Goal: Task Accomplishment & Management: Complete application form

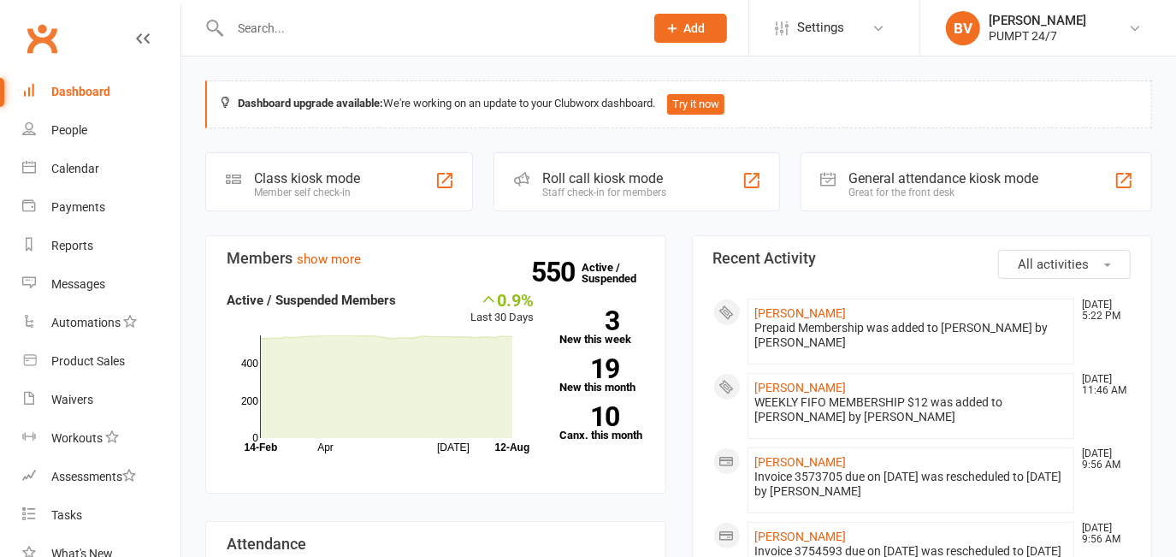
click at [697, 20] on button "Add" at bounding box center [690, 28] width 73 height 29
click at [705, 25] on button "Add" at bounding box center [690, 28] width 73 height 29
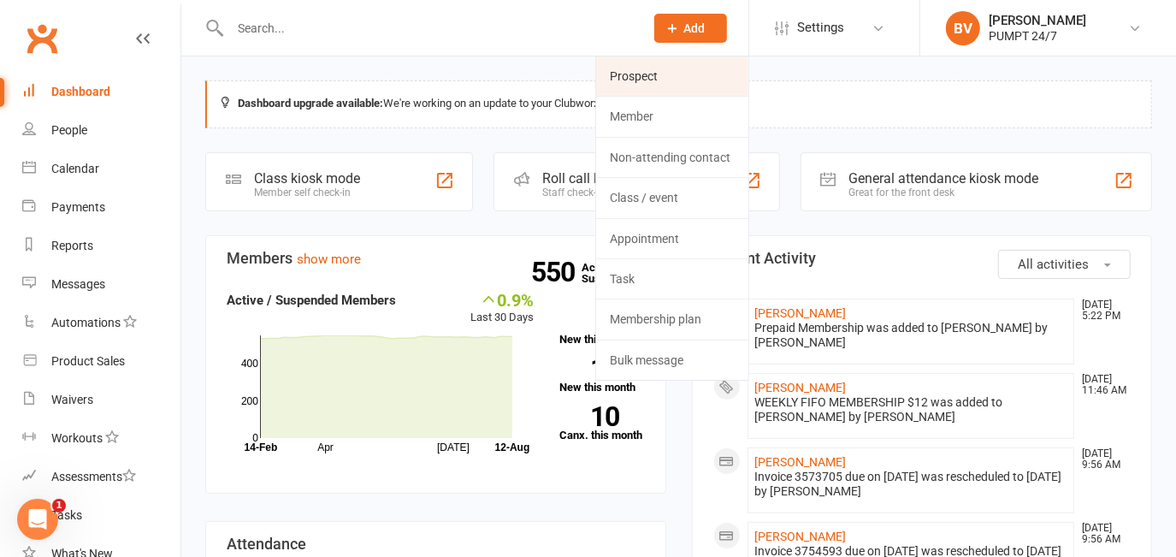
click at [642, 69] on link "Prospect" at bounding box center [672, 75] width 152 height 39
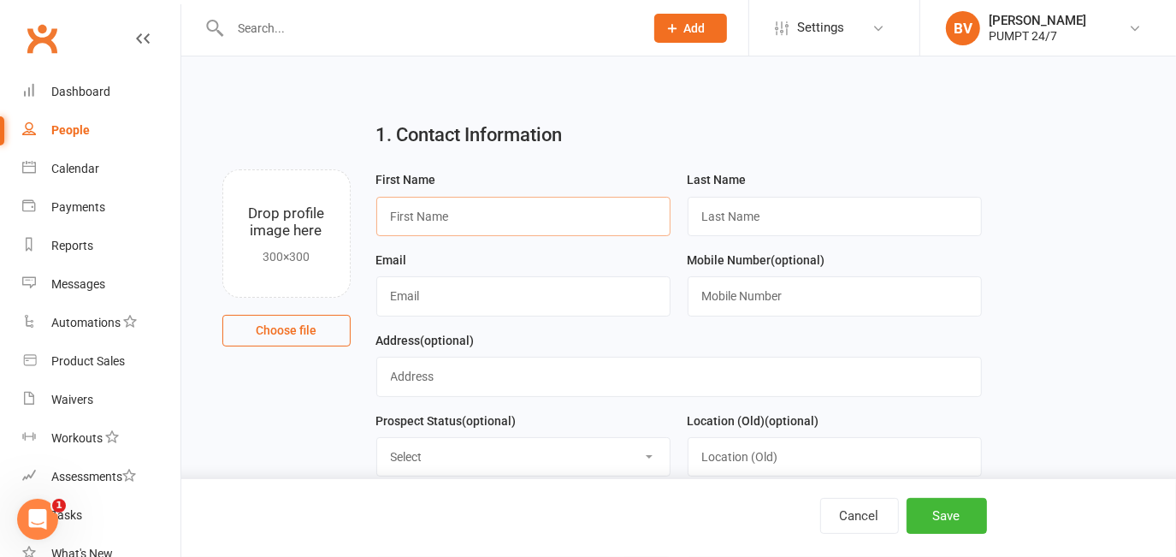
click at [426, 211] on input "text" at bounding box center [523, 216] width 294 height 39
paste input "Riebekah Ku"
drag, startPoint x: 449, startPoint y: 216, endPoint x: 469, endPoint y: 221, distance: 20.1
click at [469, 221] on input "Riebekah Ku" at bounding box center [523, 216] width 294 height 39
type input "Riebekah"
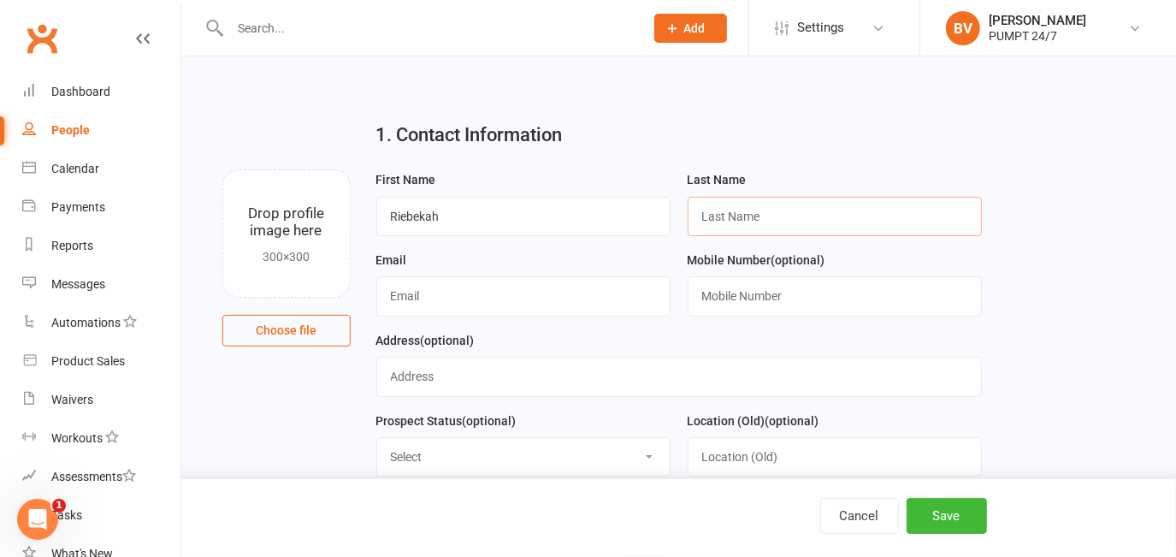
paste input "Ku"
type input "Ku"
click at [434, 303] on input "text" at bounding box center [523, 295] width 294 height 39
paste input "[EMAIL_ADDRESS][DOMAIN_NAME]"
type input "[EMAIL_ADDRESS][DOMAIN_NAME]"
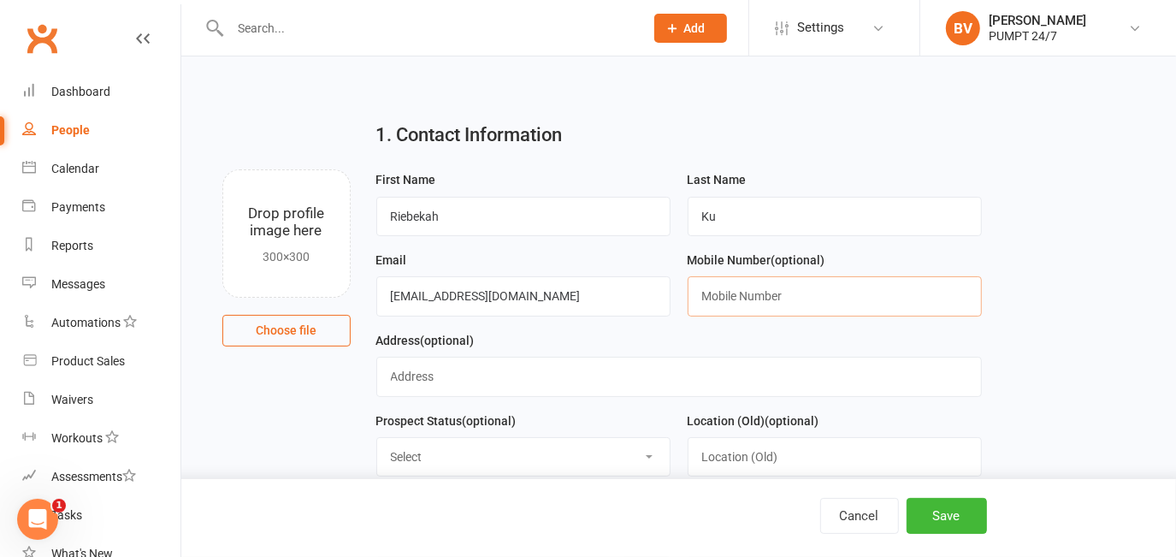
drag, startPoint x: 783, startPoint y: 300, endPoint x: 759, endPoint y: 310, distance: 25.7
click at [783, 300] on input "text" at bounding box center [834, 295] width 294 height 39
paste input "0447122111"
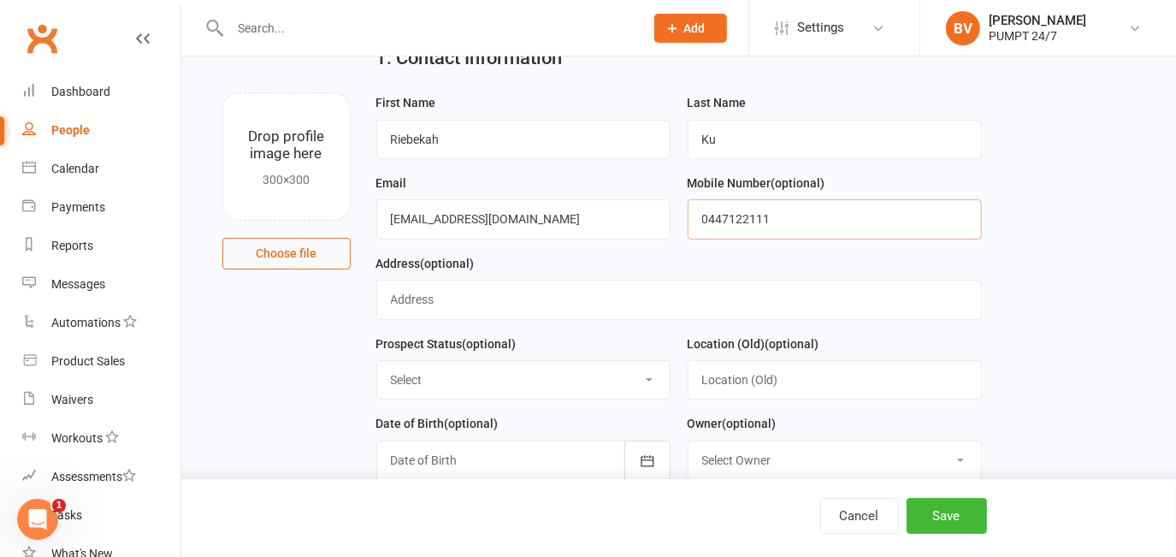
type input "0447122111"
drag, startPoint x: 428, startPoint y: 310, endPoint x: 456, endPoint y: 306, distance: 27.6
click at [428, 310] on input "text" at bounding box center [678, 299] width 605 height 39
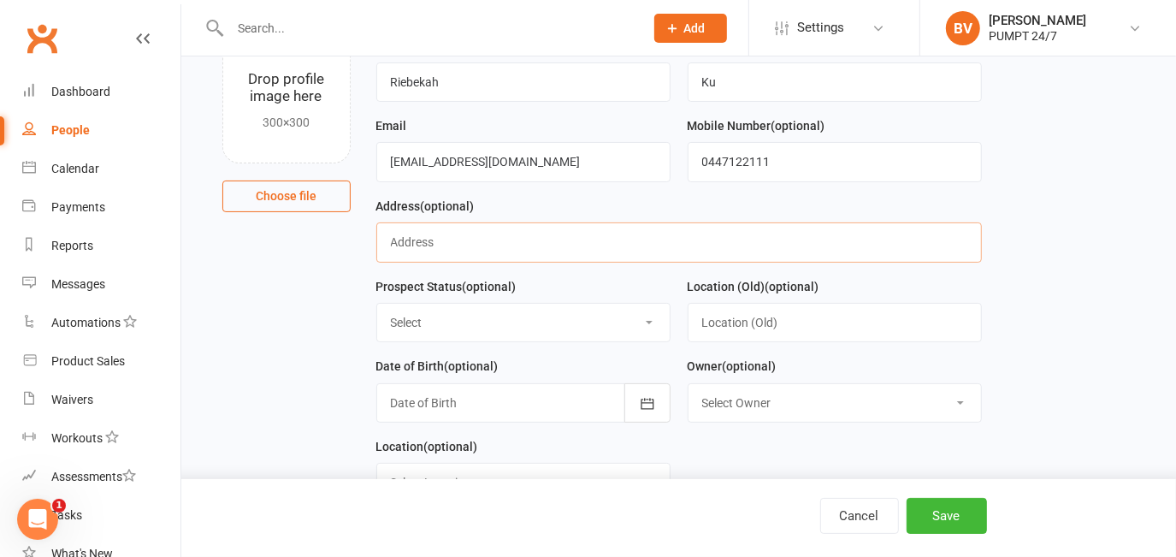
scroll to position [233, 0]
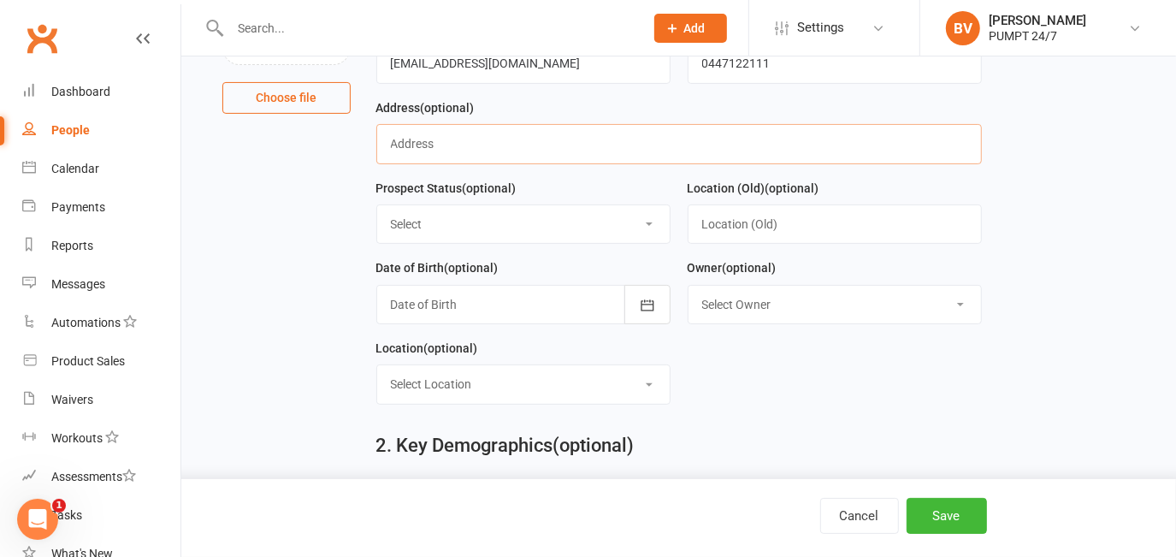
paste input "[STREET_ADDRESS]"
paste input "Wellard"
paste input "WA"
paste input "6170"
type input "[STREET_ADDRESS]"
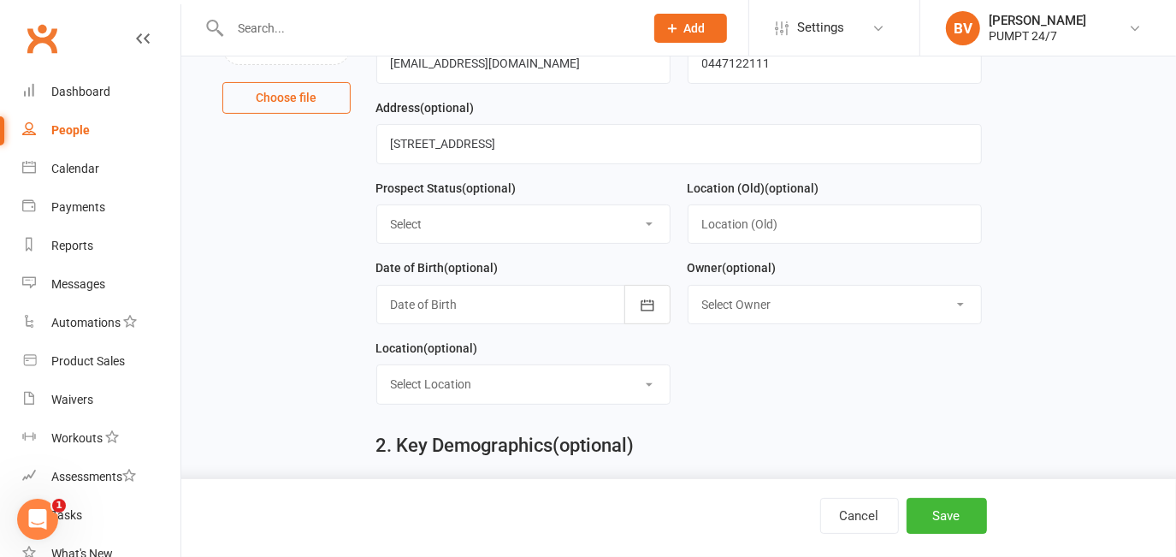
click at [510, 225] on select "Select Initial Contact Follow-up Call Follow-up Email Almost Ready Not Ready No…" at bounding box center [523, 224] width 292 height 38
click at [559, 308] on div at bounding box center [523, 304] width 294 height 39
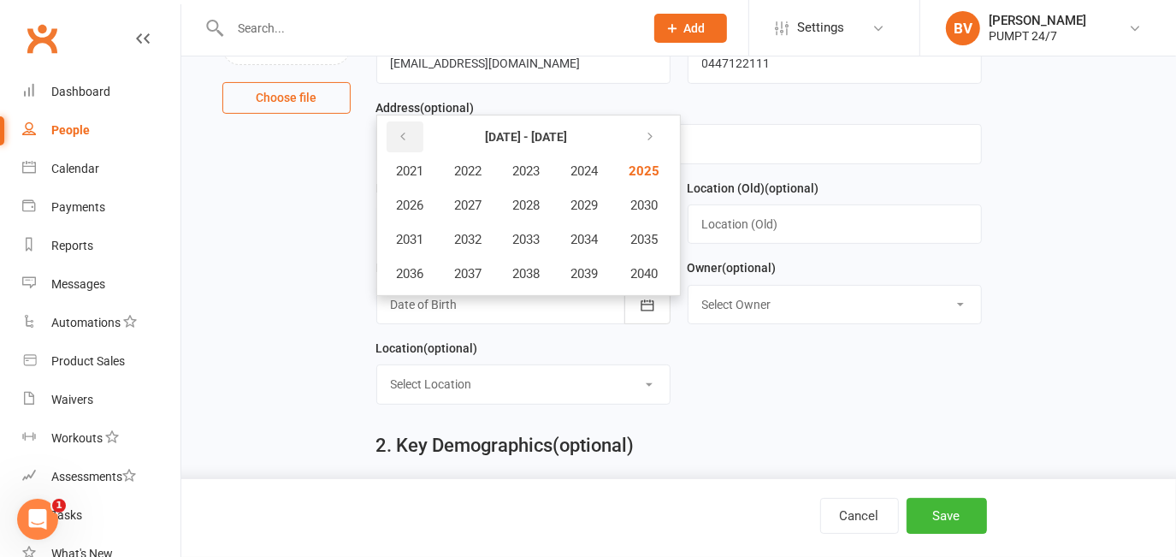
click at [402, 137] on icon "button" at bounding box center [404, 137] width 12 height 14
click at [642, 137] on button "button" at bounding box center [648, 136] width 37 height 31
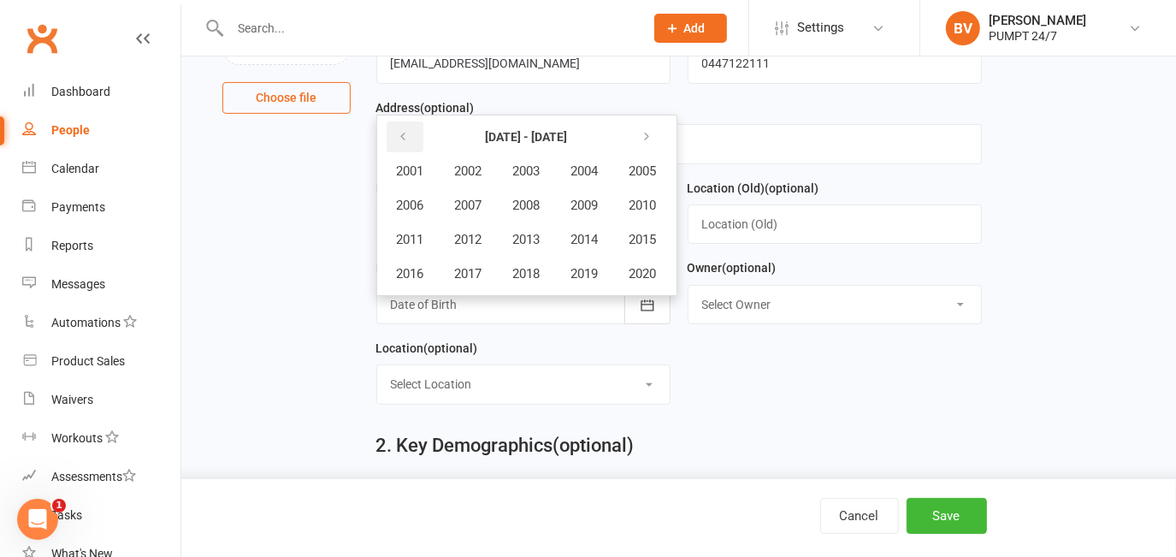
click at [399, 137] on icon "button" at bounding box center [404, 137] width 12 height 14
click at [410, 244] on span "1991" at bounding box center [410, 239] width 27 height 15
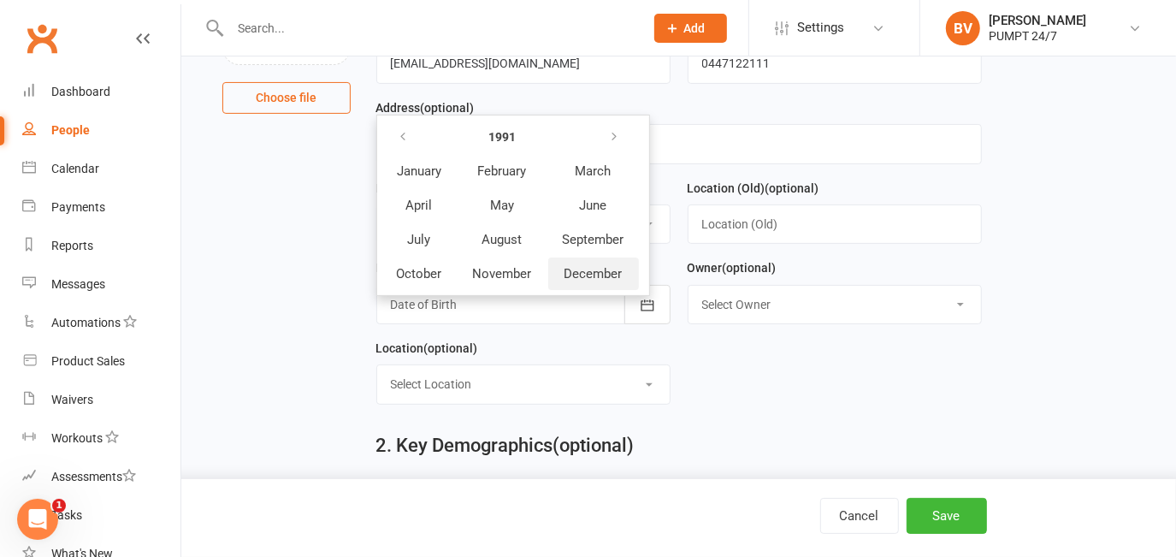
click at [580, 274] on span "December" at bounding box center [593, 273] width 58 height 15
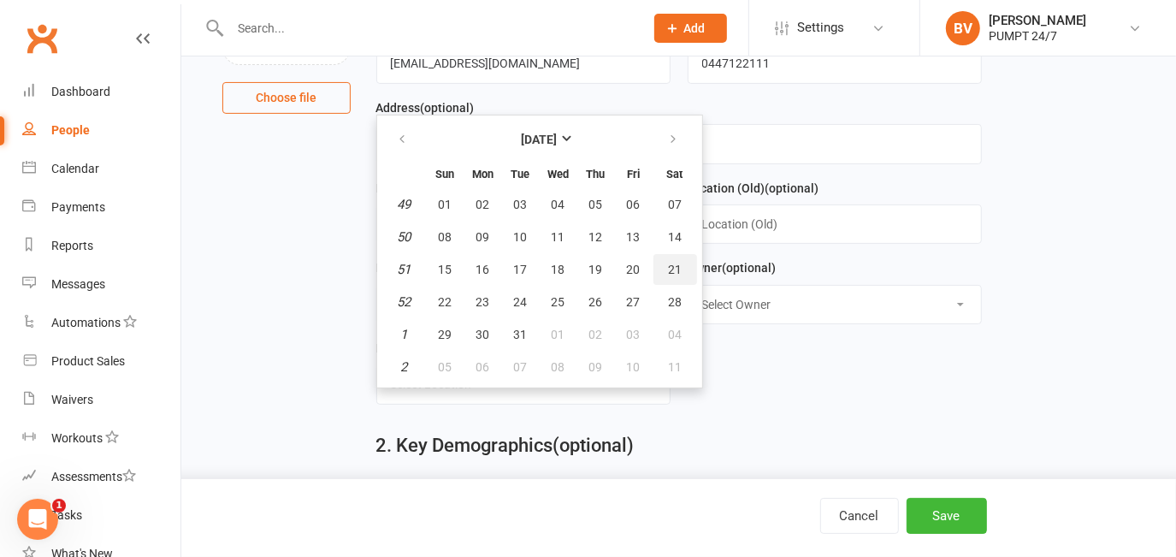
click at [668, 276] on button "21" at bounding box center [675, 269] width 44 height 31
type input "[DATE]"
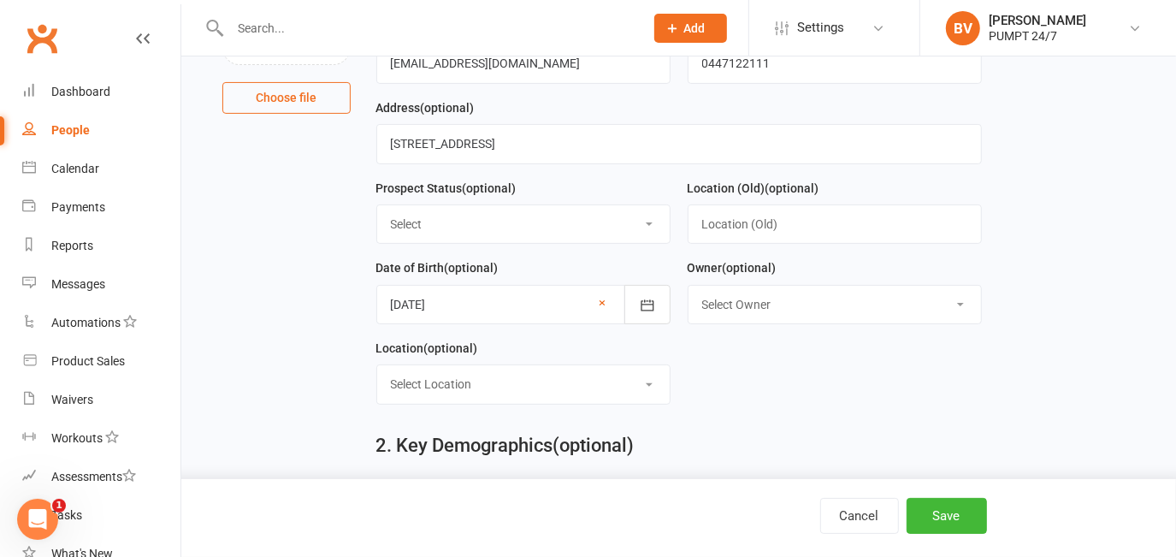
click at [746, 333] on div "Owner (optional) Select Owner [PERSON_NAME]" at bounding box center [834, 297] width 311 height 80
click at [746, 368] on form "First Name Riebekah Last Name Ku Email [EMAIL_ADDRESS][DOMAIN_NAME] Mobile Numb…" at bounding box center [679, 177] width 623 height 481
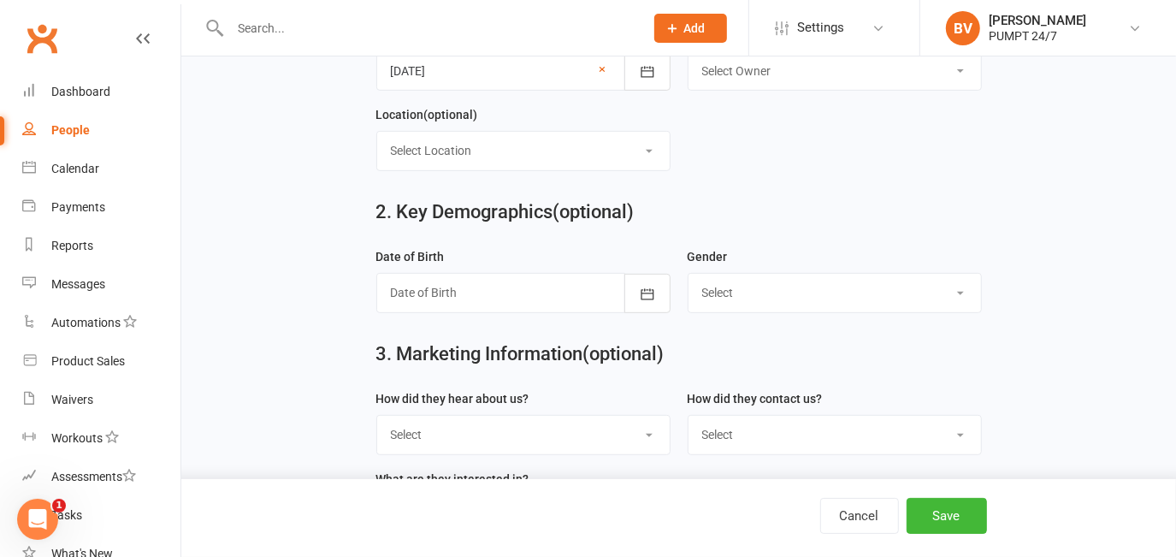
scroll to position [544, 0]
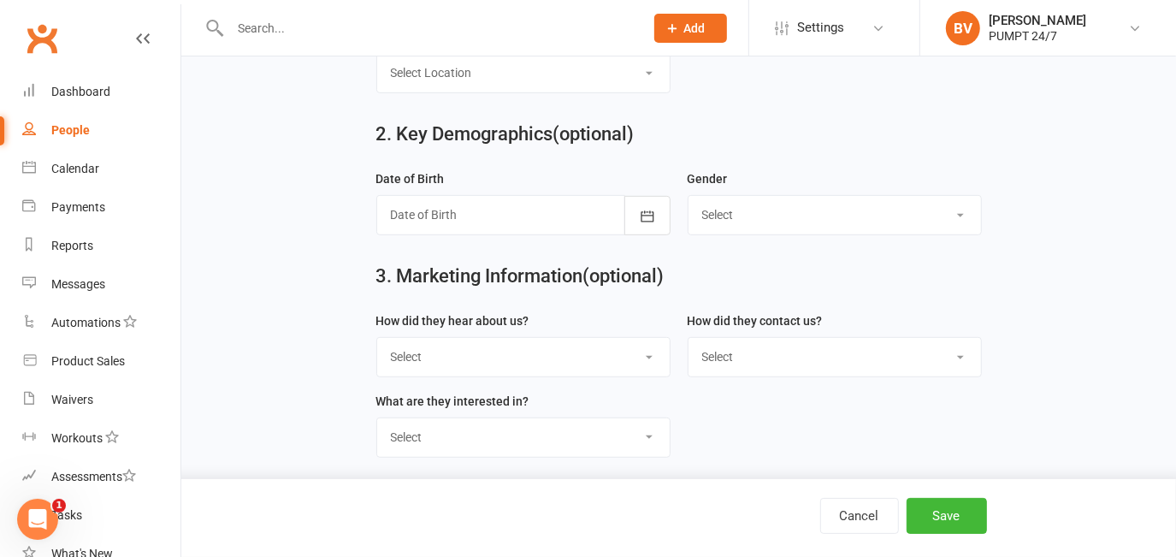
click at [492, 212] on div at bounding box center [523, 214] width 294 height 39
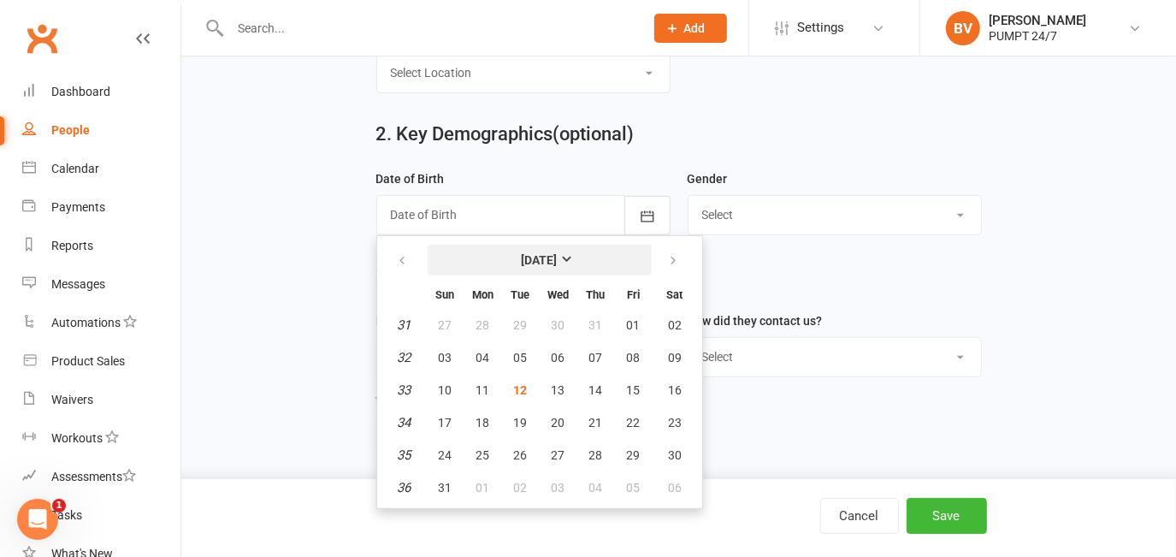
click at [522, 264] on strong "[DATE]" at bounding box center [540, 260] width 36 height 14
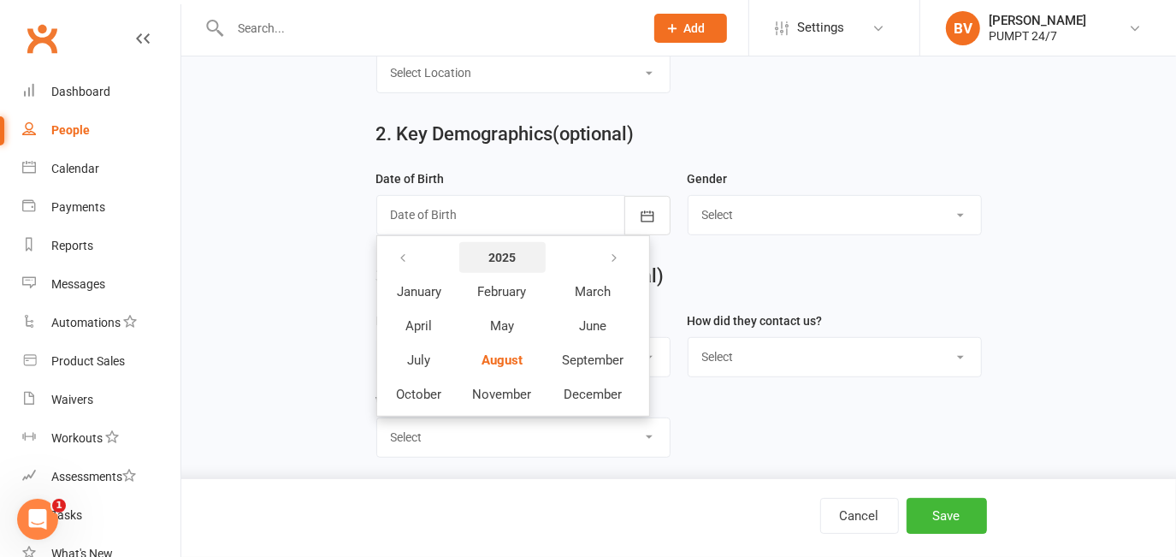
click at [500, 270] on button "2025" at bounding box center [502, 257] width 86 height 31
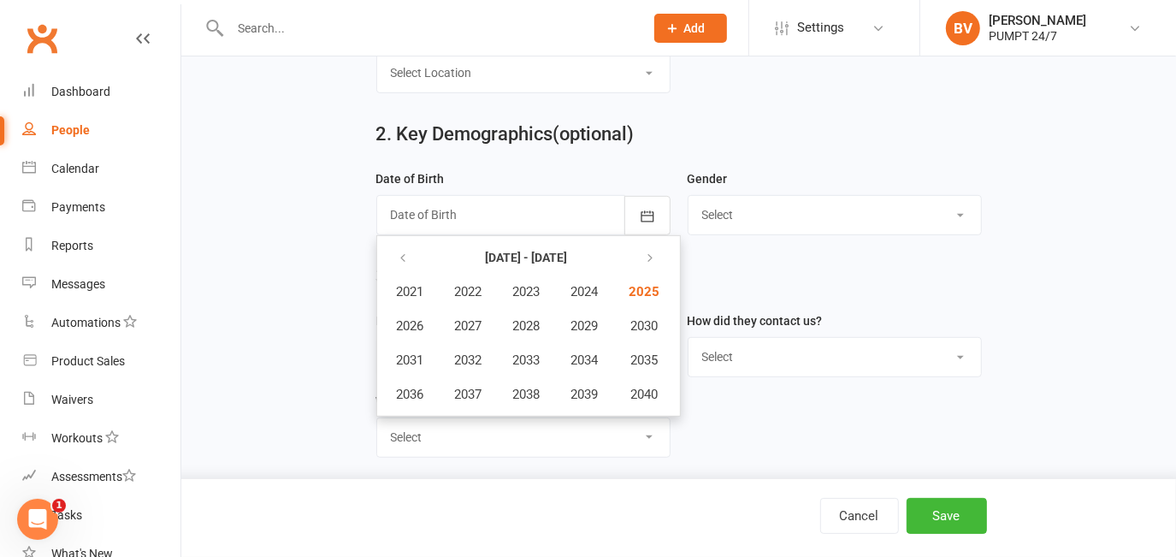
click at [425, 257] on th at bounding box center [410, 257] width 56 height 32
click at [415, 257] on button "button" at bounding box center [404, 257] width 37 height 31
click at [646, 257] on icon "button" at bounding box center [647, 258] width 12 height 14
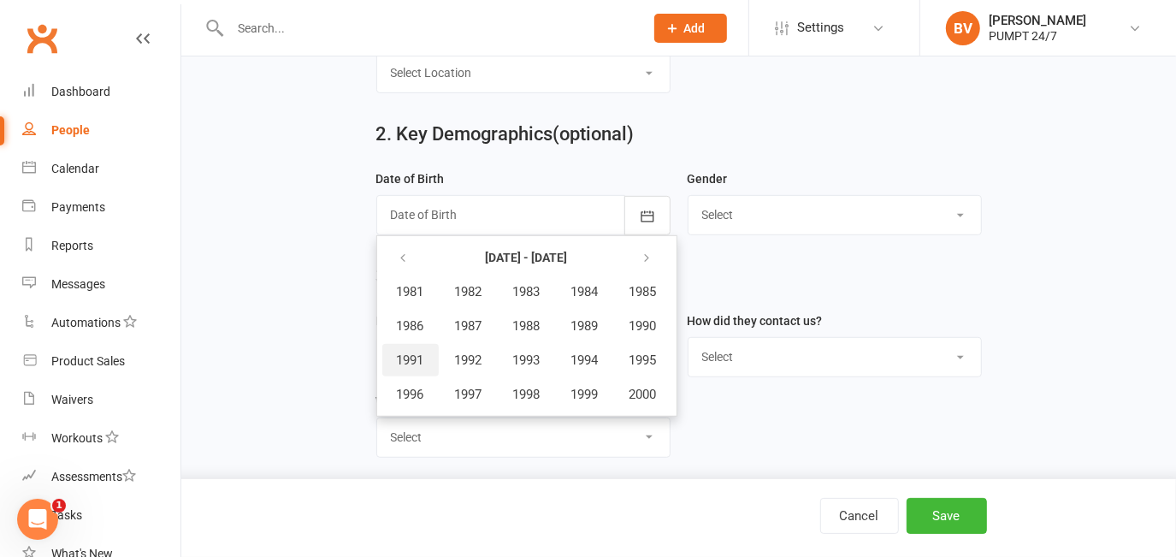
click at [399, 361] on span "1991" at bounding box center [410, 359] width 27 height 15
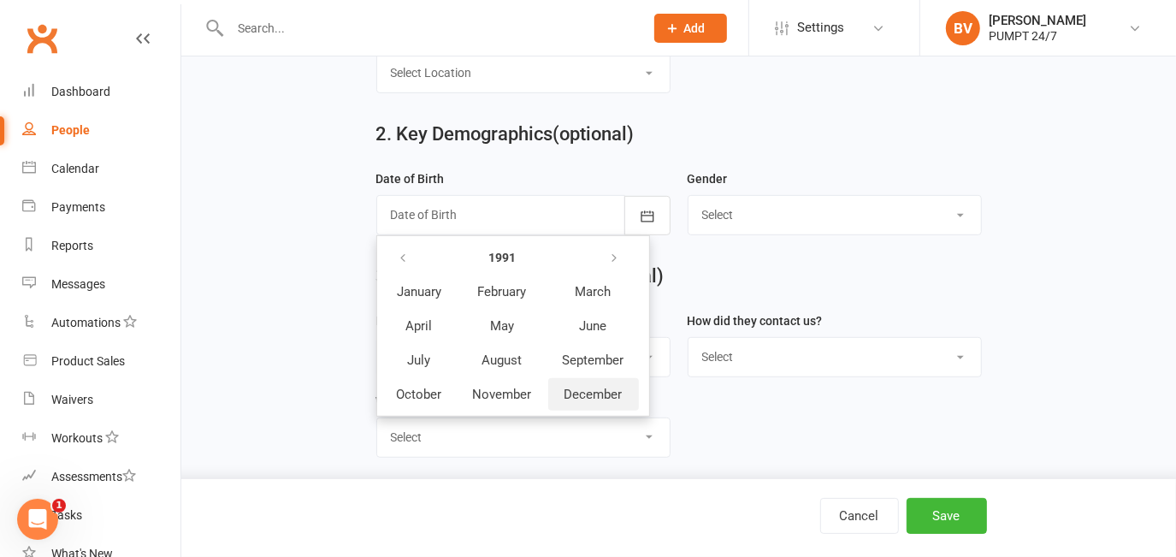
click at [573, 392] on span "December" at bounding box center [593, 393] width 58 height 15
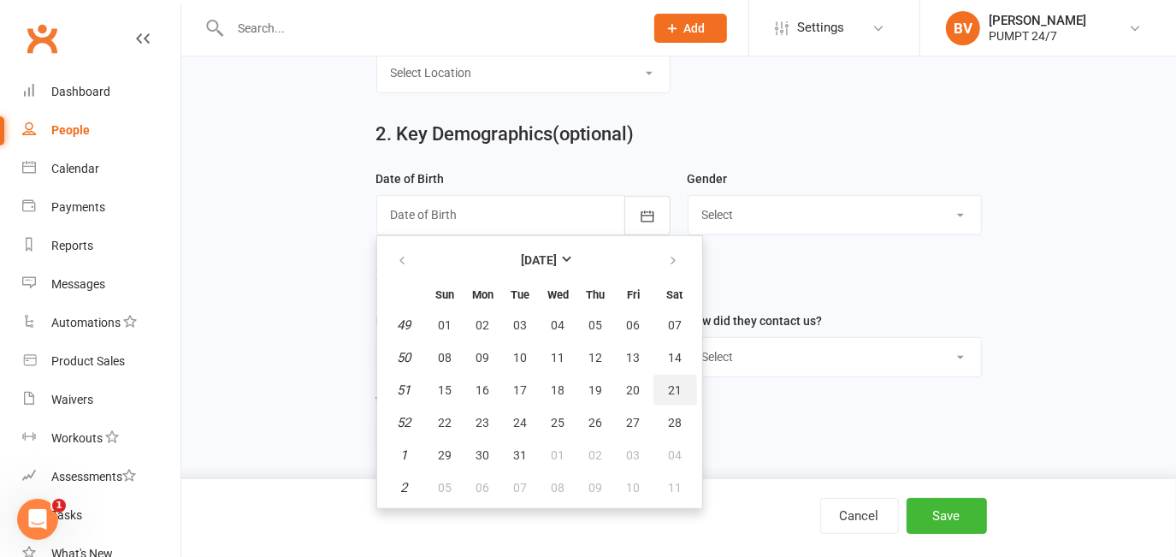
click at [661, 386] on button "21" at bounding box center [675, 390] width 44 height 31
type input "[DATE]"
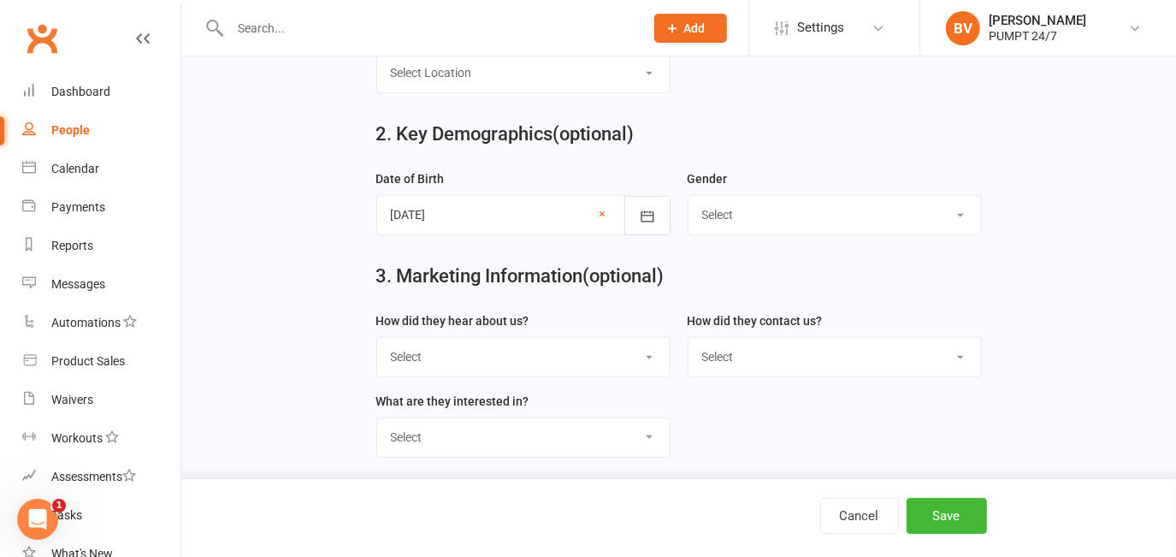
click at [312, 281] on div "3. Marketing Information (optional) How did they hear about us? Select Google T…" at bounding box center [678, 280] width 947 height 62
click at [752, 216] on select "Select [DEMOGRAPHIC_DATA] [DEMOGRAPHIC_DATA]" at bounding box center [834, 215] width 292 height 38
select select "[DEMOGRAPHIC_DATA]"
click at [688, 199] on select "Select [DEMOGRAPHIC_DATA] [DEMOGRAPHIC_DATA]" at bounding box center [834, 215] width 292 height 38
click at [318, 286] on div "3. Marketing Information (optional) How did they hear about us? Select Google T…" at bounding box center [678, 280] width 947 height 62
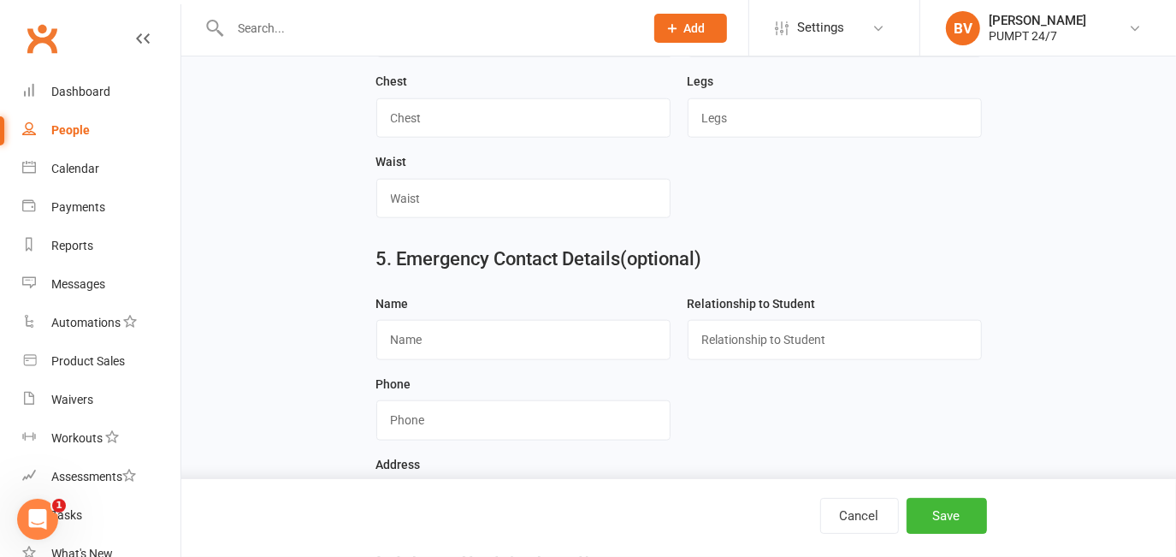
scroll to position [1243, 0]
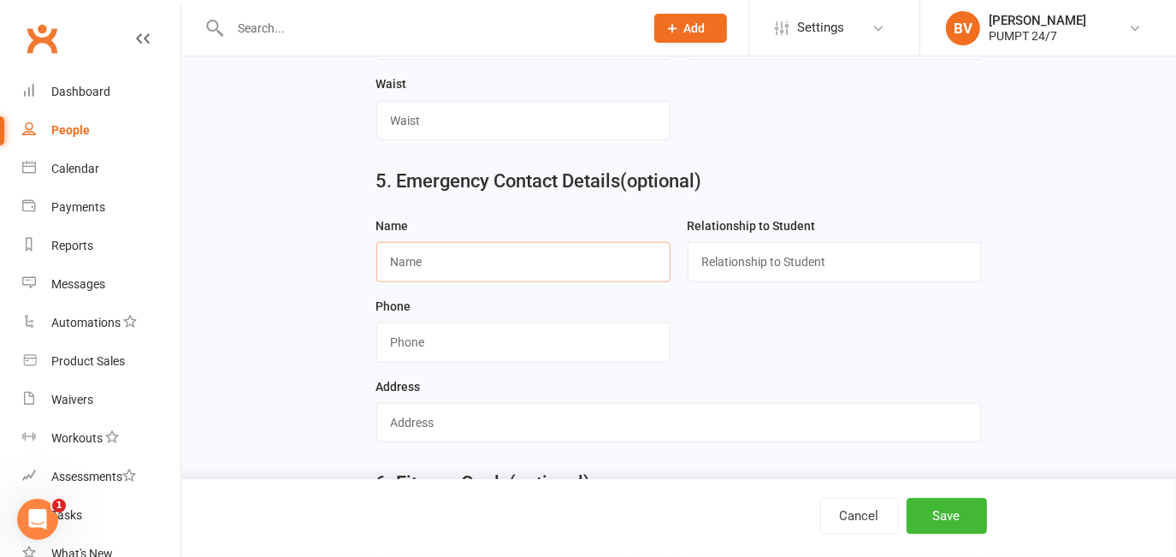
click at [433, 274] on input "text" at bounding box center [523, 261] width 294 height 39
paste input "[PERSON_NAME]"
type input "[PERSON_NAME]"
click at [755, 272] on input "text" at bounding box center [834, 261] width 294 height 39
type input "Partner"
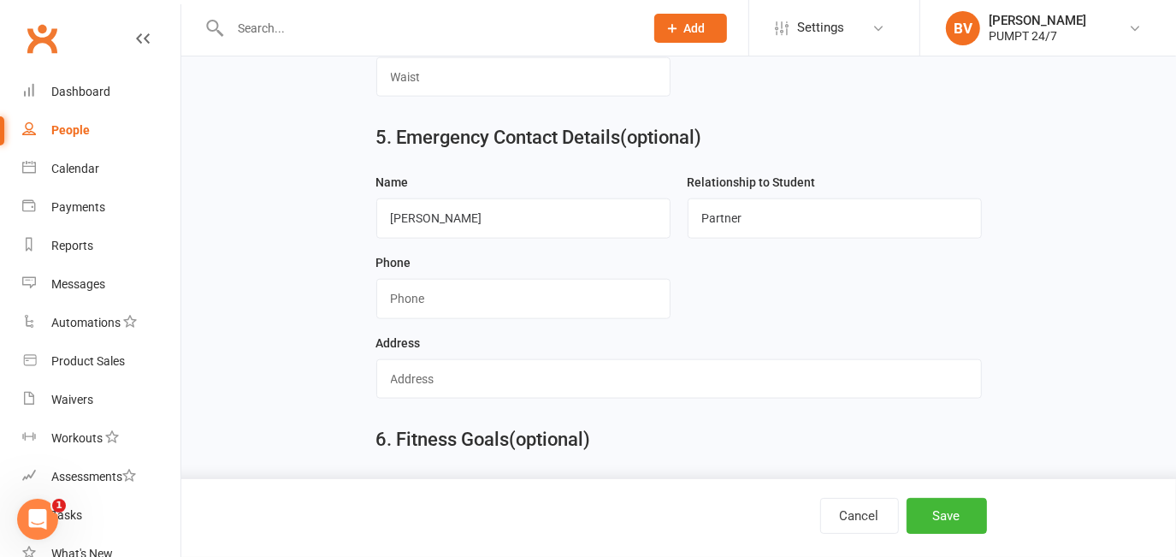
scroll to position [1399, 0]
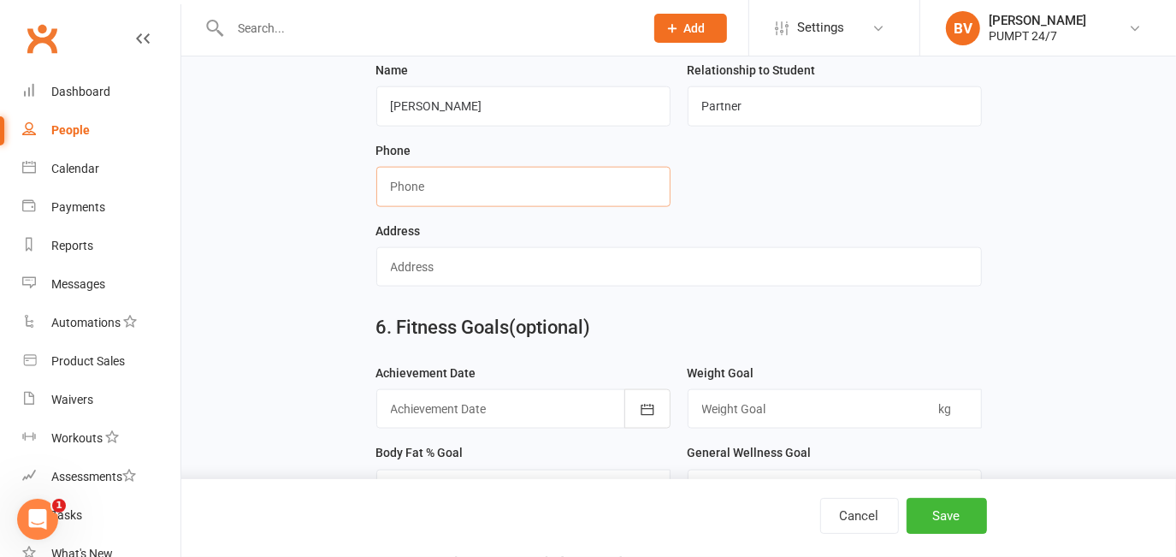
click at [428, 198] on input "string" at bounding box center [523, 186] width 294 height 39
paste input "0447122111"
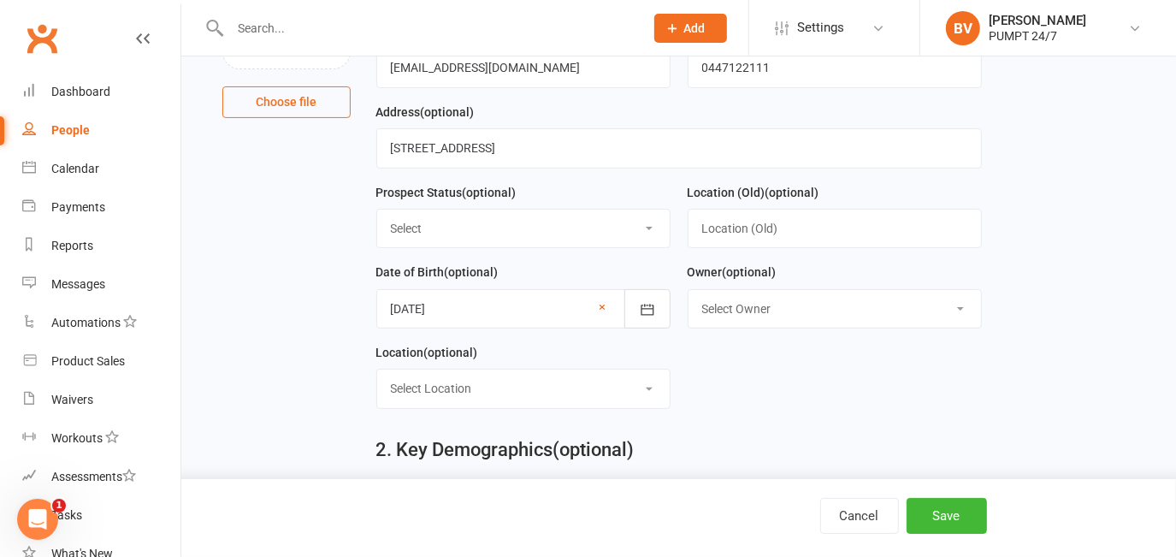
scroll to position [233, 0]
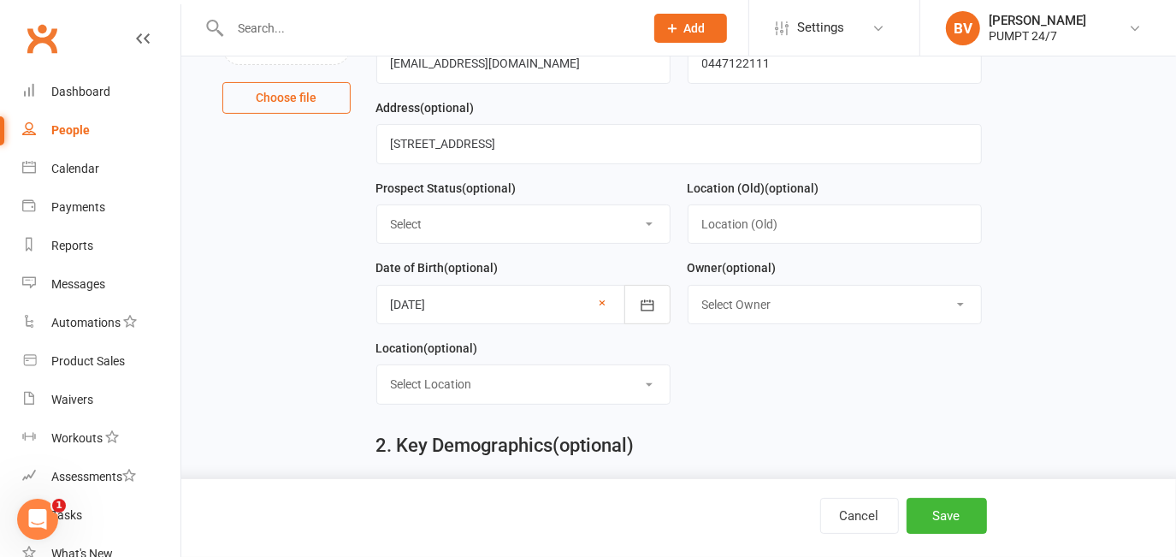
type input "0447122111"
drag, startPoint x: 848, startPoint y: 73, endPoint x: 606, endPoint y: 64, distance: 242.1
click at [606, 64] on form "First Name Riebekah Last Name Ku Email [EMAIL_ADDRESS][DOMAIN_NAME] Mobile Numb…" at bounding box center [679, 177] width 623 height 481
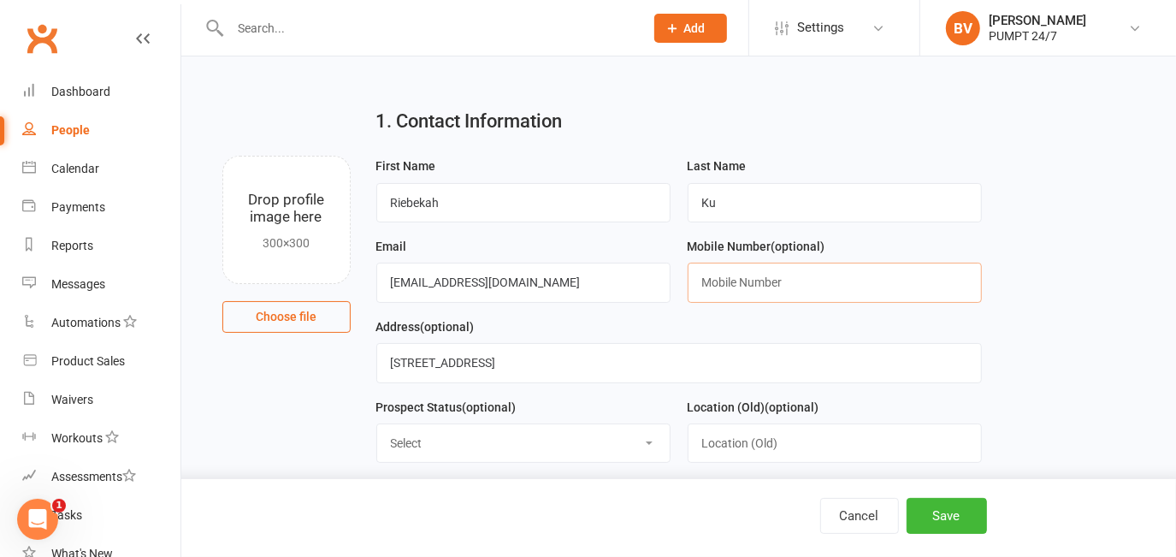
scroll to position [0, 0]
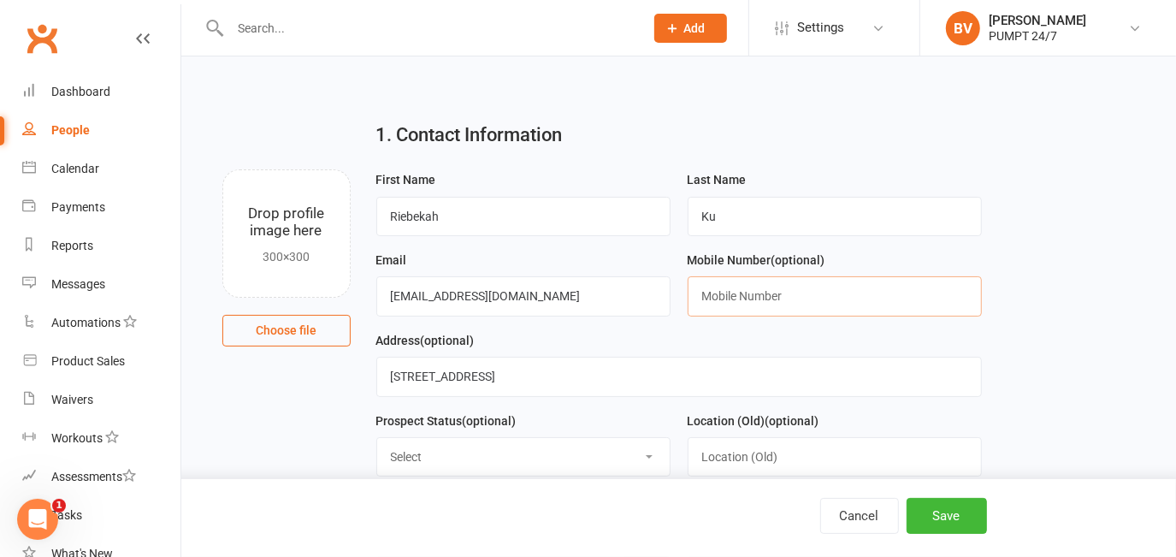
paste input "0422202797"
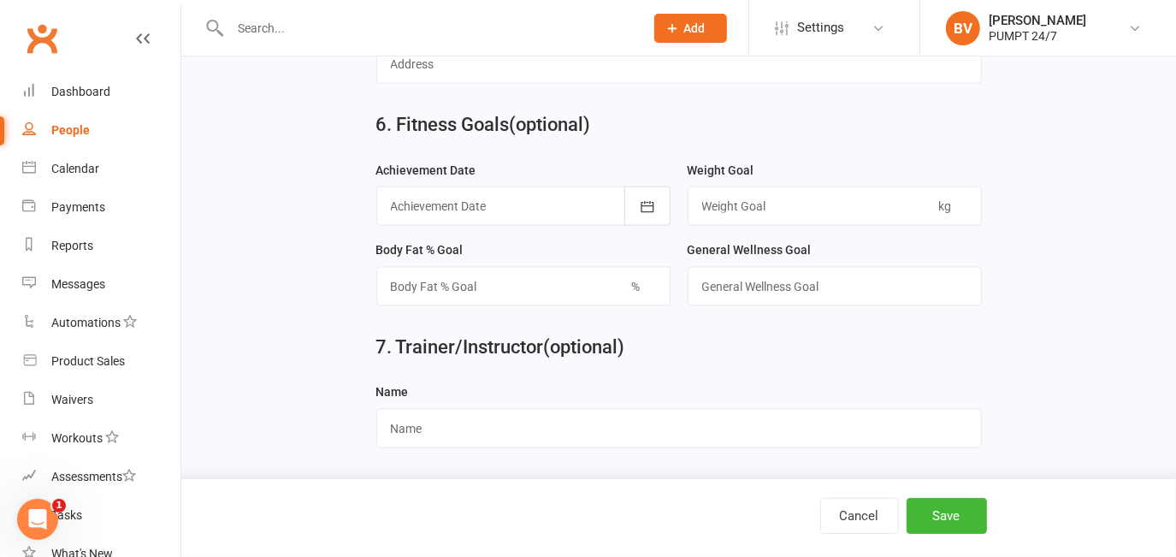
scroll to position [1612, 0]
type input "0422202797"
click at [935, 514] on button "Save" at bounding box center [946, 516] width 80 height 36
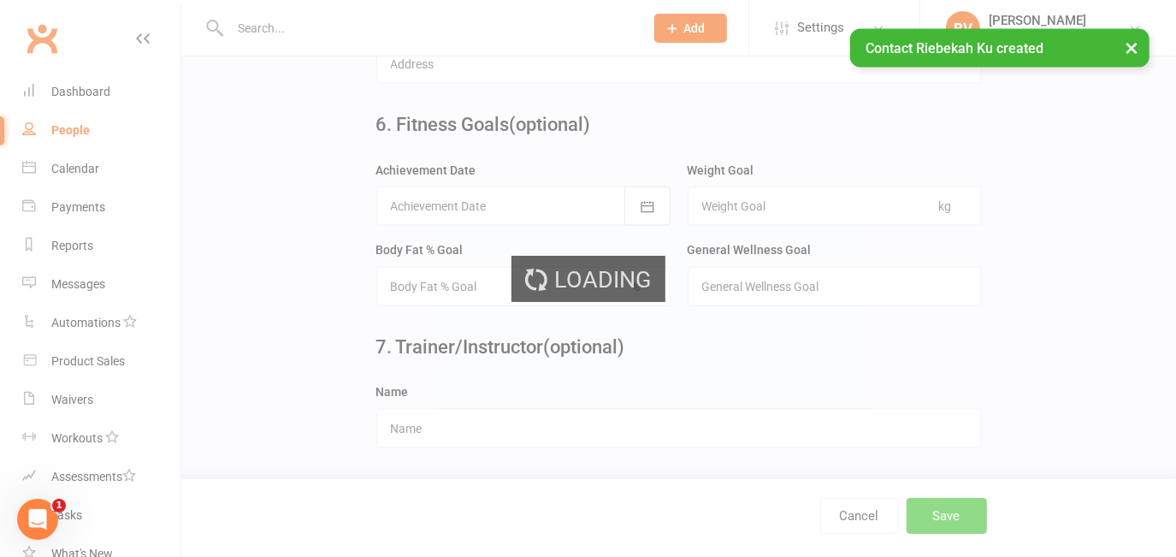
scroll to position [0, 0]
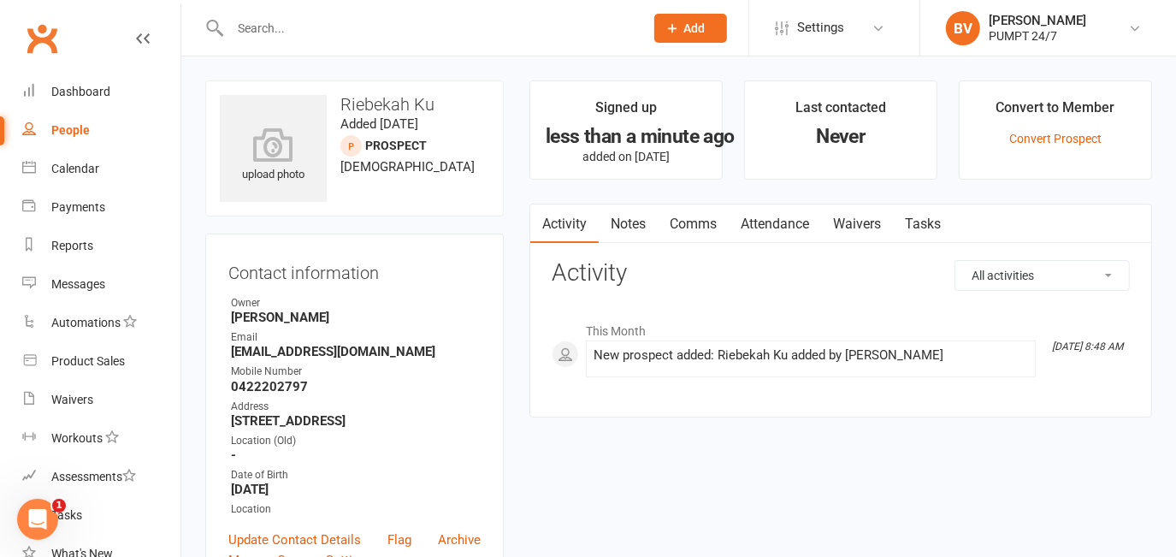
click at [688, 22] on span "Add" at bounding box center [694, 28] width 21 height 14
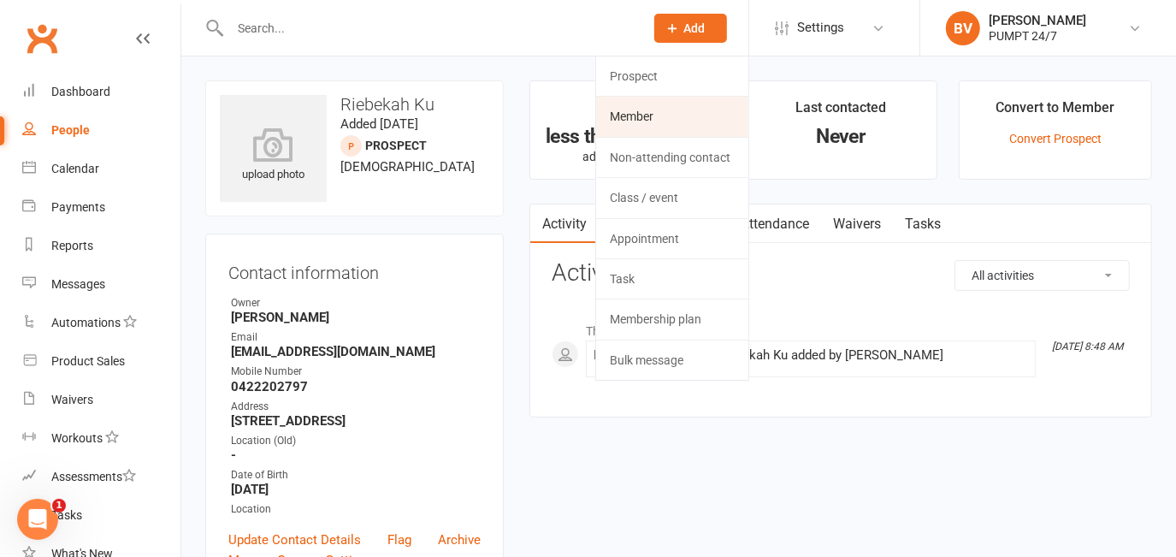
click at [647, 109] on link "Member" at bounding box center [672, 116] width 152 height 39
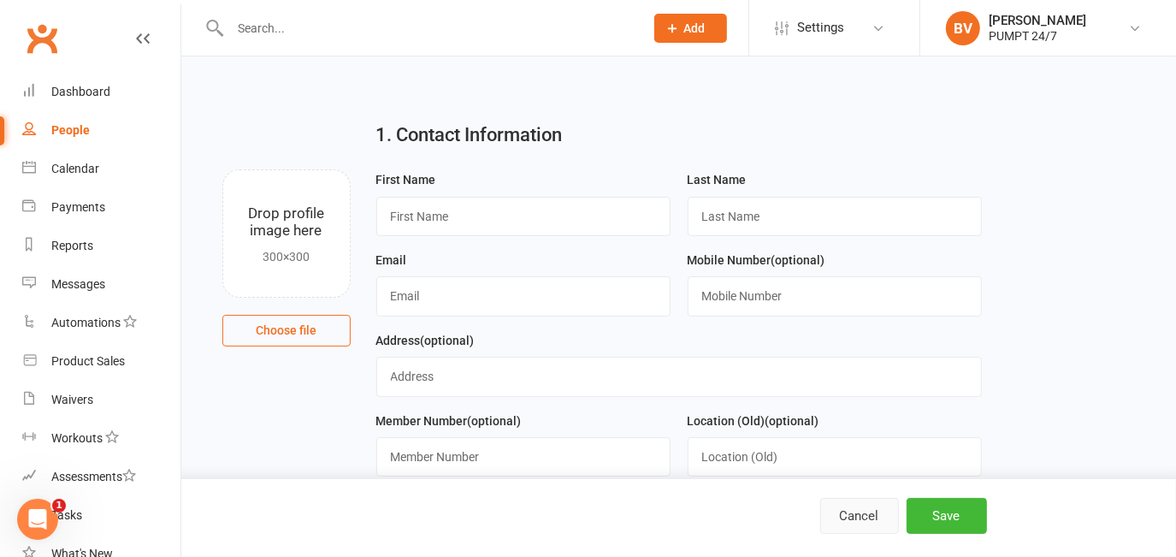
click at [865, 516] on button "Cancel" at bounding box center [859, 516] width 79 height 36
select select "100"
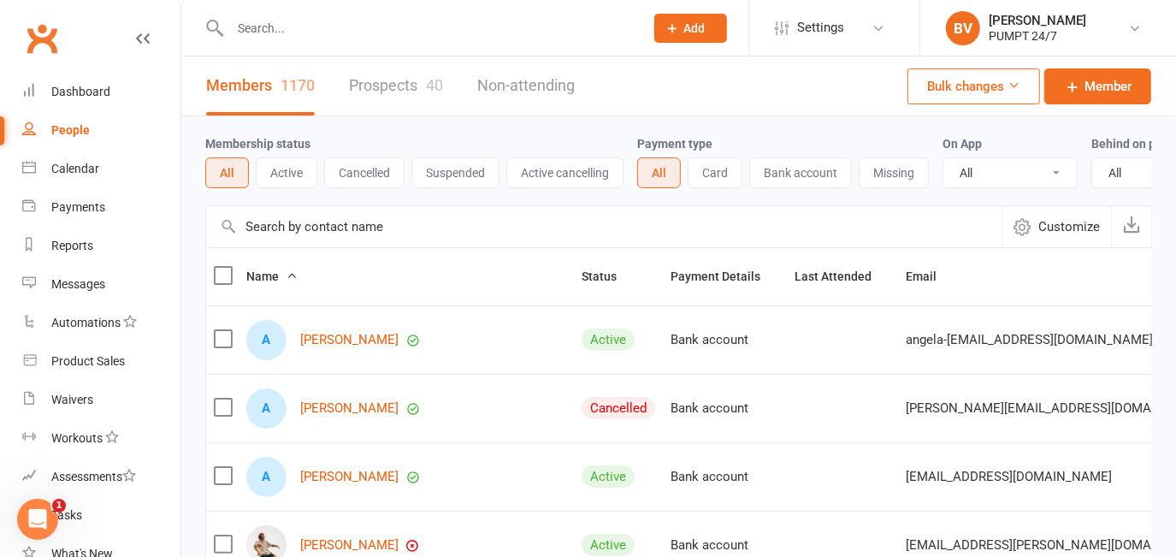
click at [314, 29] on input "text" at bounding box center [428, 28] width 407 height 24
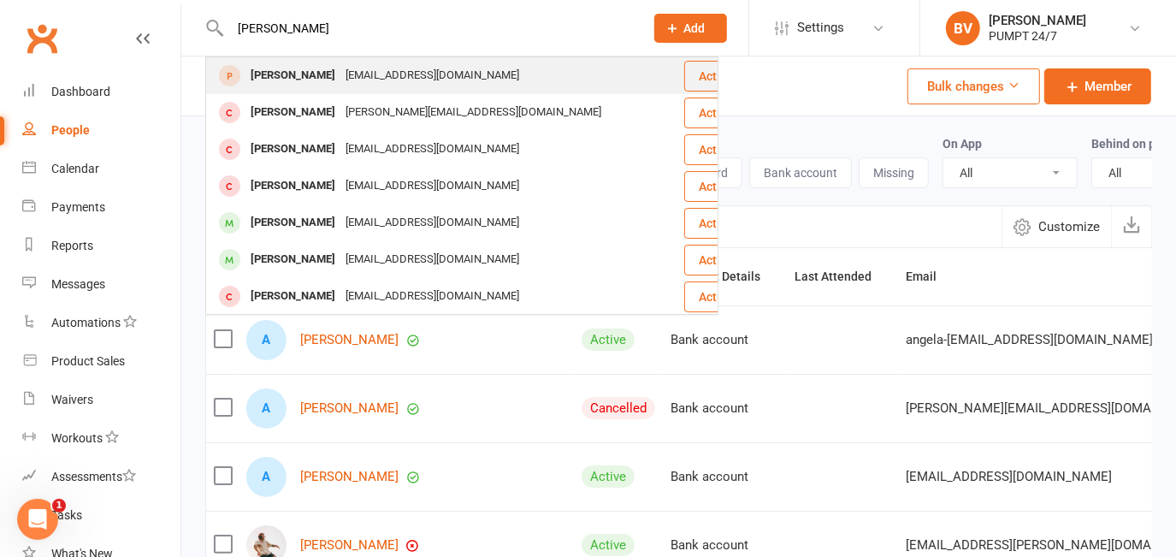
type input "[PERSON_NAME]"
click at [270, 79] on div "[PERSON_NAME]" at bounding box center [292, 75] width 95 height 25
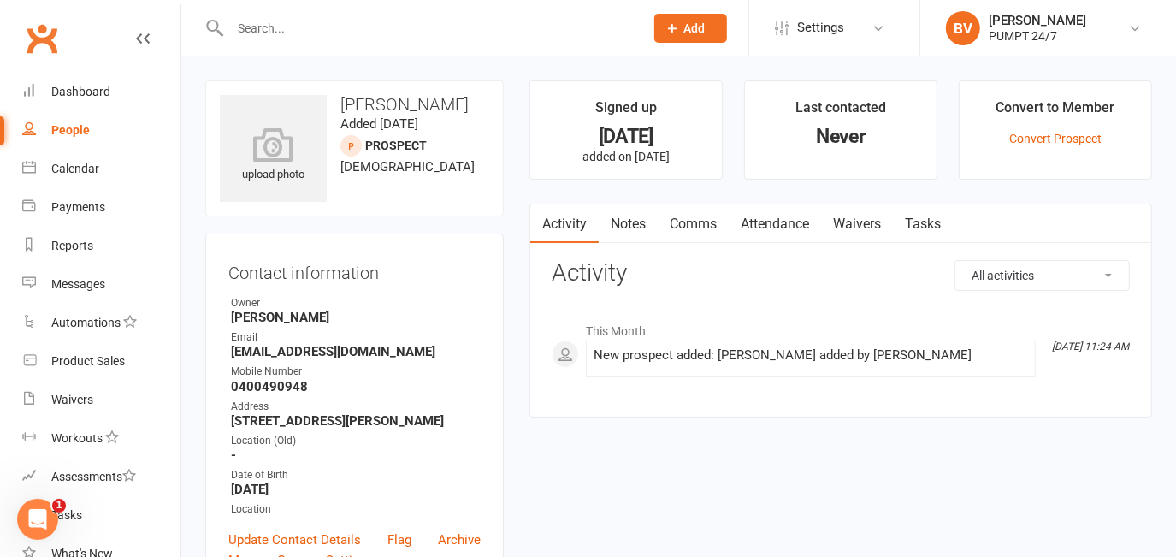
click at [1068, 128] on li "Convert to Member Convert Prospect" at bounding box center [1055, 129] width 193 height 99
click at [1069, 139] on link "Convert Prospect" at bounding box center [1055, 139] width 92 height 14
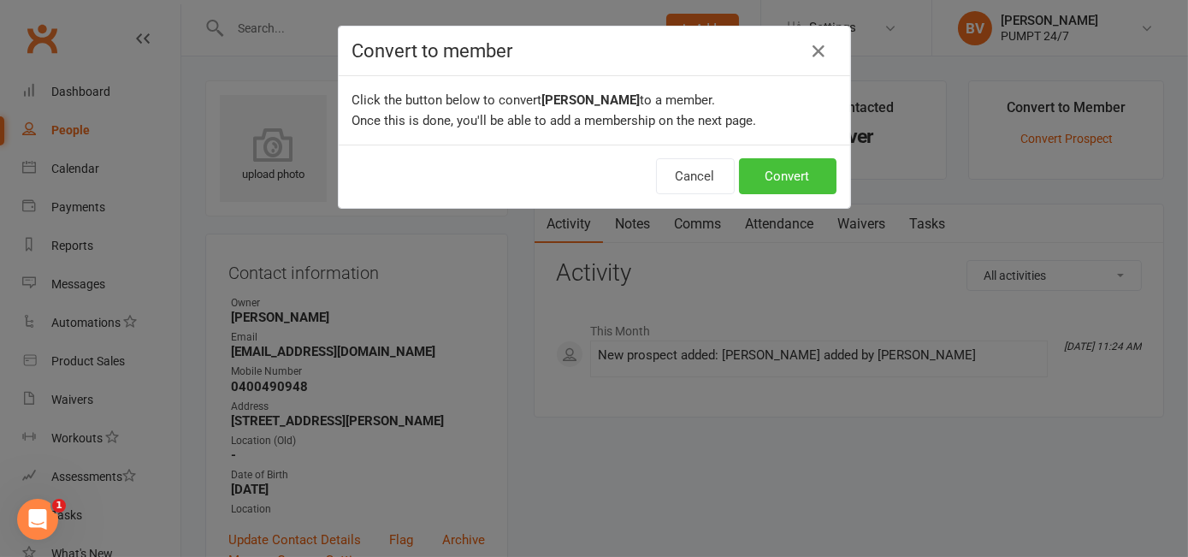
click at [798, 162] on button "Convert" at bounding box center [787, 176] width 97 height 36
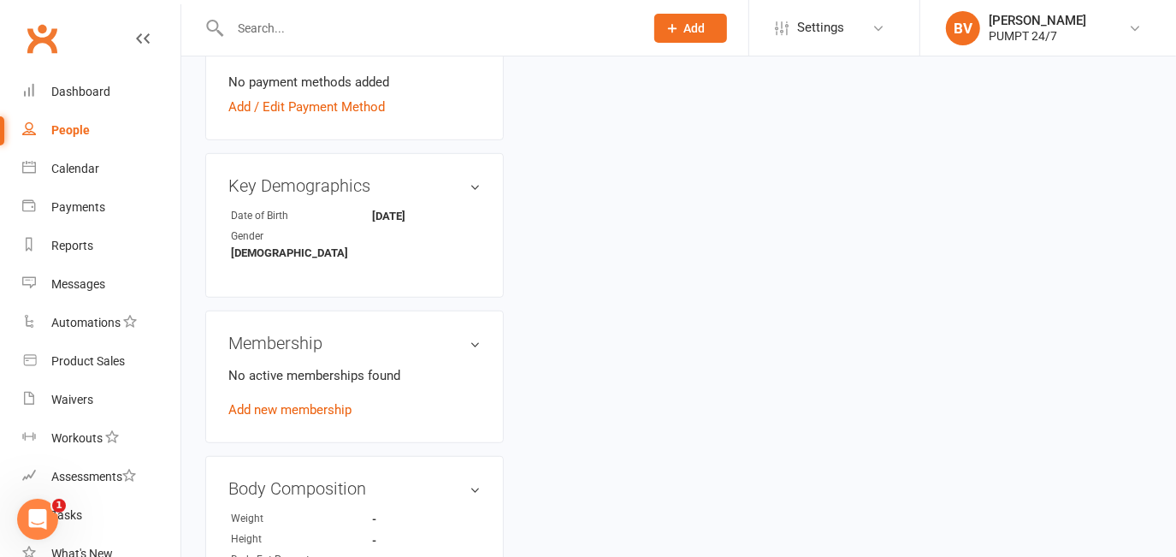
scroll to position [777, 0]
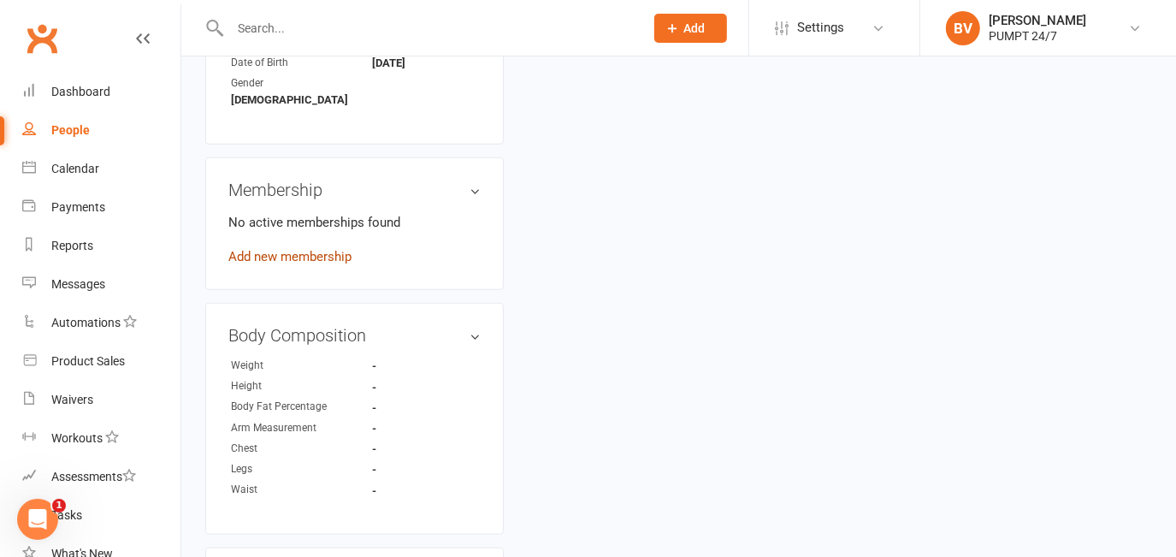
click at [305, 249] on link "Add new membership" at bounding box center [289, 256] width 123 height 15
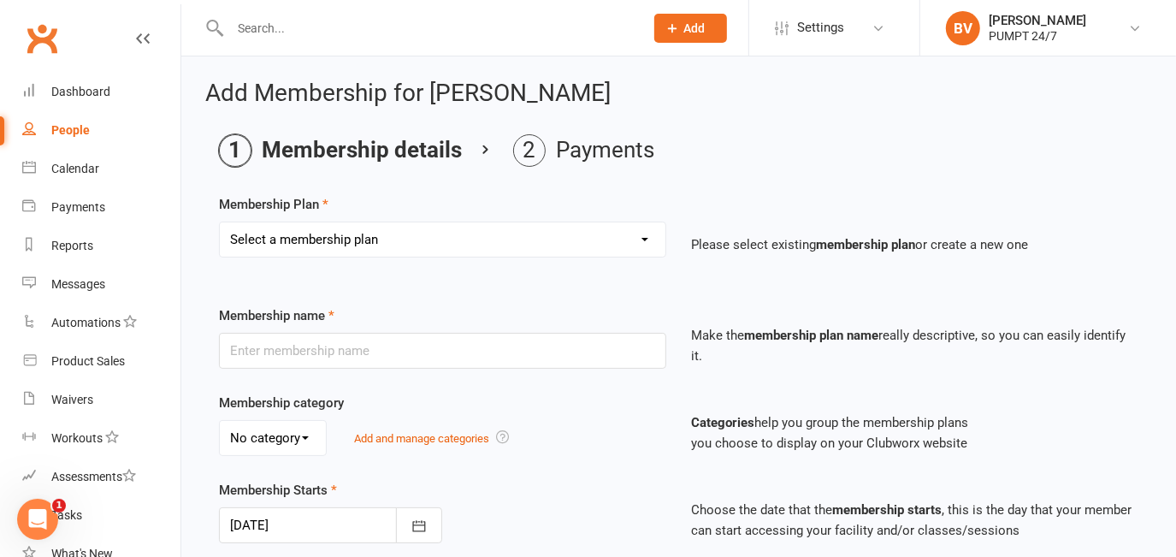
click at [385, 227] on select "Select a membership plan Create new Membership Plan Prepaid Membership [PERSON_…" at bounding box center [443, 239] width 446 height 34
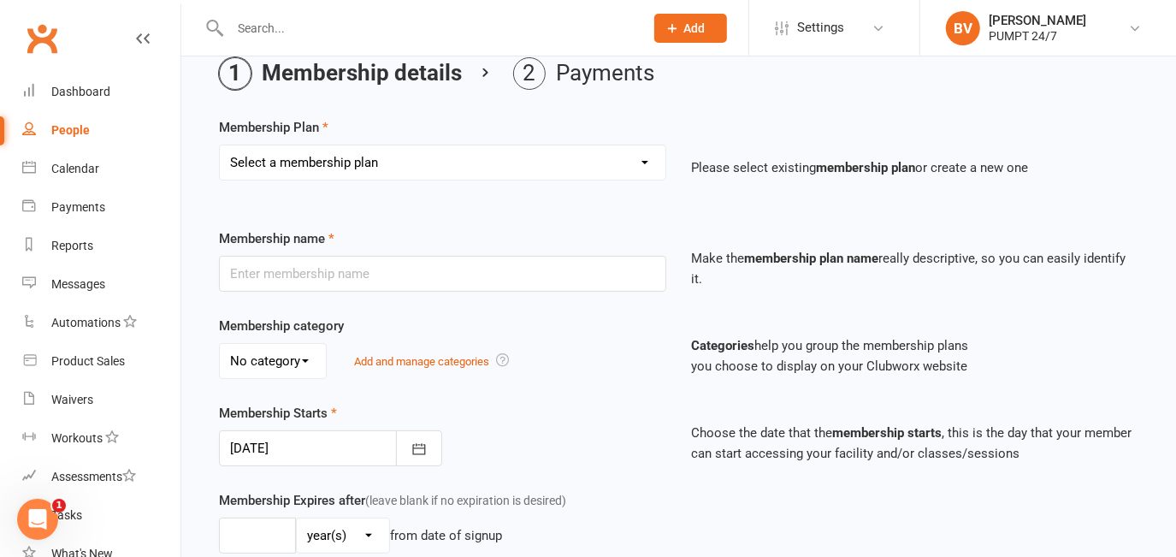
click at [410, 162] on select "Select a membership plan Create new Membership Plan Prepaid Membership [PERSON_…" at bounding box center [443, 162] width 446 height 34
select select "6"
click at [220, 145] on select "Select a membership plan Create new Membership Plan Prepaid Membership [PERSON_…" at bounding box center [443, 162] width 446 height 34
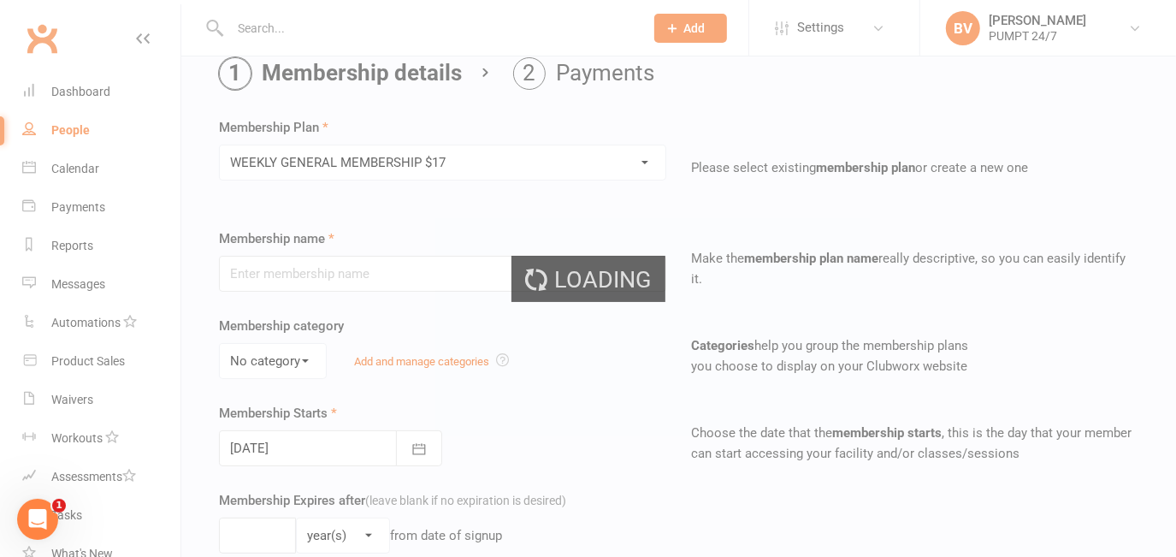
type input "WEEKLY GENERAL MEMBERSHIP $17"
select select "0"
type input "0"
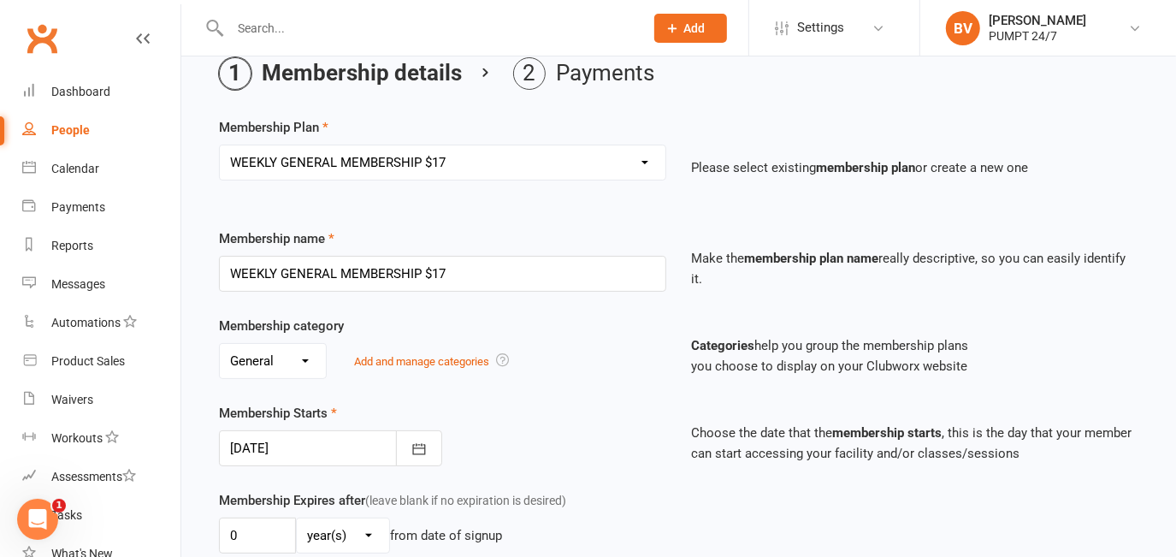
click at [416, 248] on div "Membership name WEEKLY GENERAL MEMBERSHIP $17" at bounding box center [442, 259] width 473 height 63
click at [422, 276] on input "WEEKLY GENERAL MEMBERSHIP $17" at bounding box center [442, 274] width 447 height 36
click at [522, 280] on input "WEEKLY GENERAL MEMBERSHIP $17" at bounding box center [442, 274] width 447 height 36
click at [473, 163] on select "Select a membership plan Create new Membership Plan Prepaid Membership [PERSON_…" at bounding box center [443, 162] width 446 height 34
select select "8"
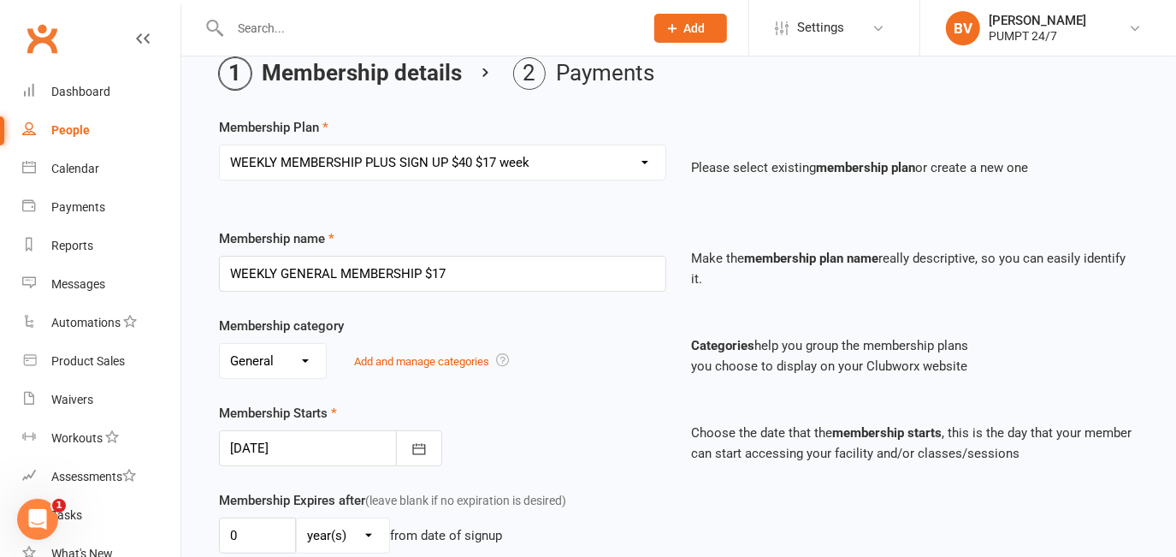
click at [220, 145] on select "Select a membership plan Create new Membership Plan Prepaid Membership [PERSON_…" at bounding box center [443, 162] width 446 height 34
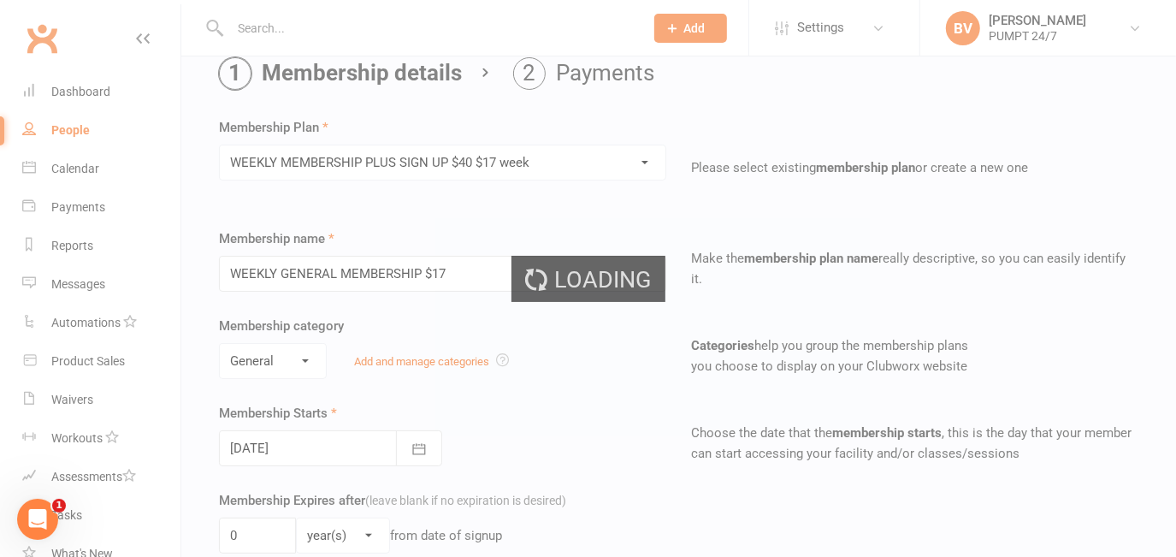
type input "WEEKLY MEMBERSHIP PLUS SIGN UP $40 $17 week"
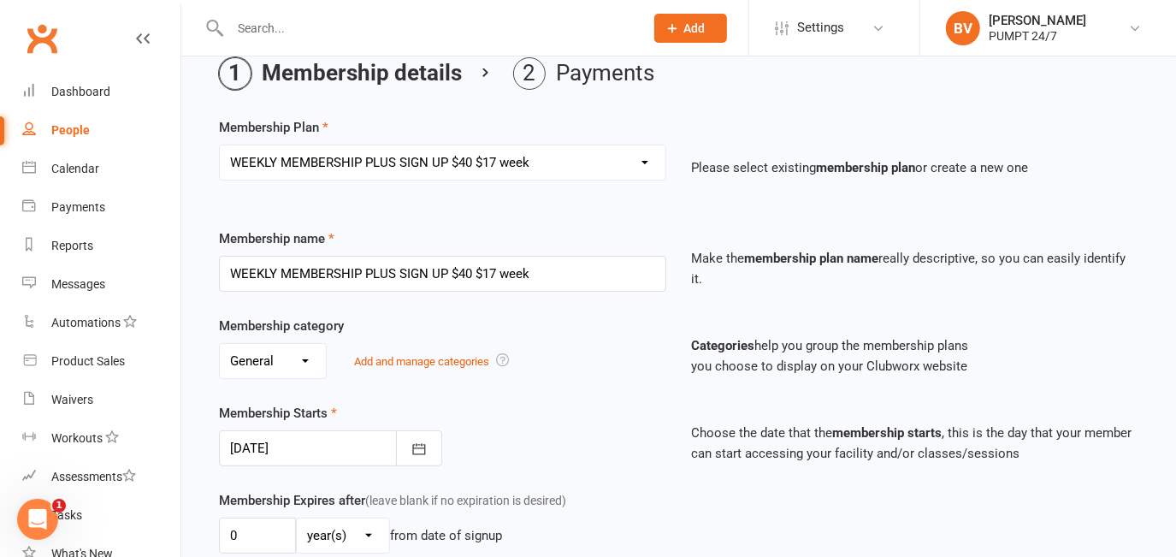
click at [528, 365] on div "No category General Add and manage categories" at bounding box center [442, 361] width 447 height 36
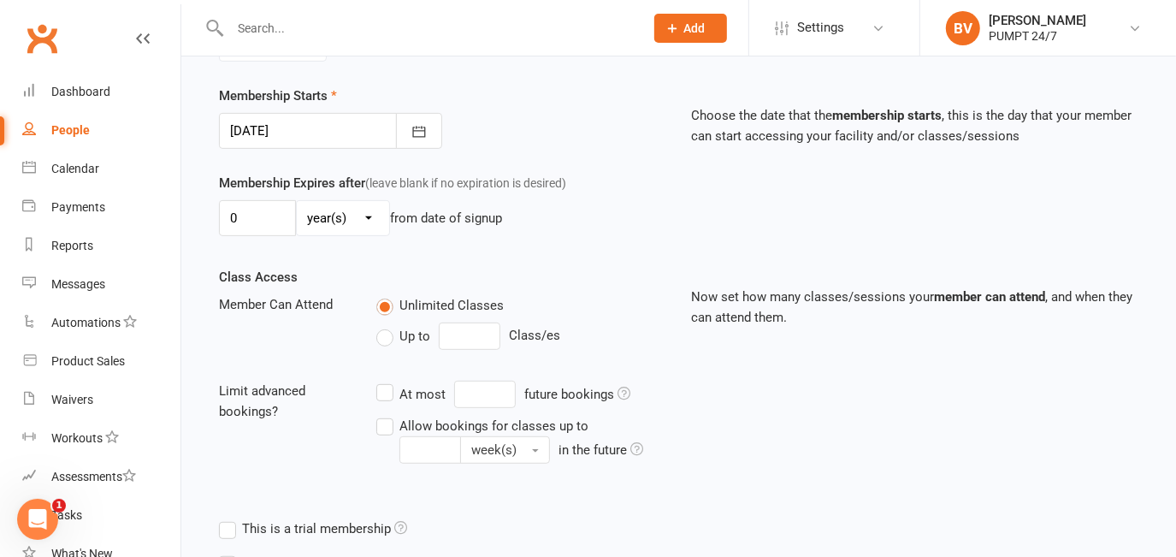
scroll to position [528, 0]
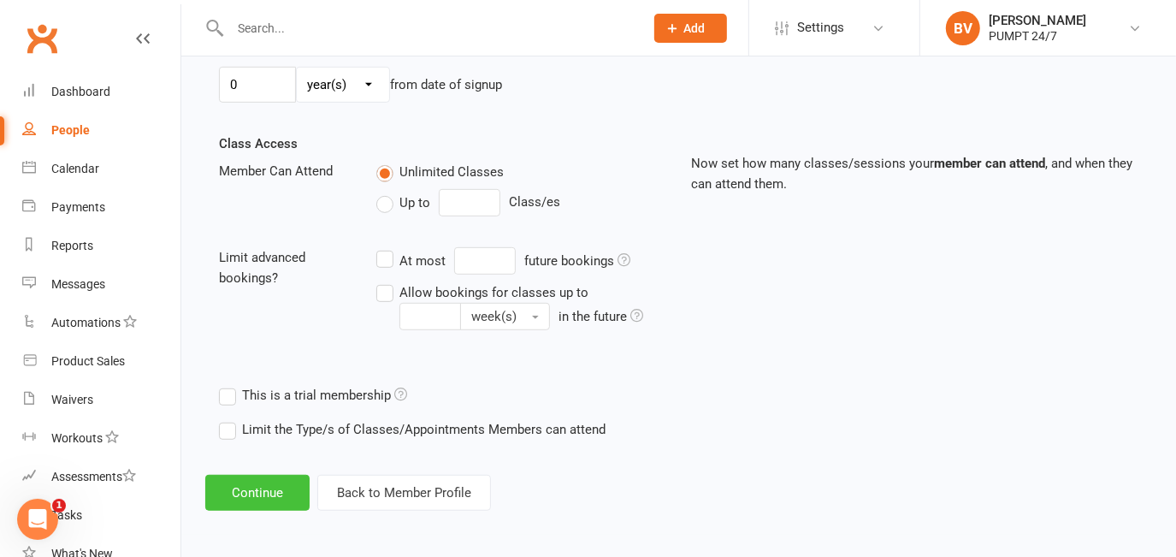
click at [240, 496] on button "Continue" at bounding box center [257, 493] width 104 height 36
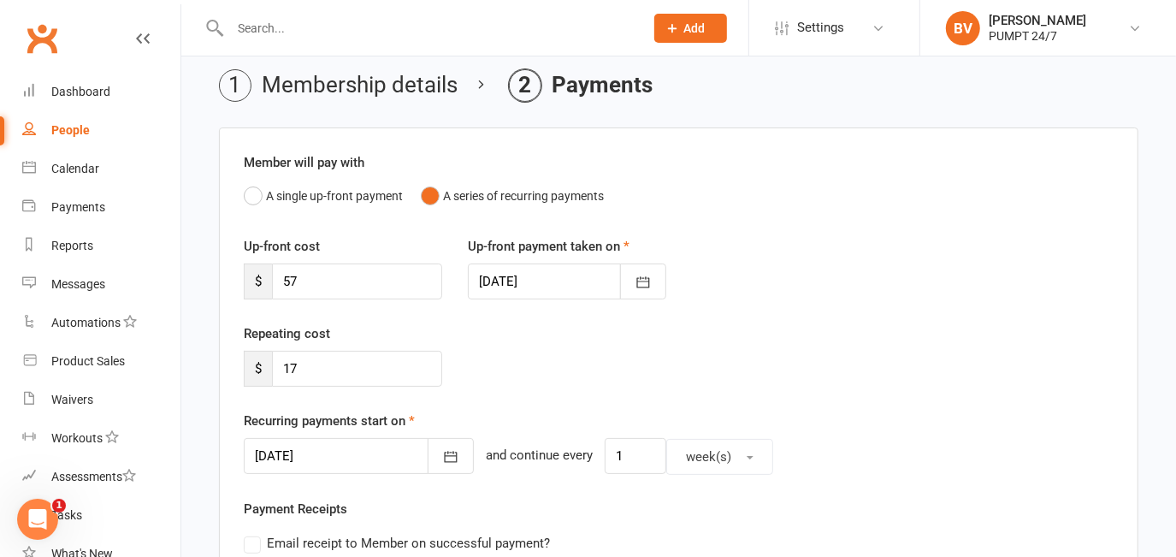
scroll to position [0, 0]
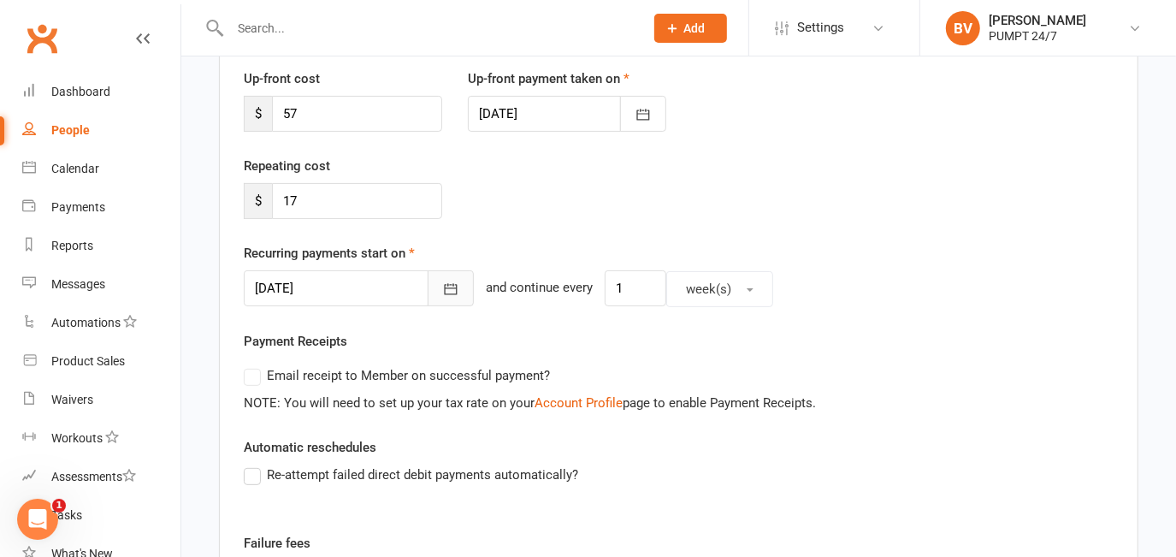
click at [442, 281] on icon "button" at bounding box center [450, 288] width 17 height 17
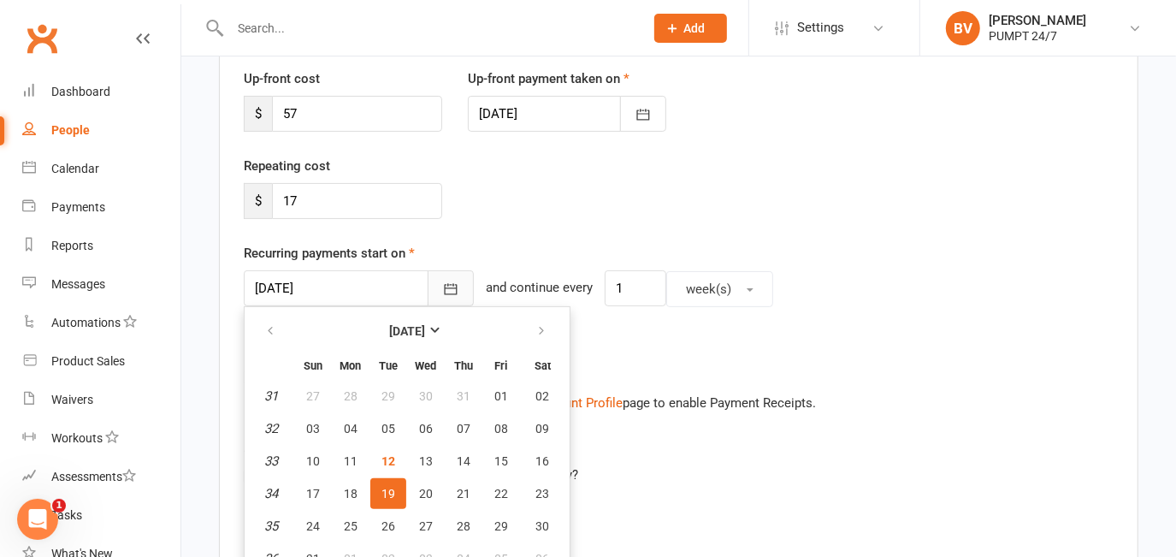
scroll to position [245, 0]
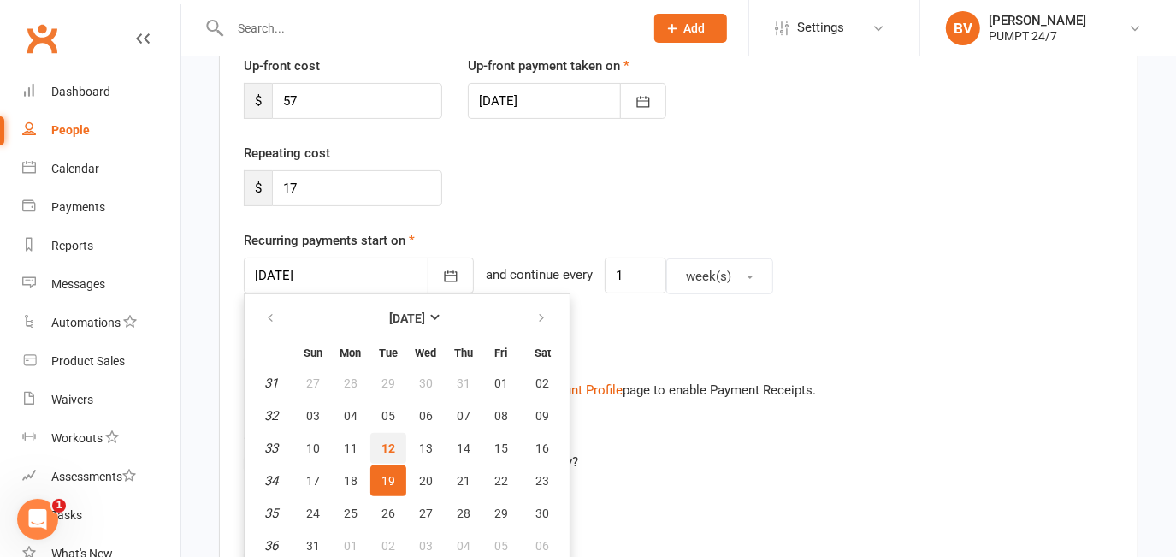
click at [393, 443] on button "12" at bounding box center [388, 448] width 36 height 31
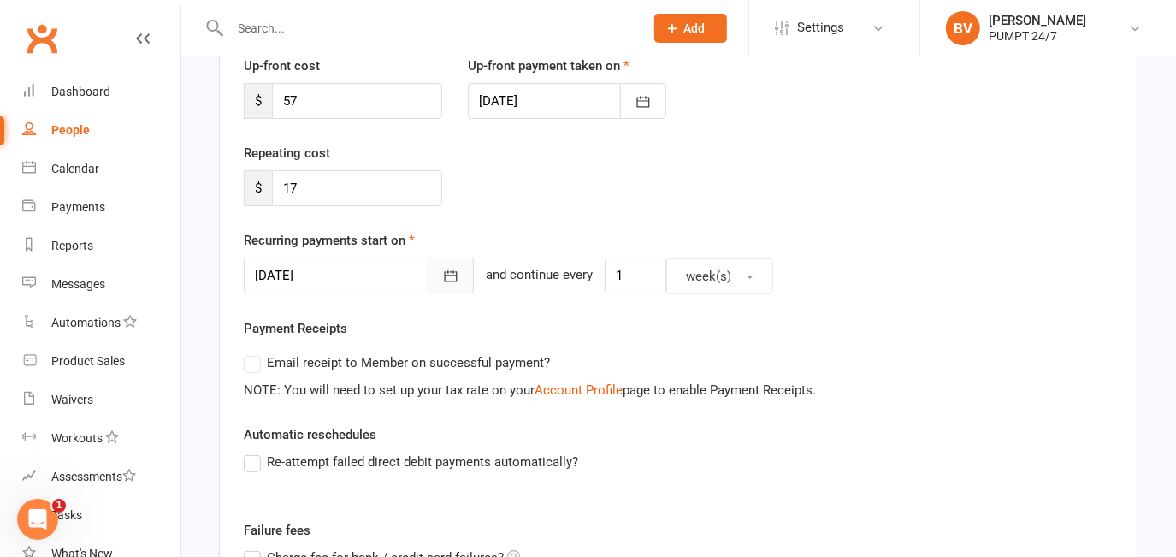
click at [428, 283] on button "button" at bounding box center [451, 275] width 46 height 36
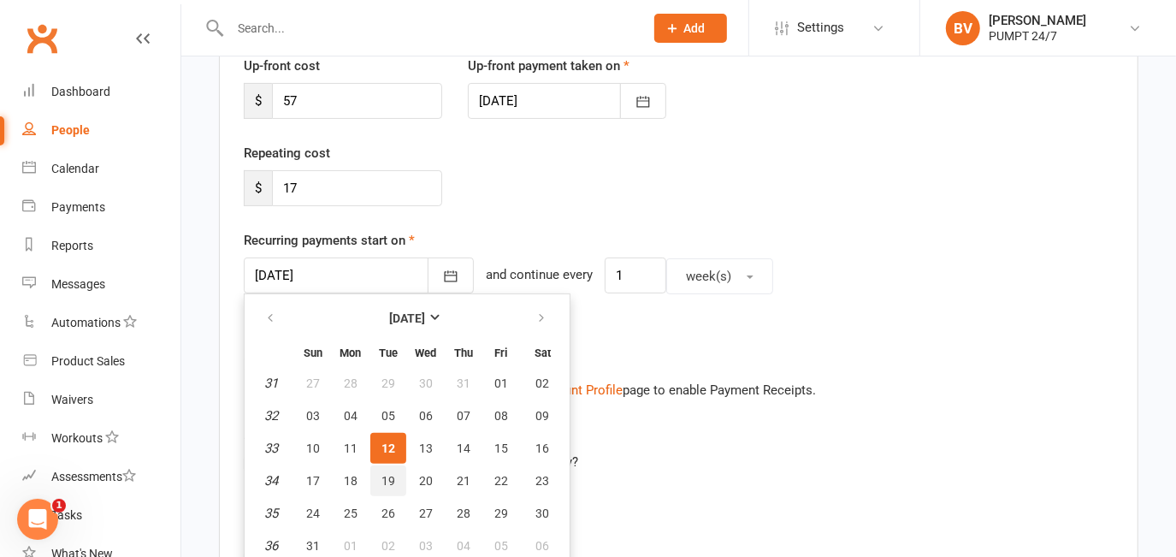
click at [392, 478] on button "19" at bounding box center [388, 480] width 36 height 31
type input "[DATE]"
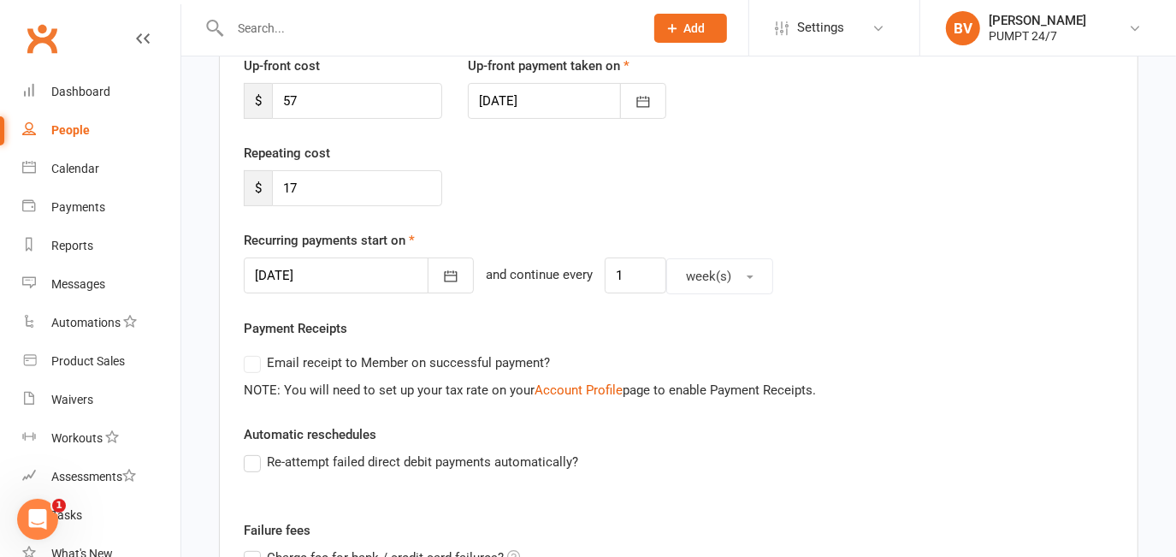
click at [593, 216] on div "Repeating cost $ 17" at bounding box center [678, 186] width 895 height 87
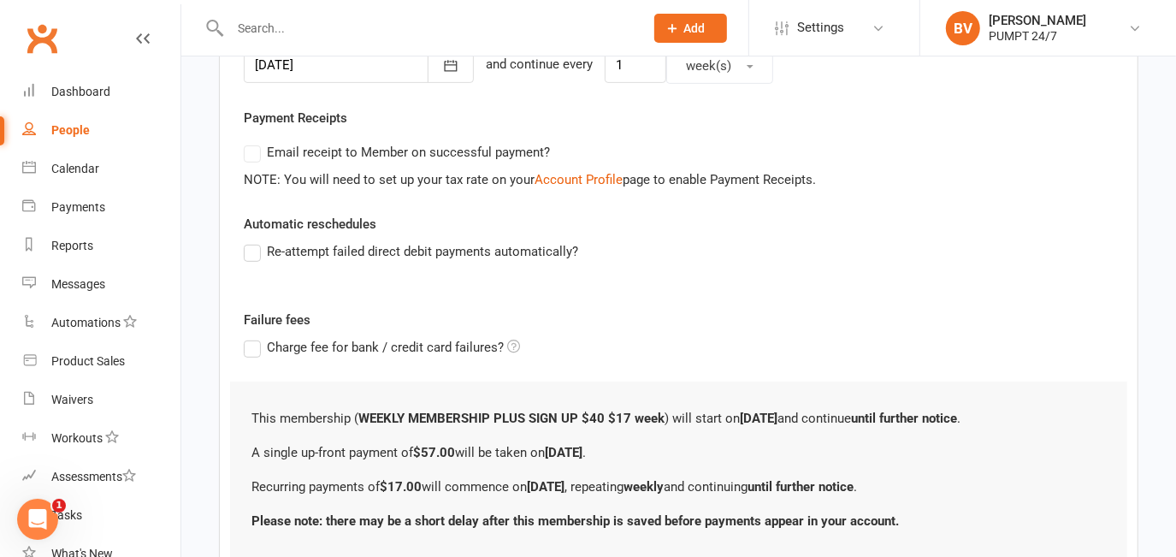
scroll to position [581, 0]
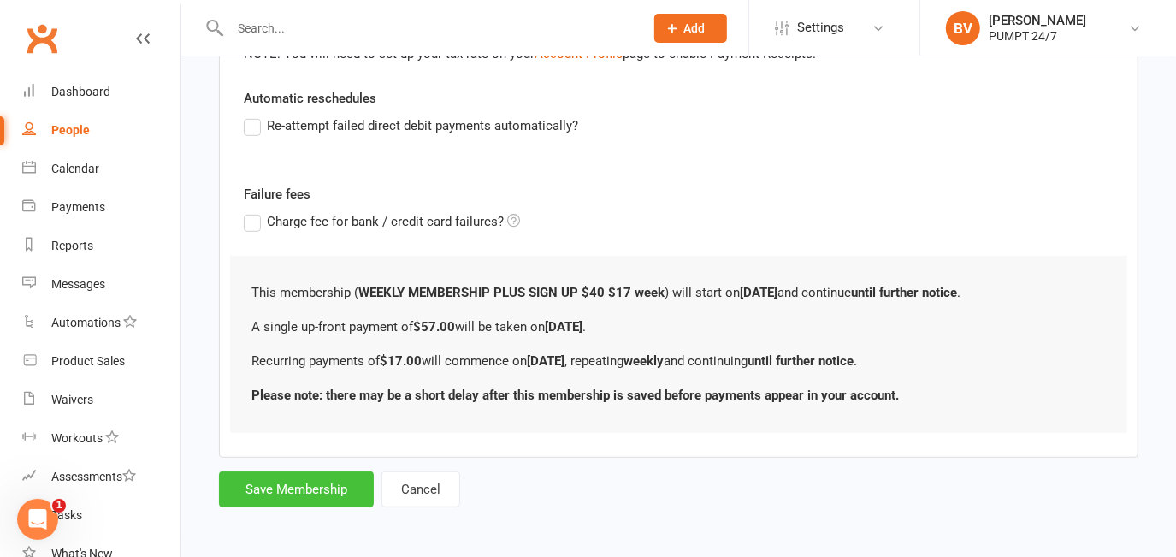
click at [282, 488] on button "Save Membership" at bounding box center [296, 489] width 155 height 36
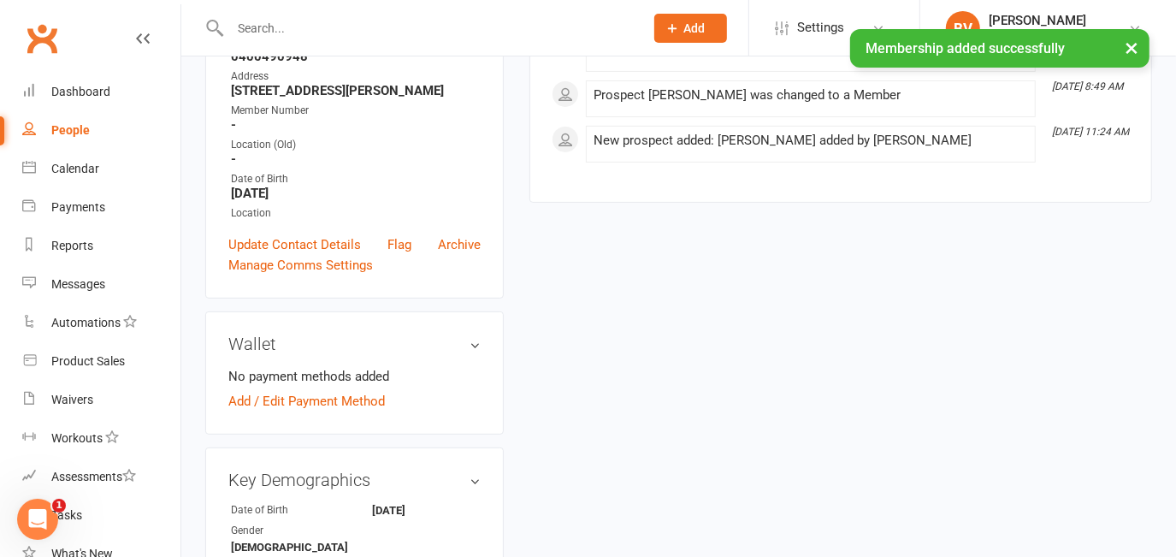
scroll to position [388, 0]
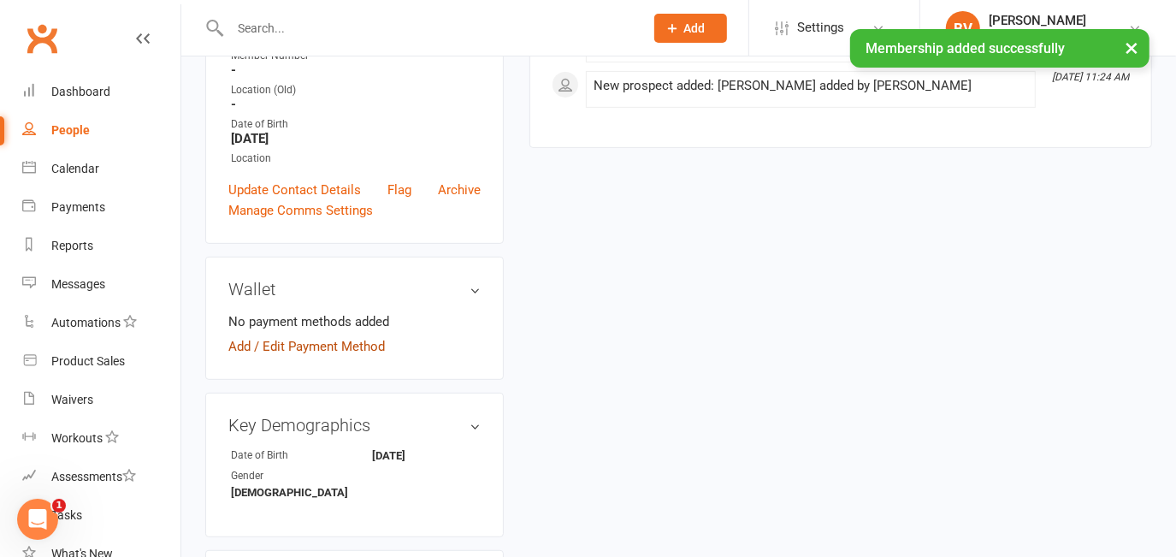
click at [307, 357] on link "Add / Edit Payment Method" at bounding box center [306, 346] width 156 height 21
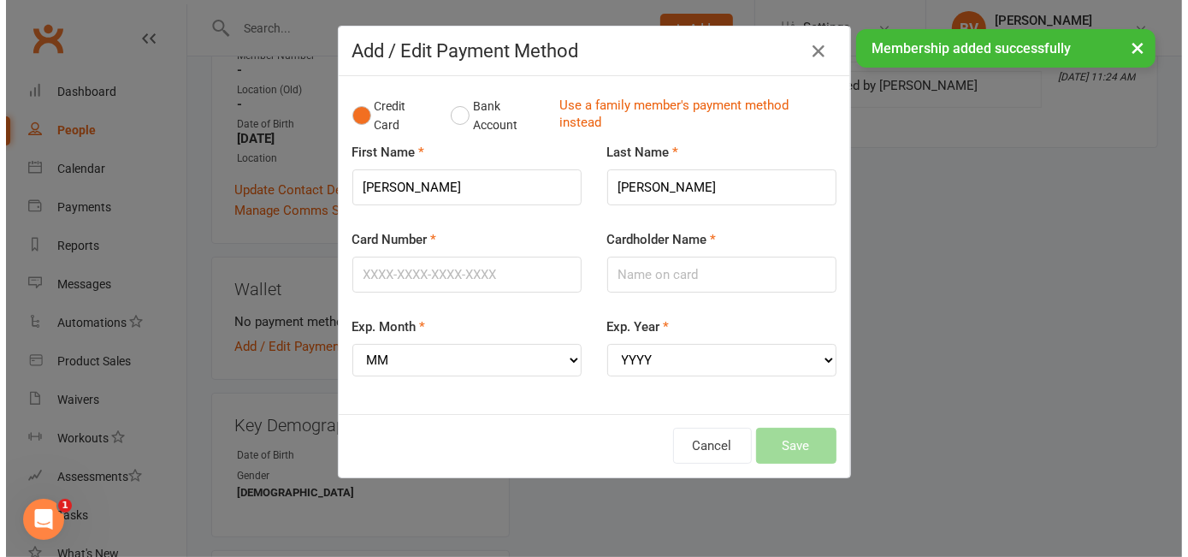
scroll to position [368, 0]
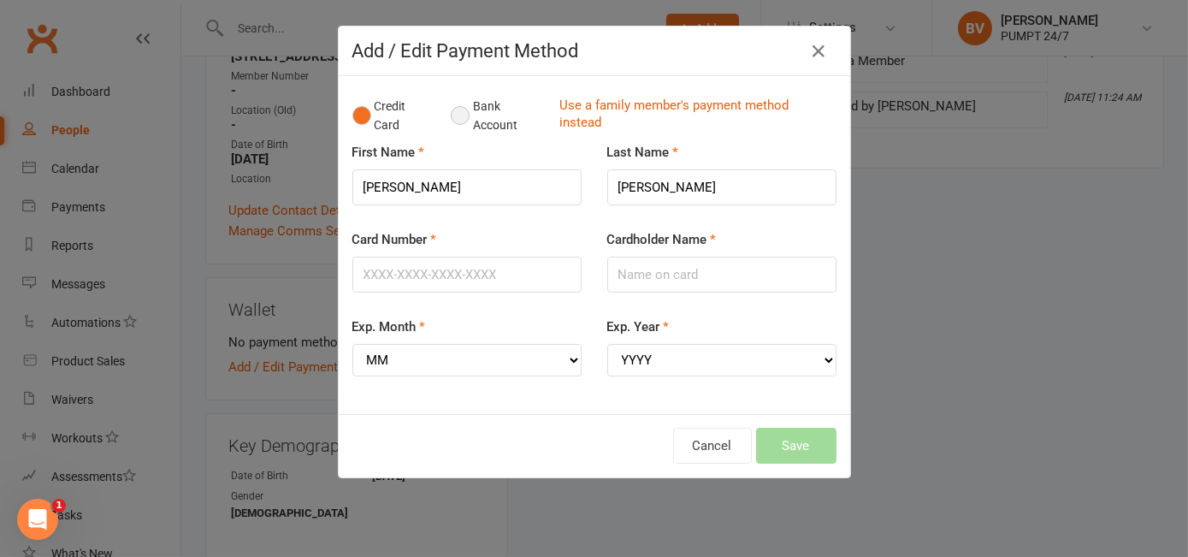
click at [451, 111] on button "Bank Account" at bounding box center [498, 116] width 95 height 52
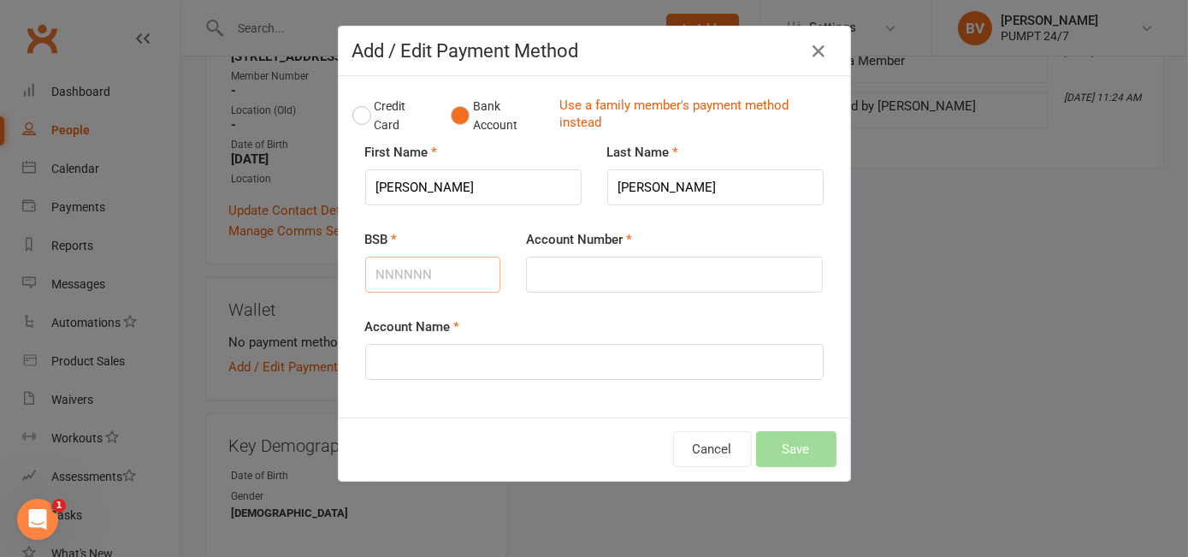
paste input "325185"
type input "325185"
drag, startPoint x: 609, startPoint y: 264, endPoint x: 603, endPoint y: 280, distance: 17.3
click at [610, 264] on input "Account Number" at bounding box center [674, 275] width 297 height 36
paste input "01200090"
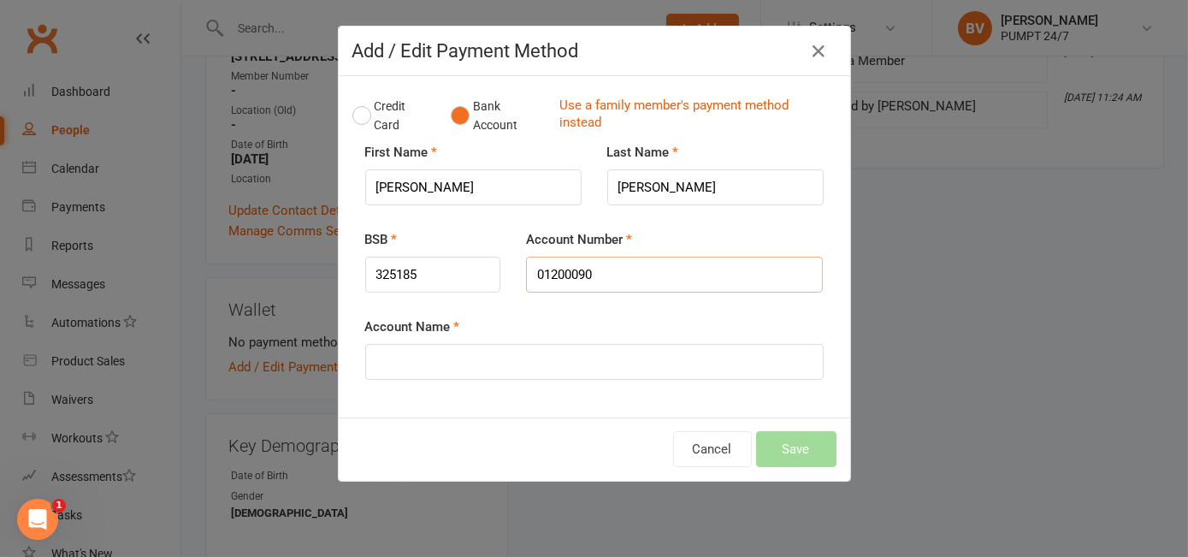
type input "01200090"
click at [431, 360] on input "Account Name" at bounding box center [594, 362] width 458 height 36
paste input "Beyond Bank"
type input "Beyond Bank"
click at [785, 446] on button "Save" at bounding box center [796, 449] width 80 height 36
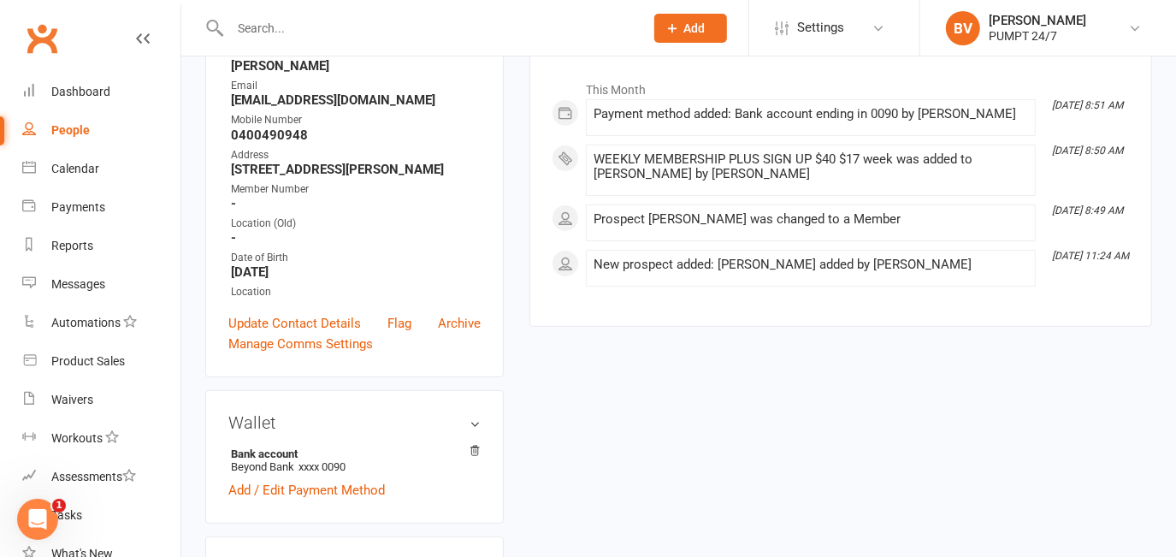
scroll to position [0, 0]
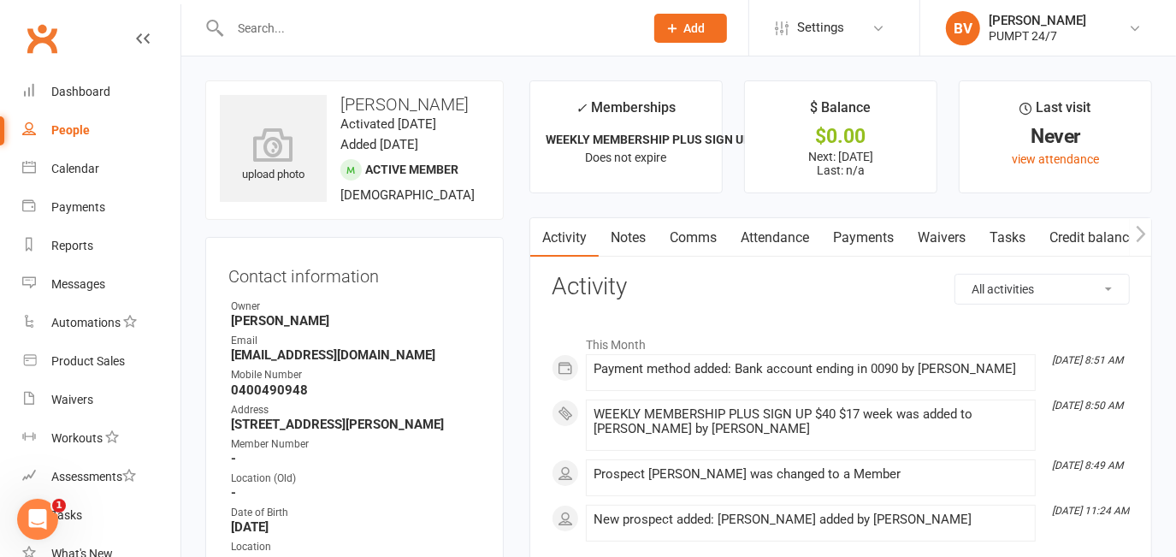
click at [448, 27] on input "text" at bounding box center [428, 28] width 407 height 24
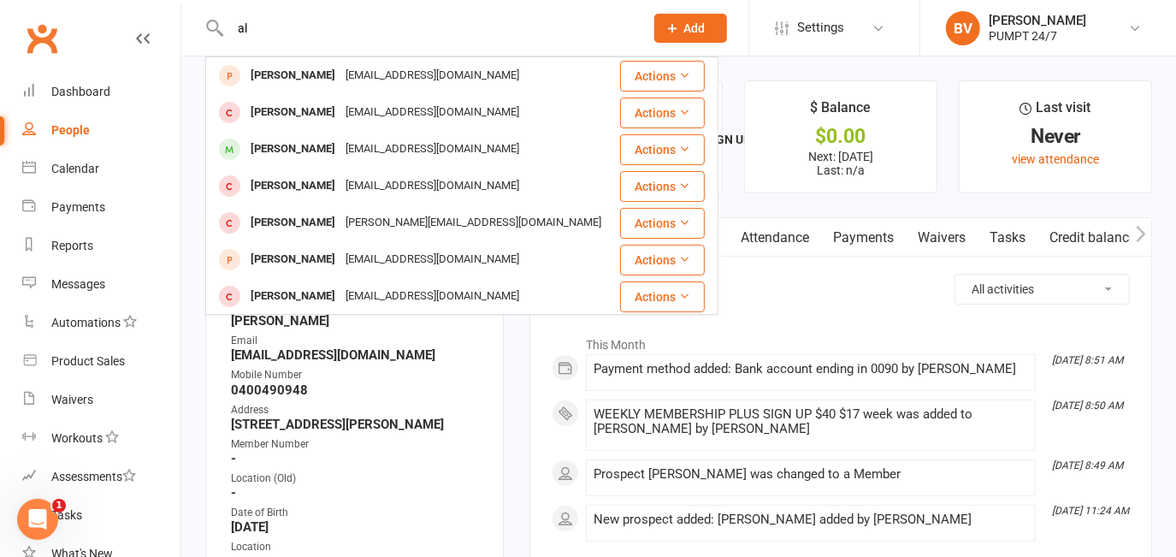
type input "a"
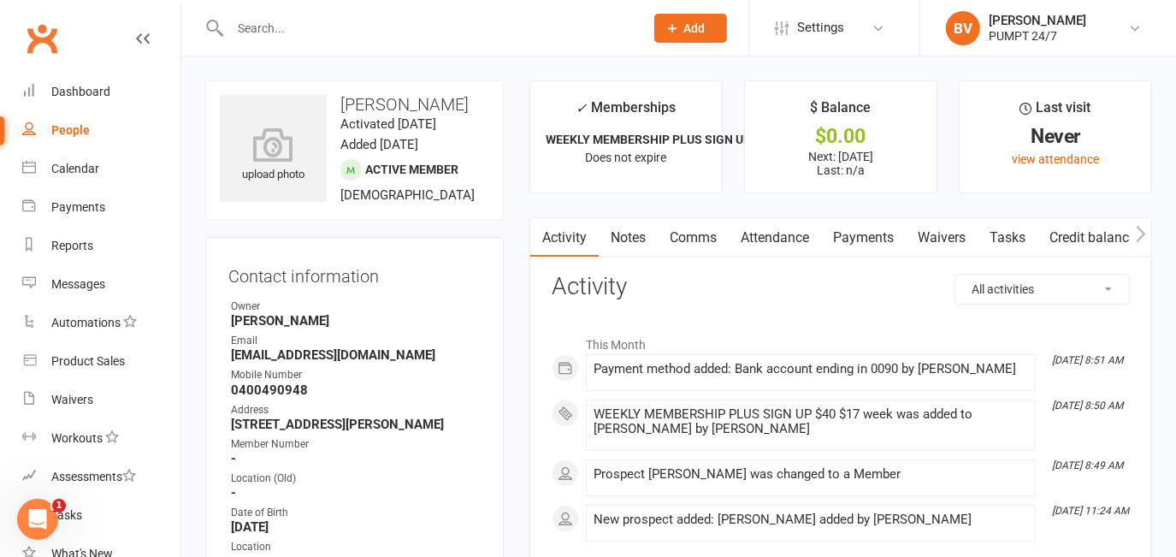
click at [708, 18] on button "Add" at bounding box center [690, 28] width 73 height 29
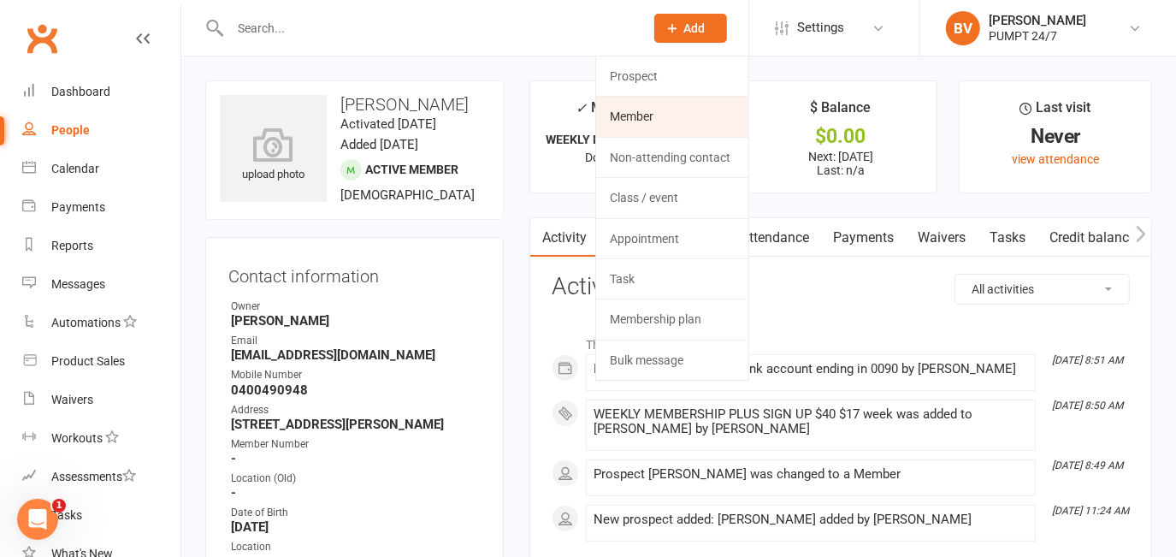
click at [638, 107] on link "Member" at bounding box center [672, 116] width 152 height 39
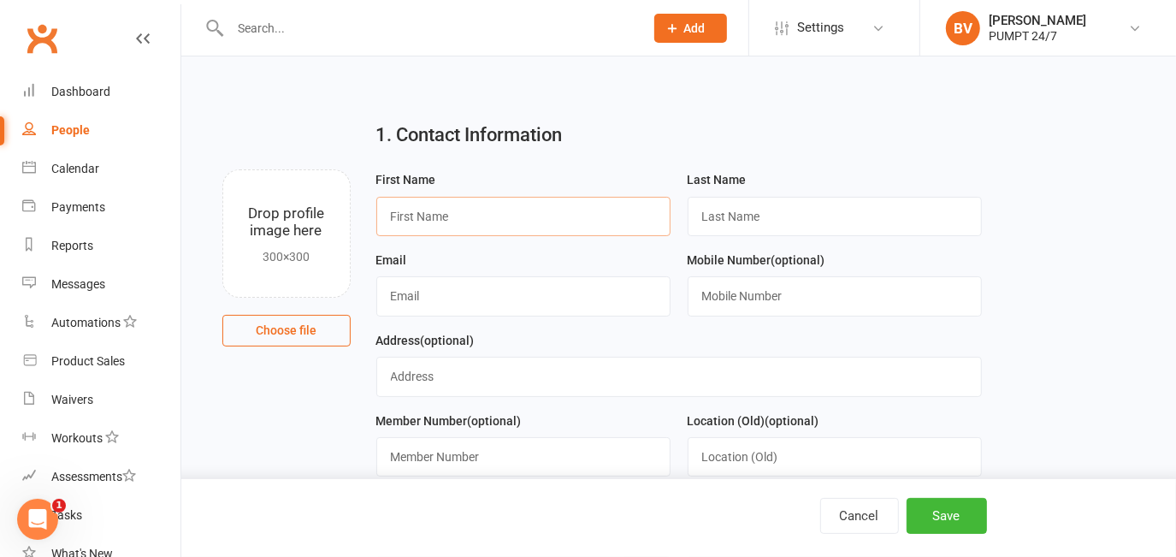
paste input "[PERSON_NAME]"
drag, startPoint x: 516, startPoint y: 218, endPoint x: 453, endPoint y: 226, distance: 62.9
click at [453, 226] on input "[PERSON_NAME]" at bounding box center [523, 216] width 294 height 39
type input "[PERSON_NAME]"
paste input "Skipina"
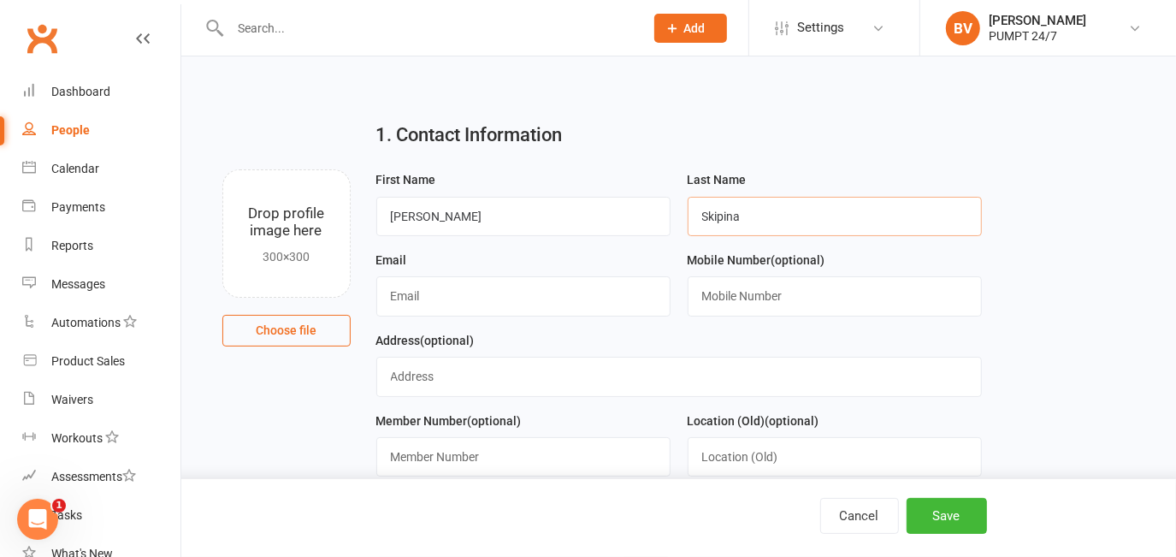
type input "Skipina"
click at [499, 303] on input "text" at bounding box center [523, 295] width 294 height 39
paste input "[EMAIL_ADDRESS][DOMAIN_NAME]"
type input "[EMAIL_ADDRESS][DOMAIN_NAME]"
drag, startPoint x: 741, startPoint y: 308, endPoint x: 650, endPoint y: 369, distance: 110.3
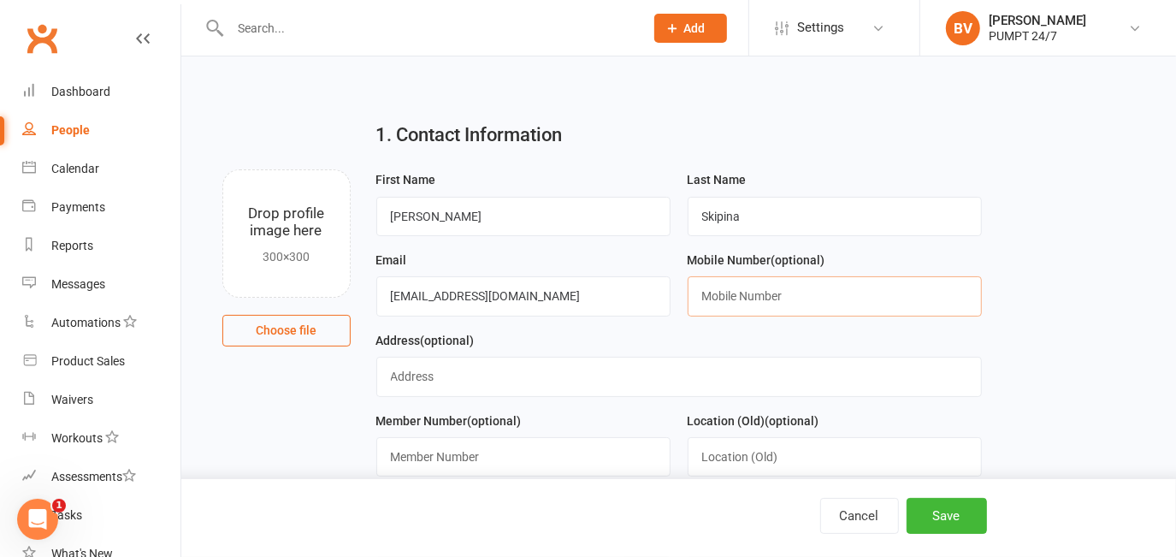
click at [741, 308] on input "text" at bounding box center [834, 295] width 294 height 39
paste input "0433802119"
type input "0433802119"
click at [469, 363] on input "text" at bounding box center [678, 376] width 605 height 39
paste input "[STREET_ADDRESS][PERSON_NAME]"
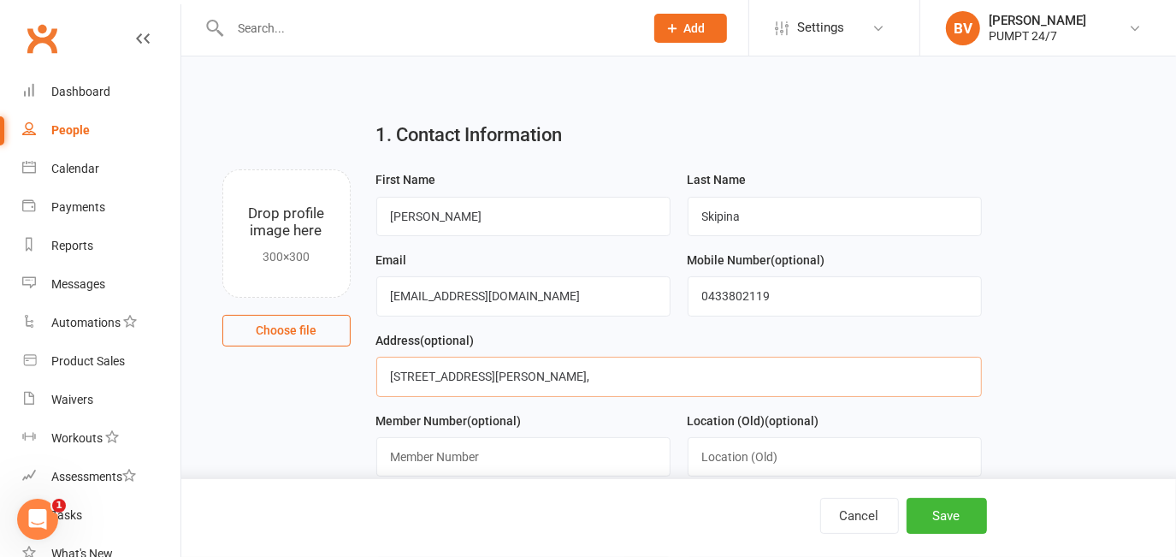
paste input "shoalwater"
click at [621, 371] on input "[STREET_ADDRESS][PERSON_NAME]" at bounding box center [678, 376] width 605 height 39
paste input "6169"
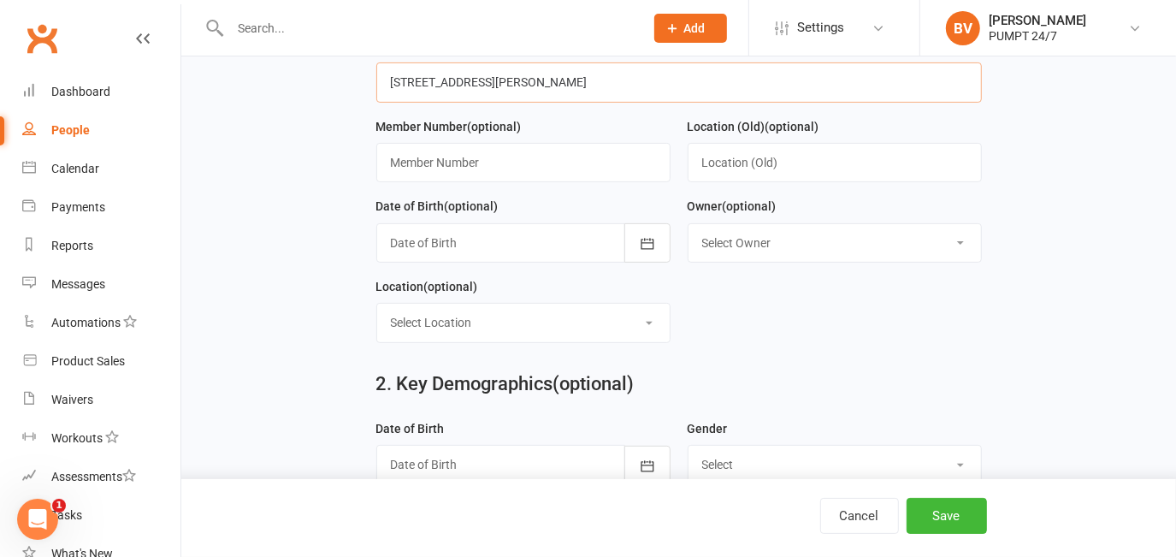
scroll to position [310, 0]
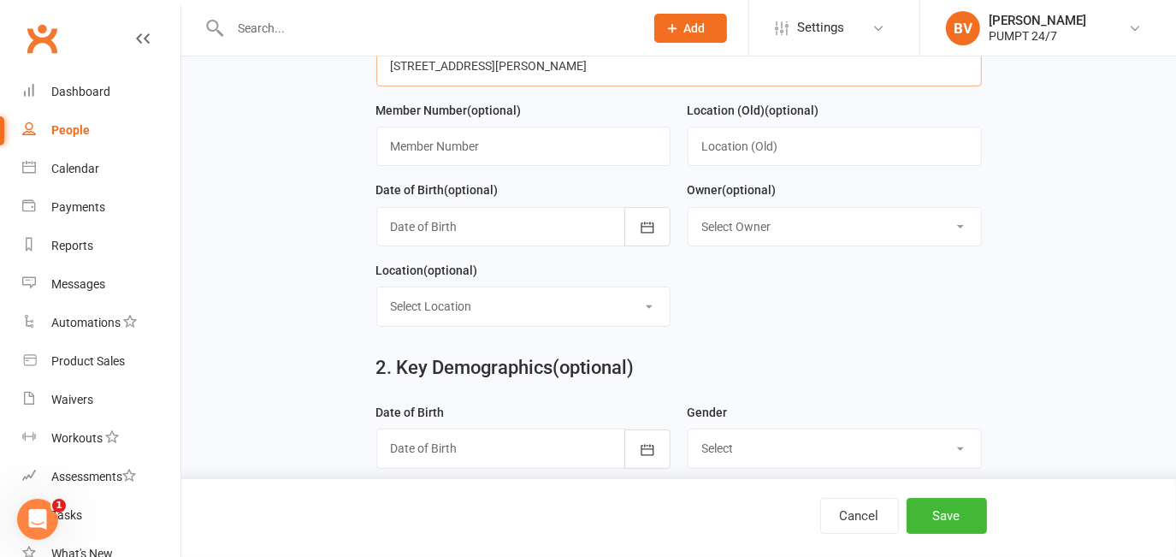
type input "[STREET_ADDRESS][PERSON_NAME]"
click at [672, 68] on input "[STREET_ADDRESS][PERSON_NAME]" at bounding box center [678, 65] width 605 height 39
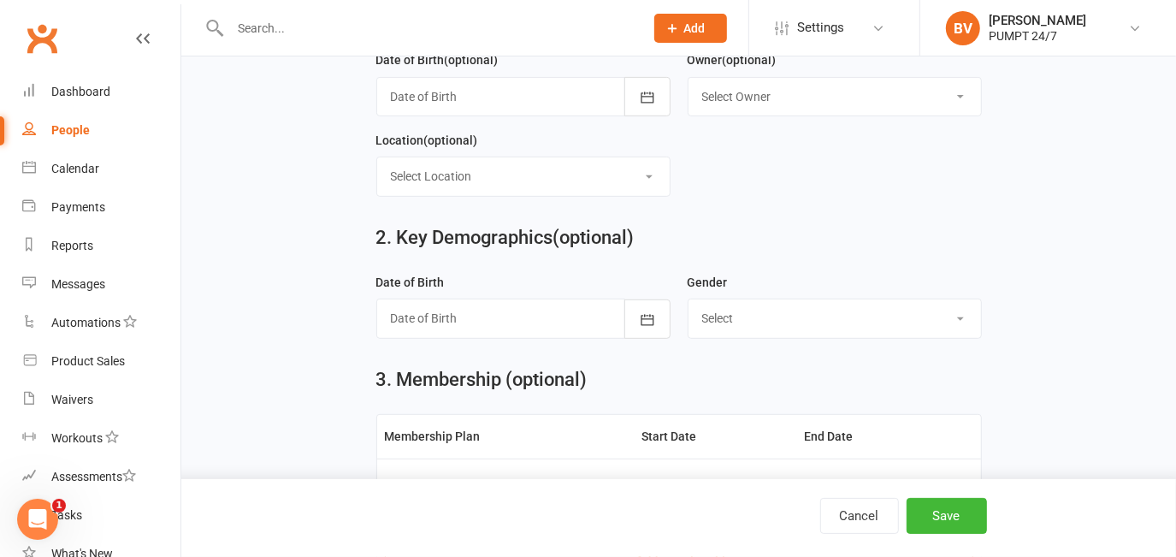
scroll to position [544, 0]
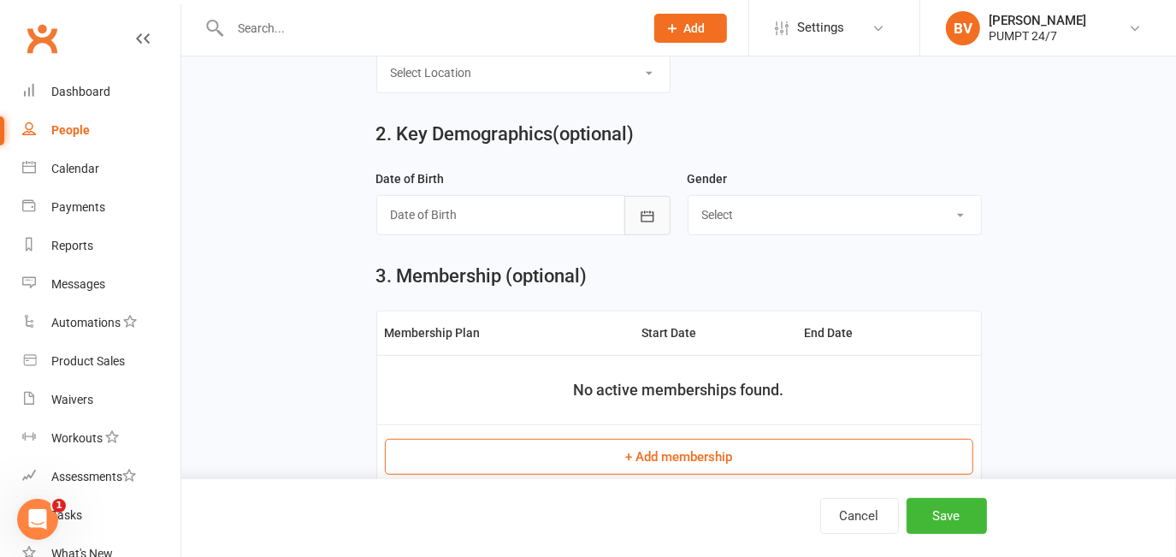
click at [643, 216] on icon "button" at bounding box center [647, 216] width 17 height 17
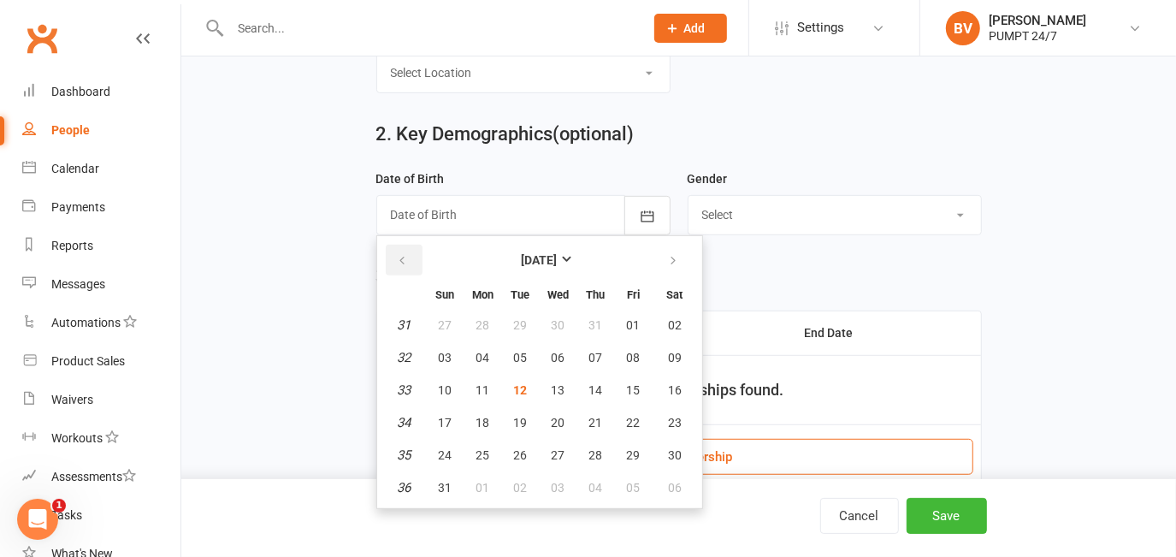
click at [412, 260] on button "button" at bounding box center [404, 260] width 37 height 31
click at [411, 260] on button "button" at bounding box center [404, 260] width 37 height 31
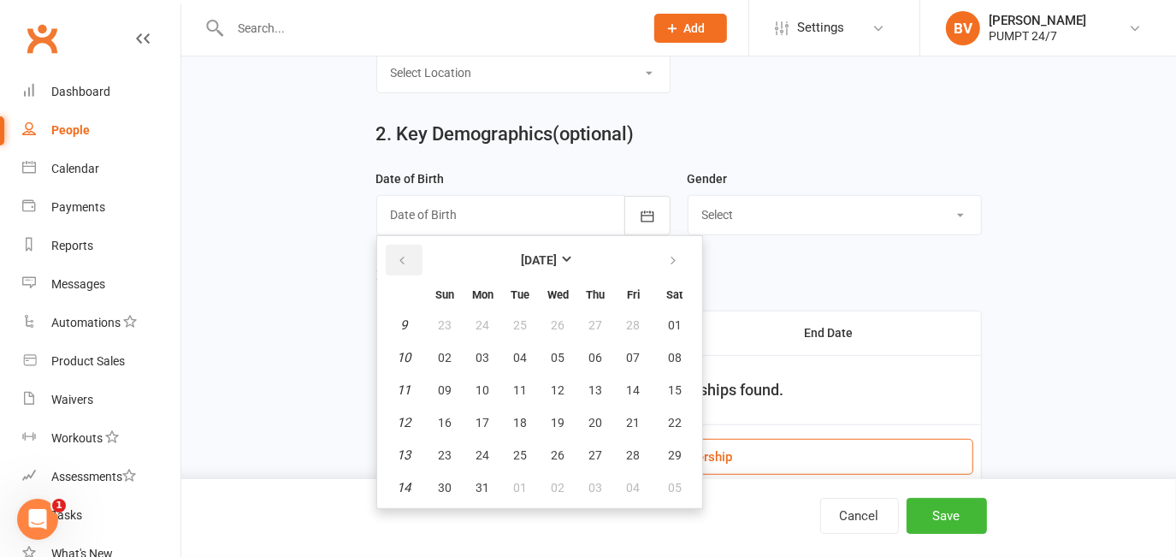
click at [411, 260] on button "button" at bounding box center [404, 260] width 37 height 31
click at [517, 253] on button "[DATE]" at bounding box center [540, 260] width 224 height 31
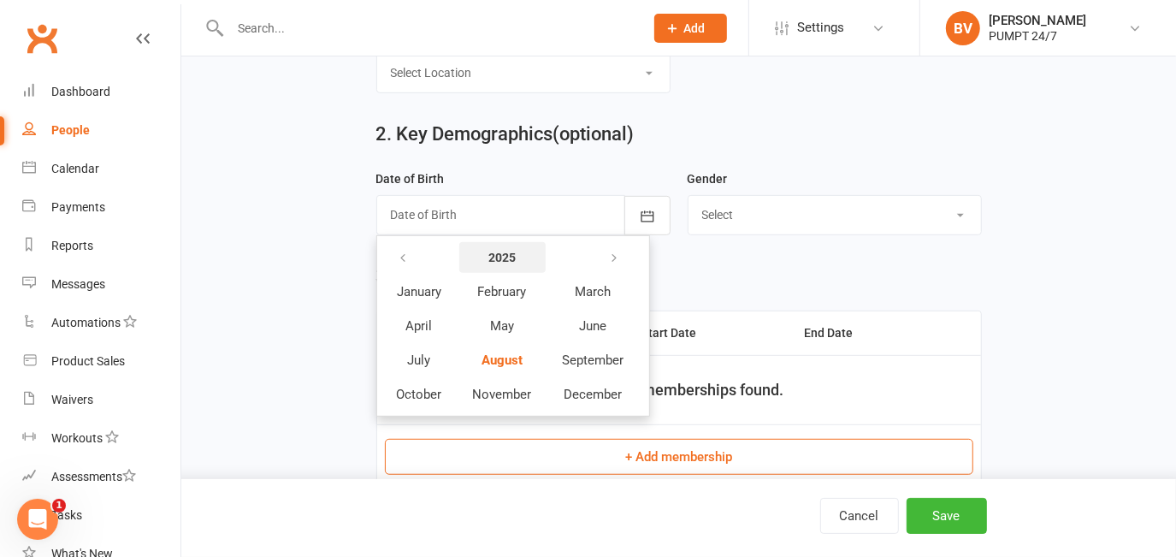
click at [496, 251] on button "2025" at bounding box center [502, 257] width 86 height 31
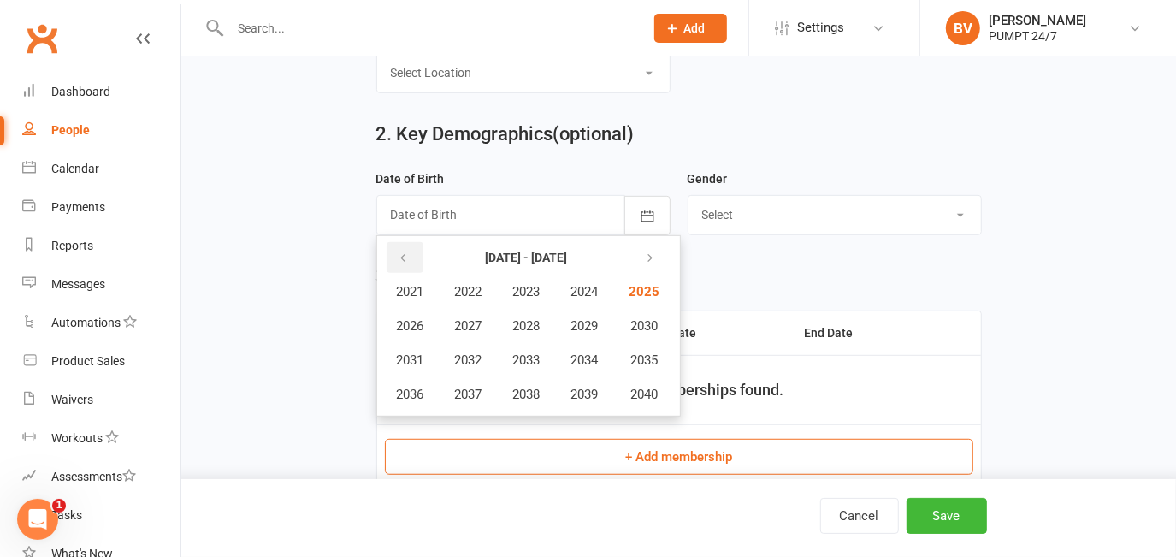
click at [405, 257] on icon "button" at bounding box center [404, 258] width 12 height 14
click at [406, 257] on icon "button" at bounding box center [404, 258] width 12 height 14
click at [421, 262] on button "button" at bounding box center [404, 257] width 37 height 31
click at [646, 251] on button "button" at bounding box center [648, 257] width 37 height 31
click at [538, 337] on button "1988" at bounding box center [527, 326] width 56 height 32
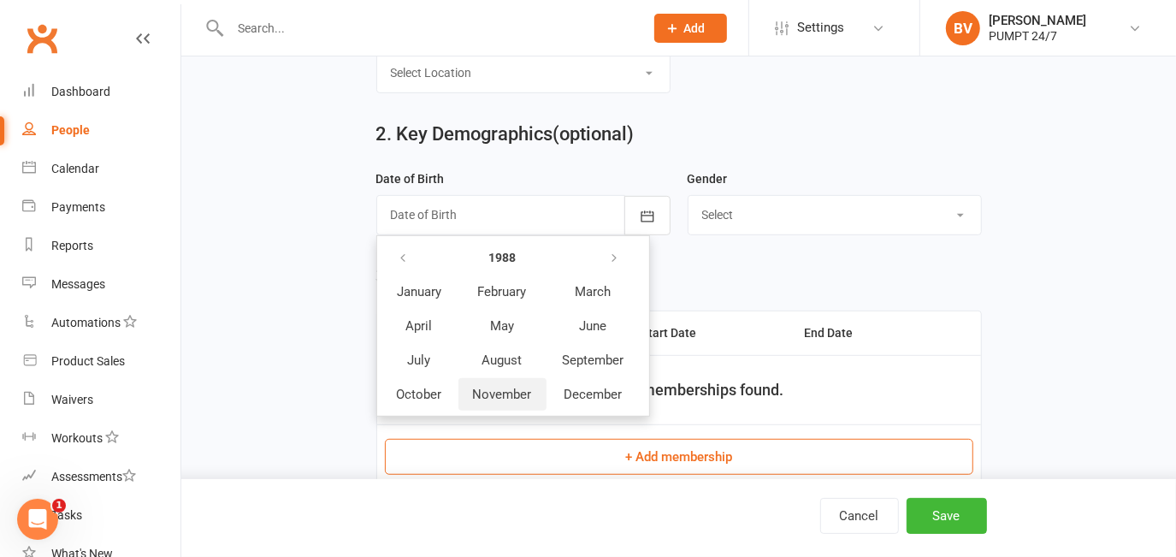
click at [514, 397] on span "November" at bounding box center [502, 393] width 59 height 15
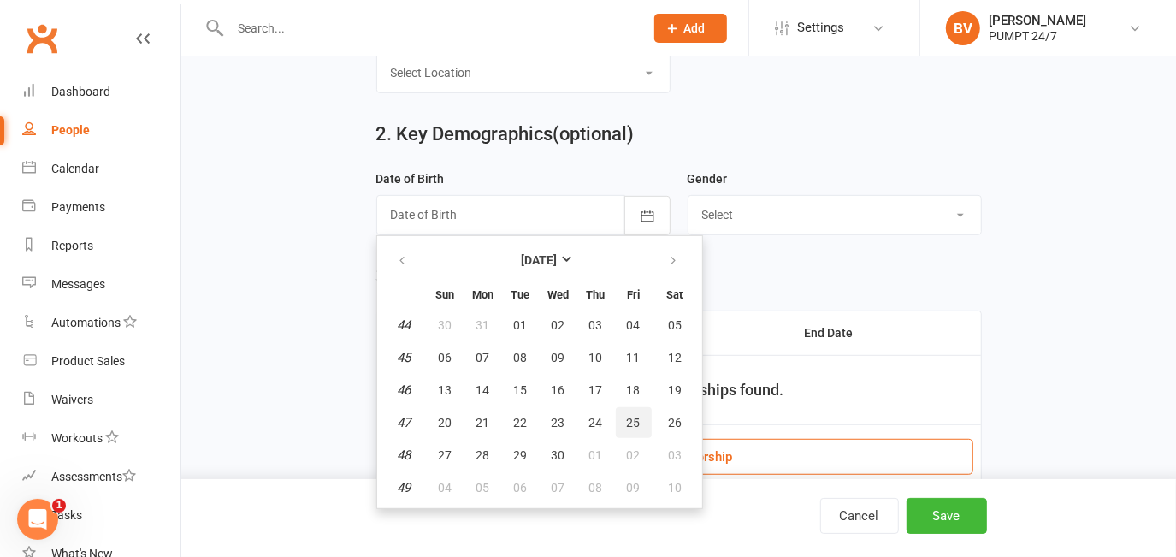
click at [634, 416] on span "25" at bounding box center [634, 423] width 14 height 14
type input "[DATE]"
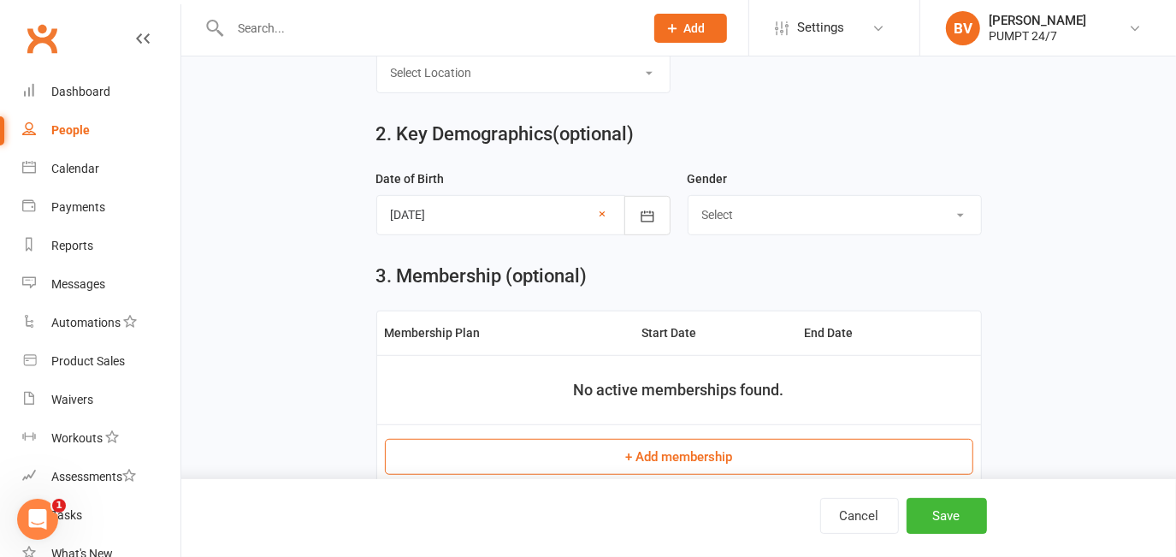
click at [784, 297] on div "3. Membership (optional) Membership Plan Start Date End Date No active membersh…" at bounding box center [678, 381] width 631 height 264
click at [791, 209] on select "Select [DEMOGRAPHIC_DATA] [DEMOGRAPHIC_DATA]" at bounding box center [834, 215] width 292 height 38
click at [827, 201] on select "Select [DEMOGRAPHIC_DATA] [DEMOGRAPHIC_DATA]" at bounding box center [834, 215] width 292 height 38
select select "[DEMOGRAPHIC_DATA]"
click at [688, 199] on select "Select [DEMOGRAPHIC_DATA] [DEMOGRAPHIC_DATA]" at bounding box center [834, 215] width 292 height 38
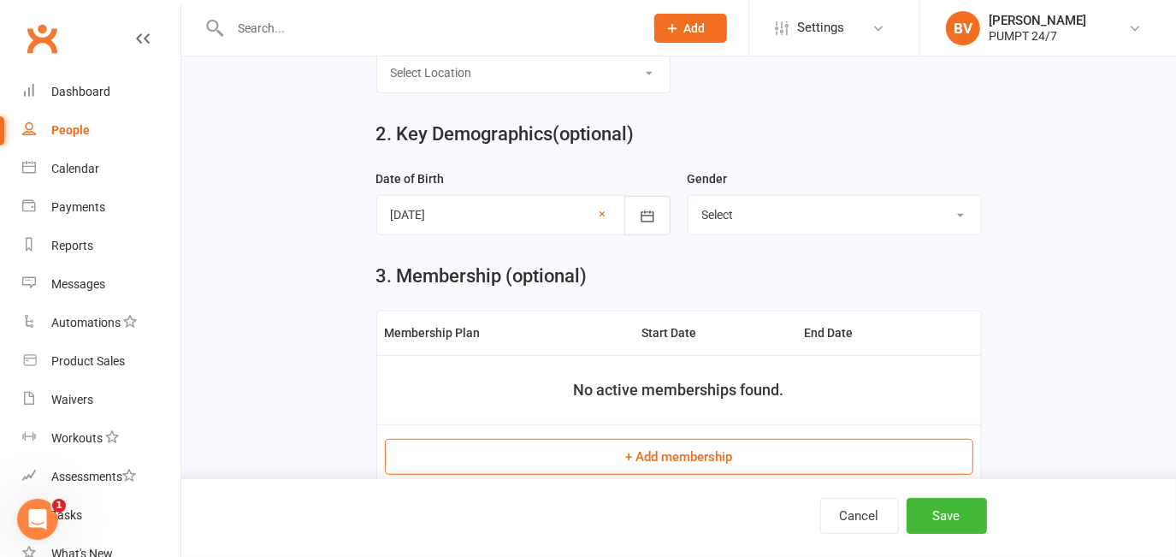
click at [630, 264] on div "3. Membership (optional) Membership Plan Start Date End Date No active membersh…" at bounding box center [678, 381] width 631 height 264
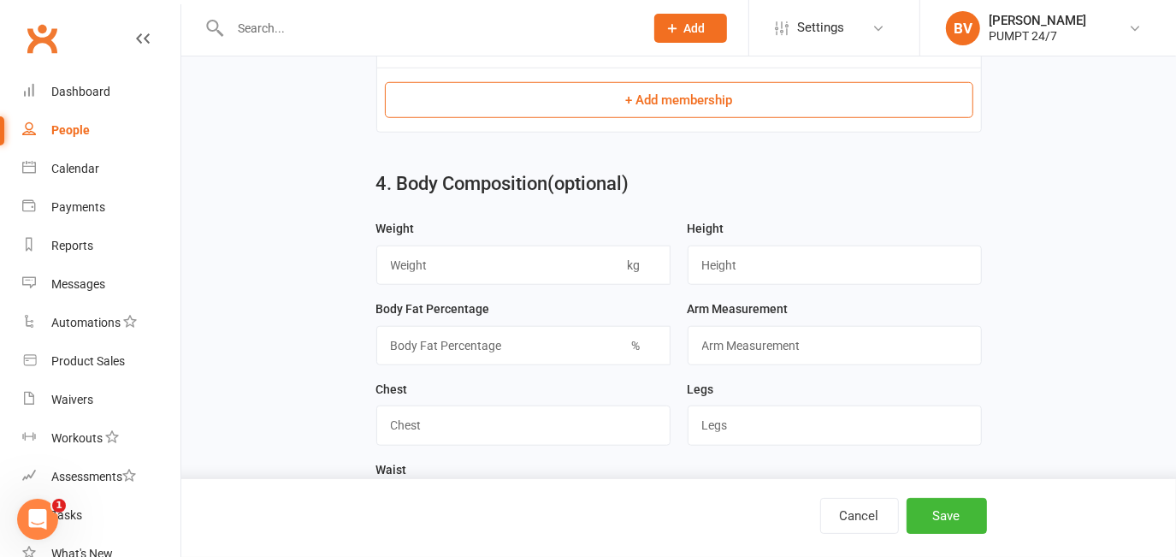
scroll to position [777, 0]
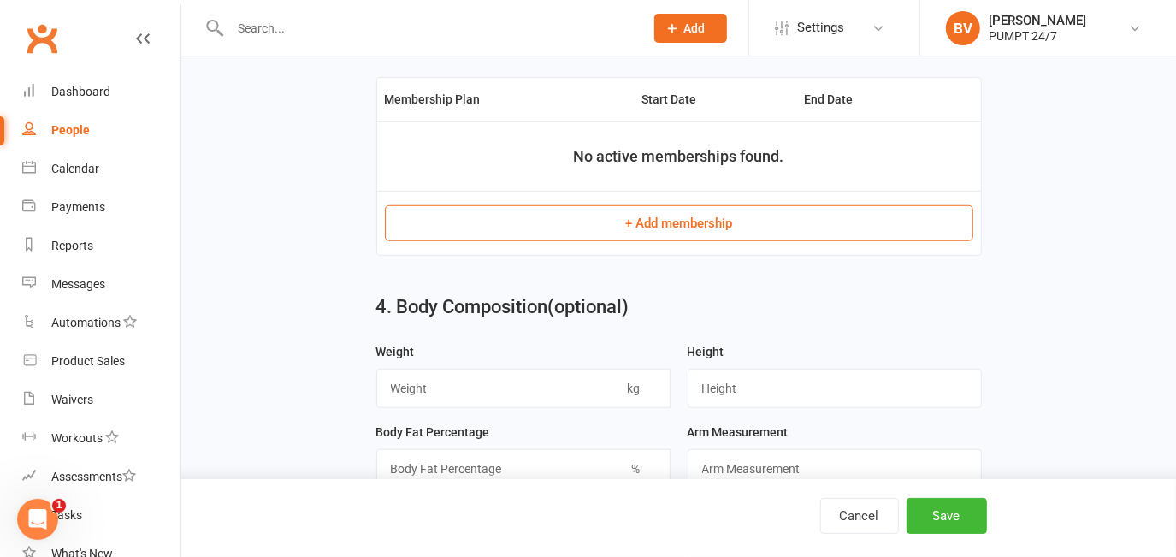
click at [675, 229] on button "+ Add membership" at bounding box center [679, 223] width 588 height 36
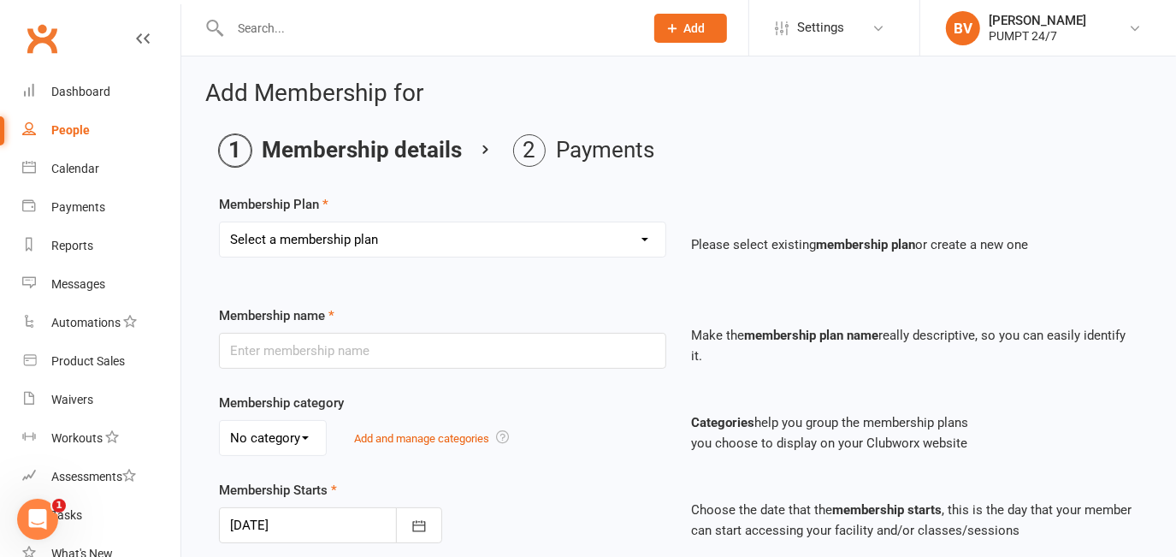
click at [460, 256] on div "Select a membership plan Create new Membership Plan Prepaid Membership [PERSON_…" at bounding box center [442, 251] width 473 height 60
click at [459, 239] on select "Select a membership plan Create new Membership Plan Prepaid Membership [PERSON_…" at bounding box center [443, 239] width 446 height 34
select select "8"
click at [220, 222] on select "Select a membership plan Create new Membership Plan Prepaid Membership [PERSON_…" at bounding box center [443, 239] width 446 height 34
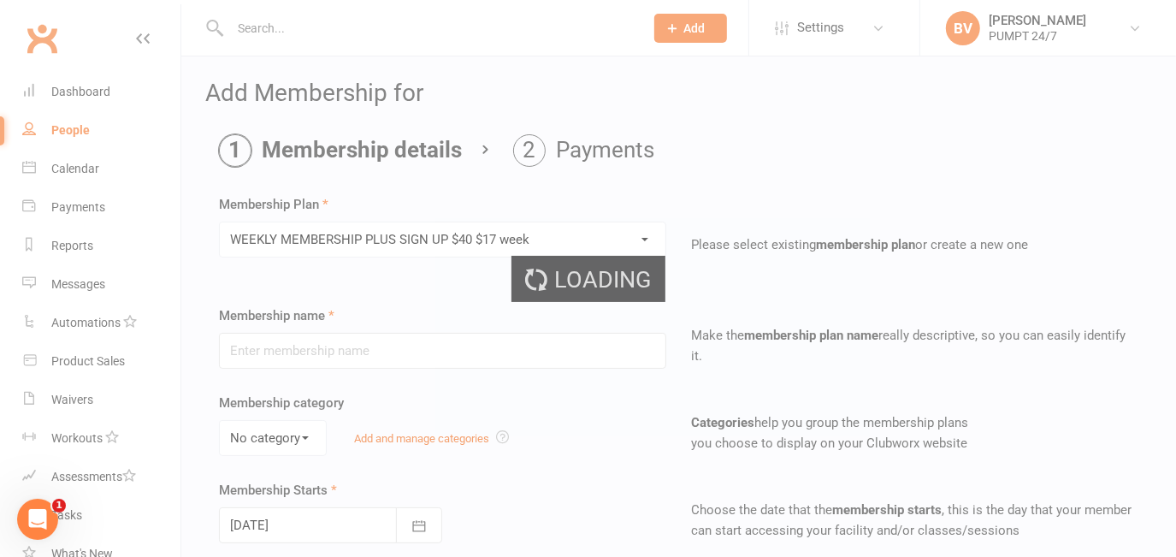
type input "WEEKLY MEMBERSHIP PLUS SIGN UP $40 $17 week"
select select "0"
type input "0"
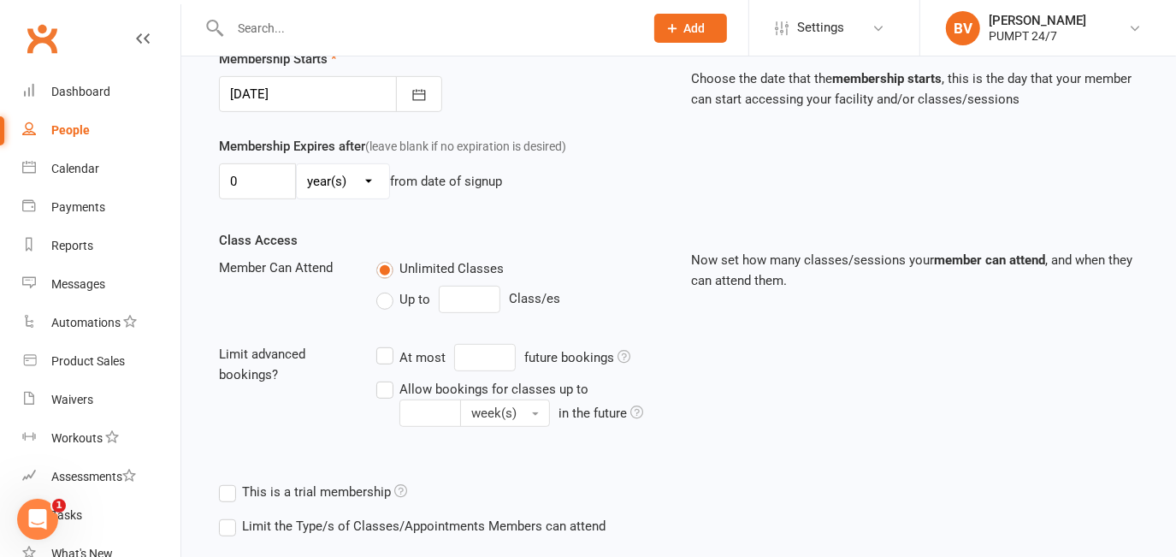
scroll to position [528, 0]
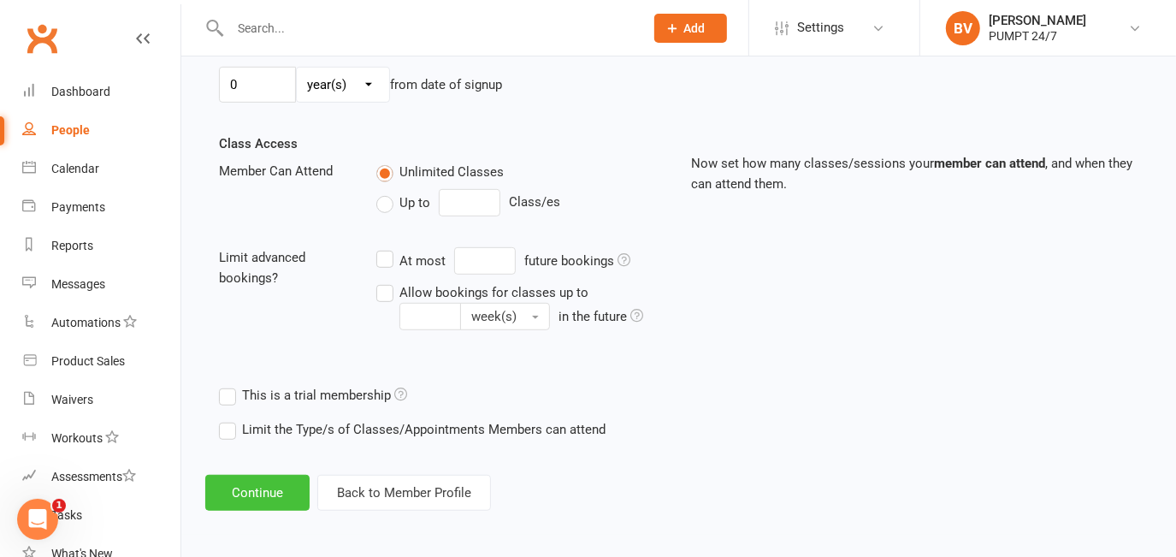
click at [270, 493] on button "Continue" at bounding box center [257, 493] width 104 height 36
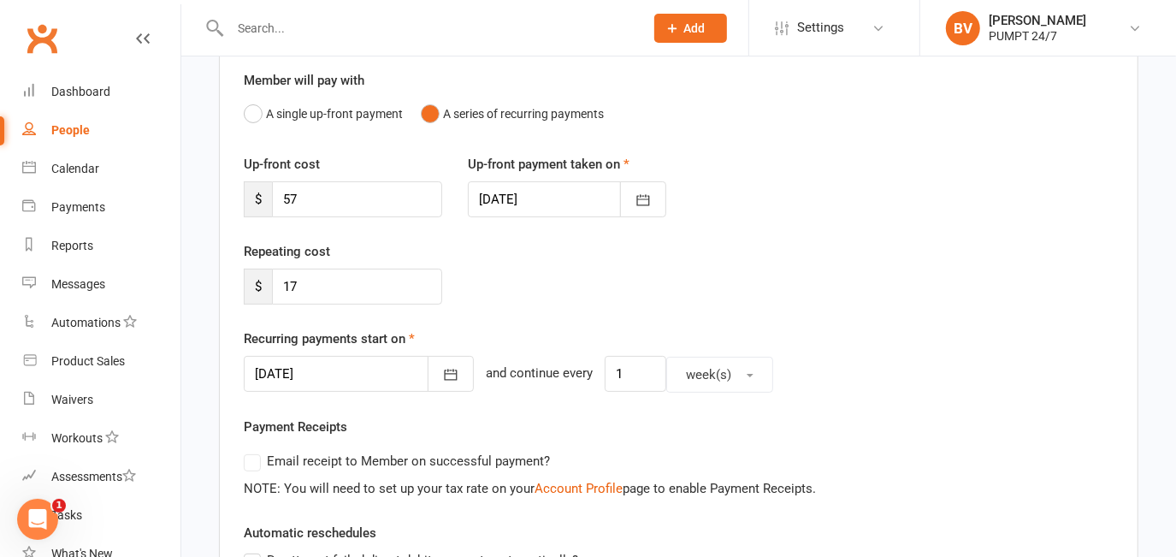
scroll to position [233, 0]
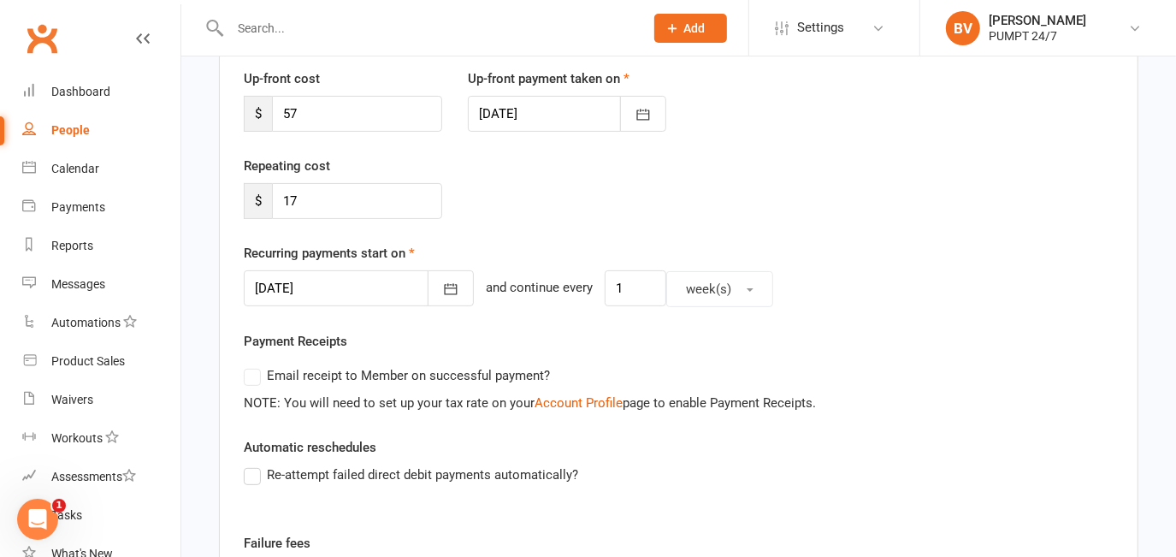
click at [342, 279] on div at bounding box center [359, 288] width 230 height 36
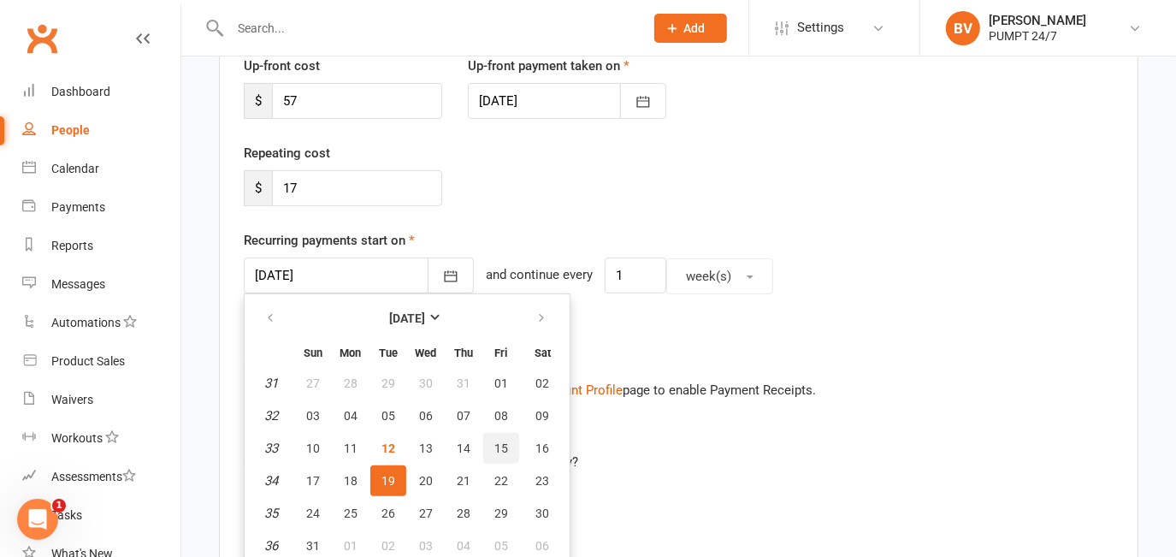
click at [501, 448] on span "15" at bounding box center [501, 448] width 14 height 14
type input "[DATE]"
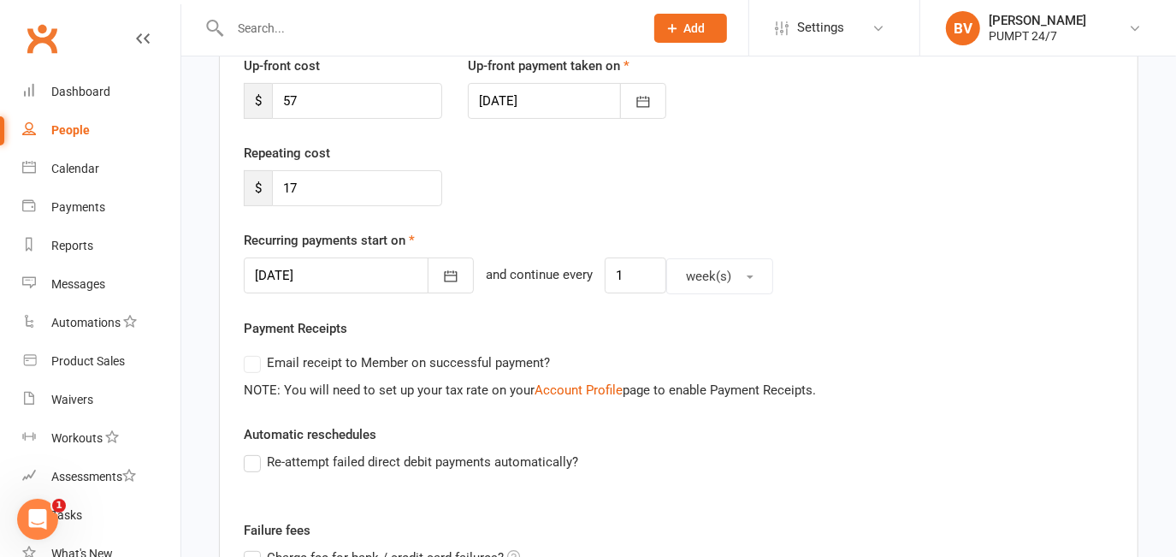
click at [732, 464] on div "Re-attempt failed direct debit payments automatically?" at bounding box center [679, 461] width 870 height 21
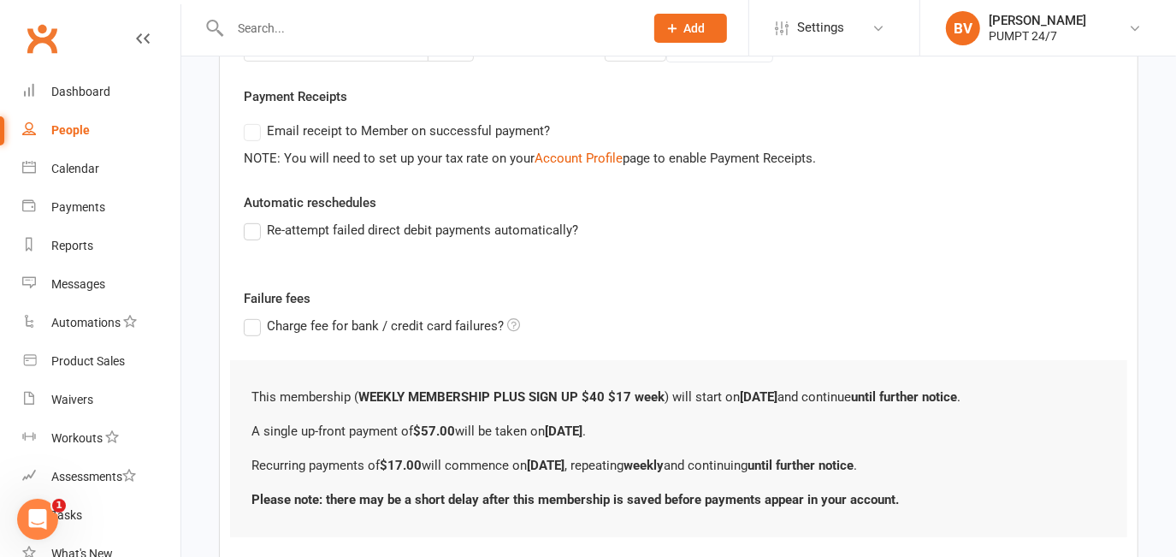
scroll to position [581, 0]
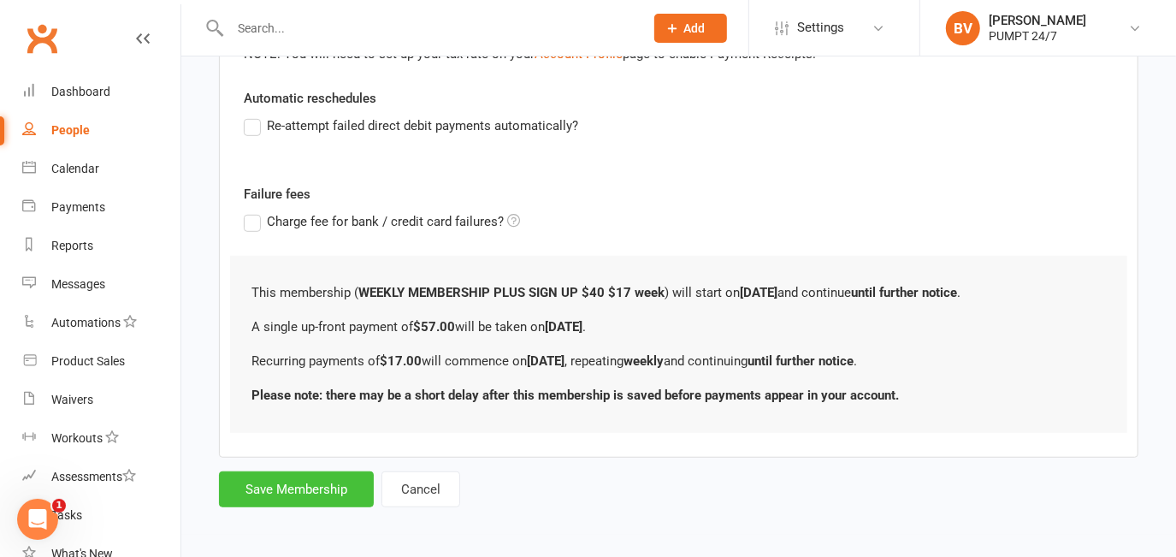
click at [315, 477] on button "Save Membership" at bounding box center [296, 489] width 155 height 36
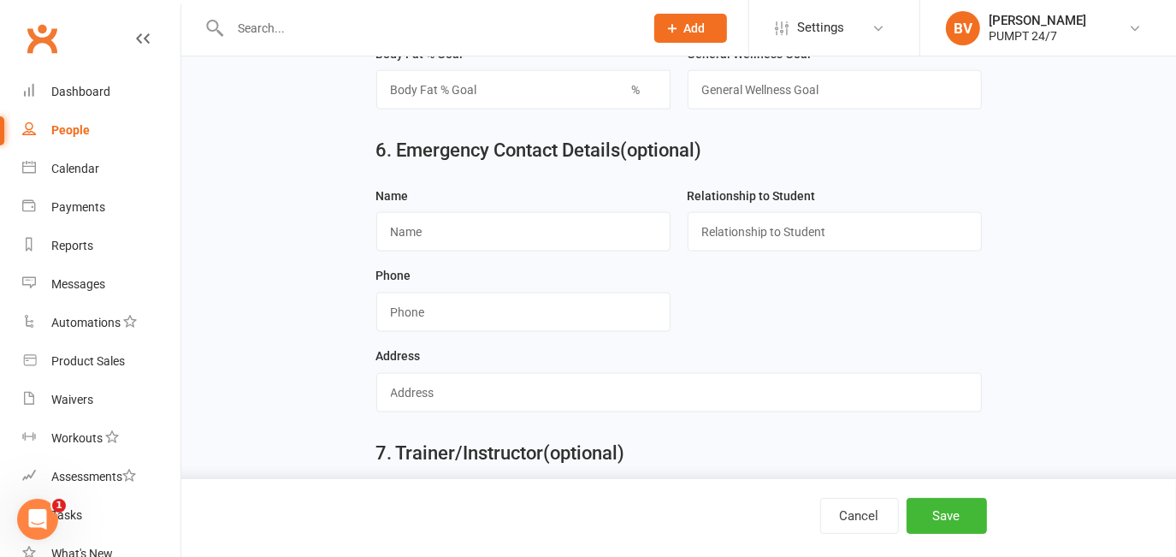
scroll to position [1573, 0]
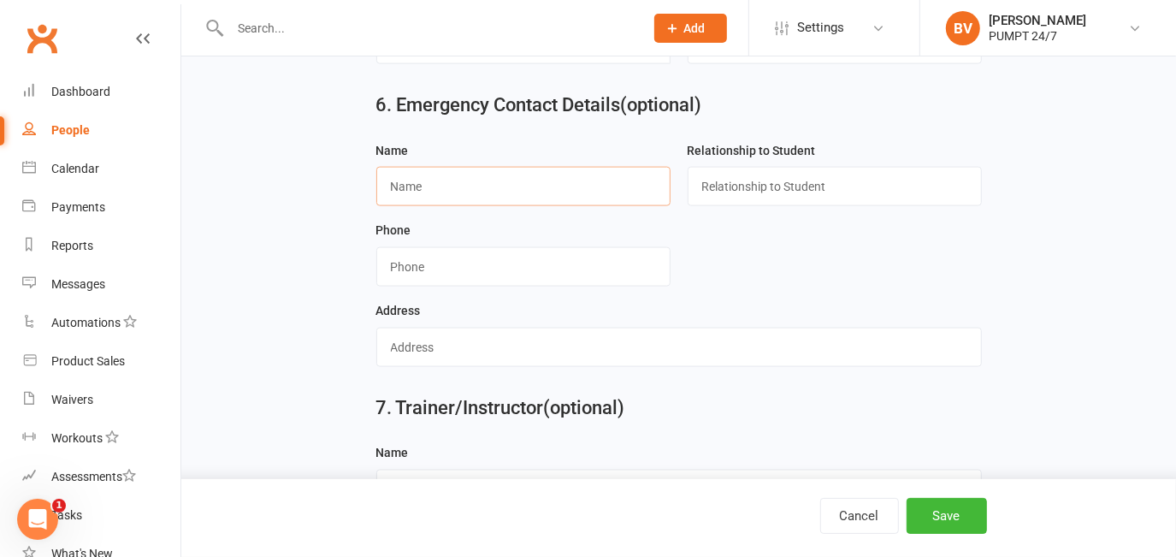
click at [431, 196] on input "text" at bounding box center [523, 186] width 294 height 39
paste input "[PERSON_NAME]"
type input "[PERSON_NAME]"
drag, startPoint x: 891, startPoint y: 192, endPoint x: 876, endPoint y: 204, distance: 19.5
click at [891, 192] on input "text" at bounding box center [834, 186] width 294 height 39
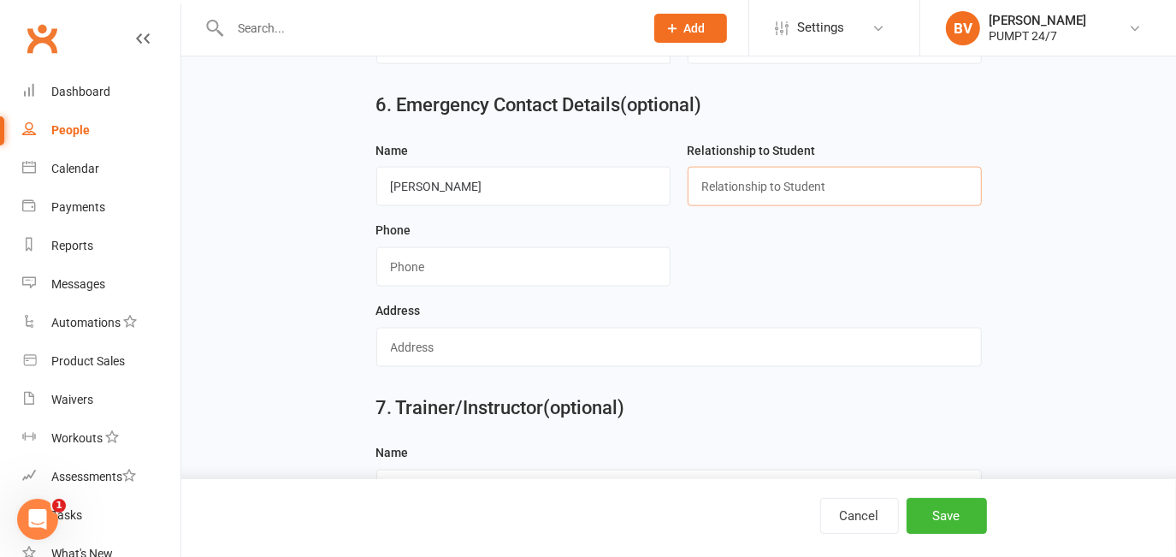
type input "Brother"
click at [518, 280] on input "string" at bounding box center [523, 266] width 294 height 39
paste input "0433802119"
click at [412, 273] on input "string" at bounding box center [523, 266] width 294 height 39
type input "0433802119"
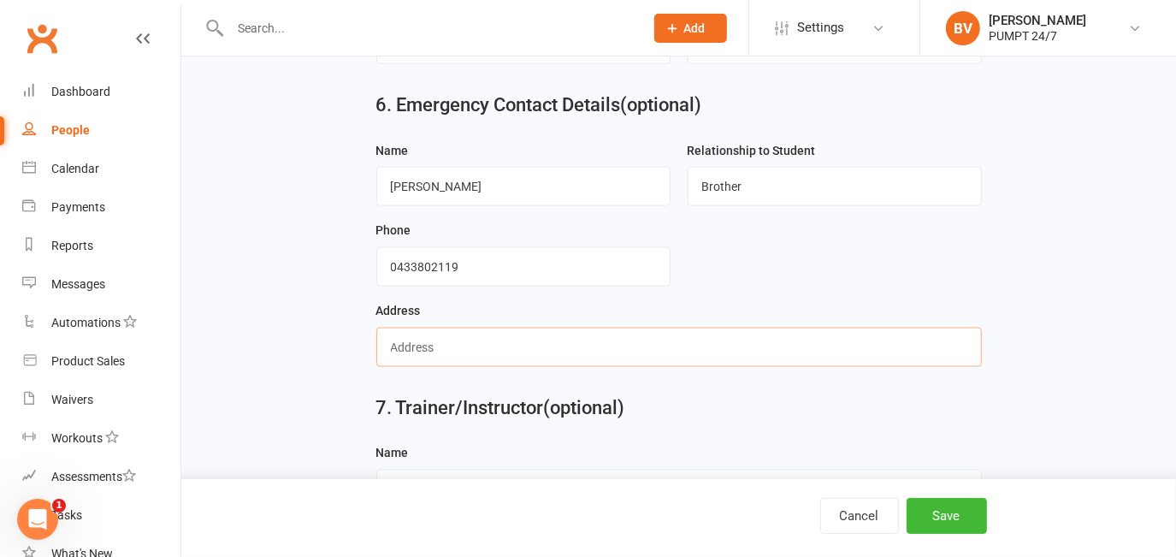
click at [458, 345] on input "text" at bounding box center [678, 346] width 605 height 39
click at [263, 388] on div "7. Trainer/Instructor (optional) Name" at bounding box center [678, 412] width 947 height 62
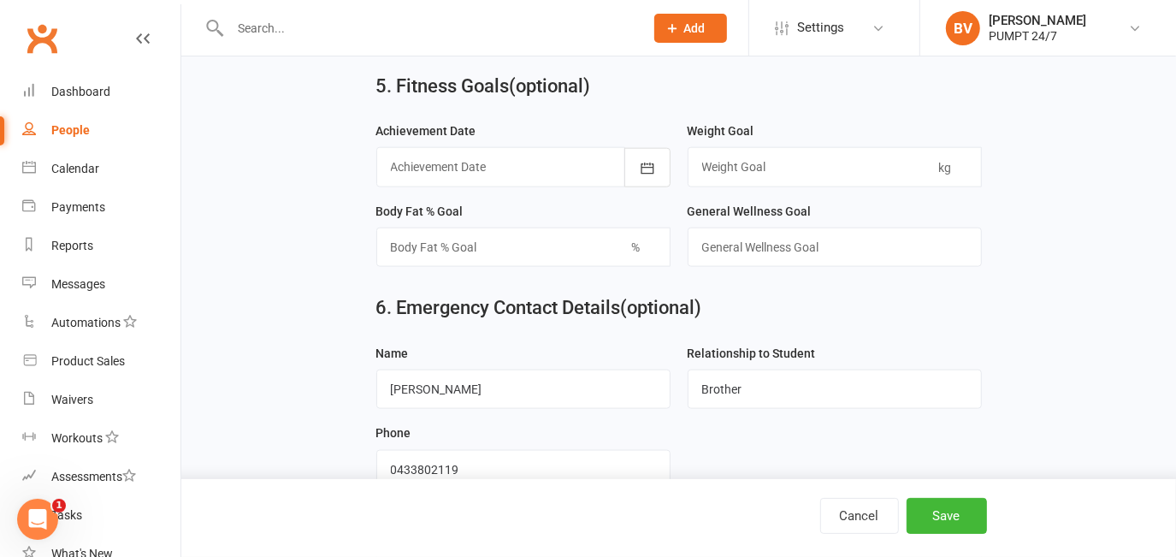
scroll to position [1477, 0]
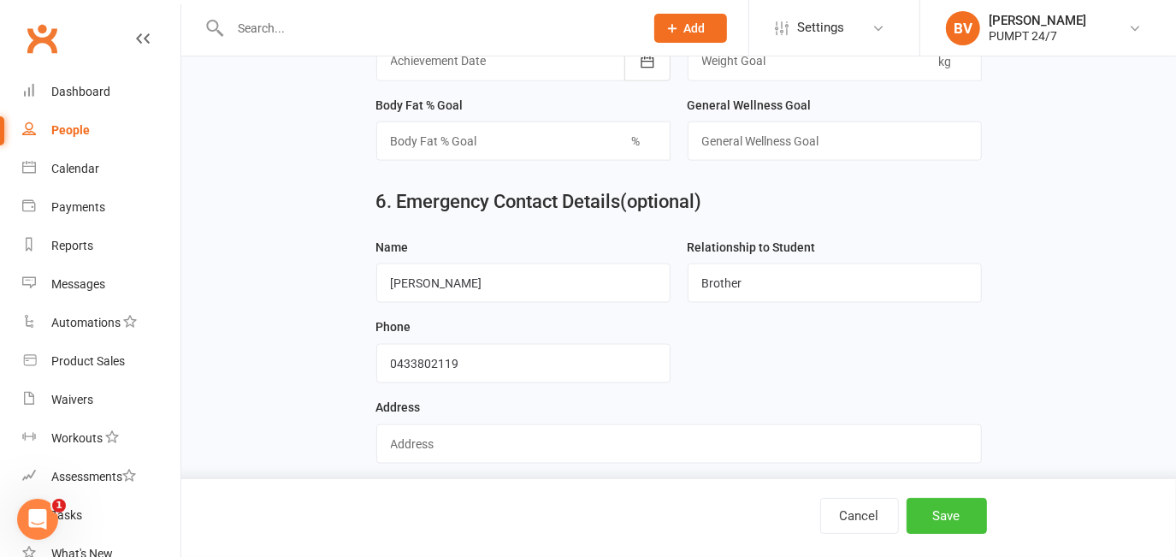
click at [948, 520] on button "Save" at bounding box center [946, 516] width 80 height 36
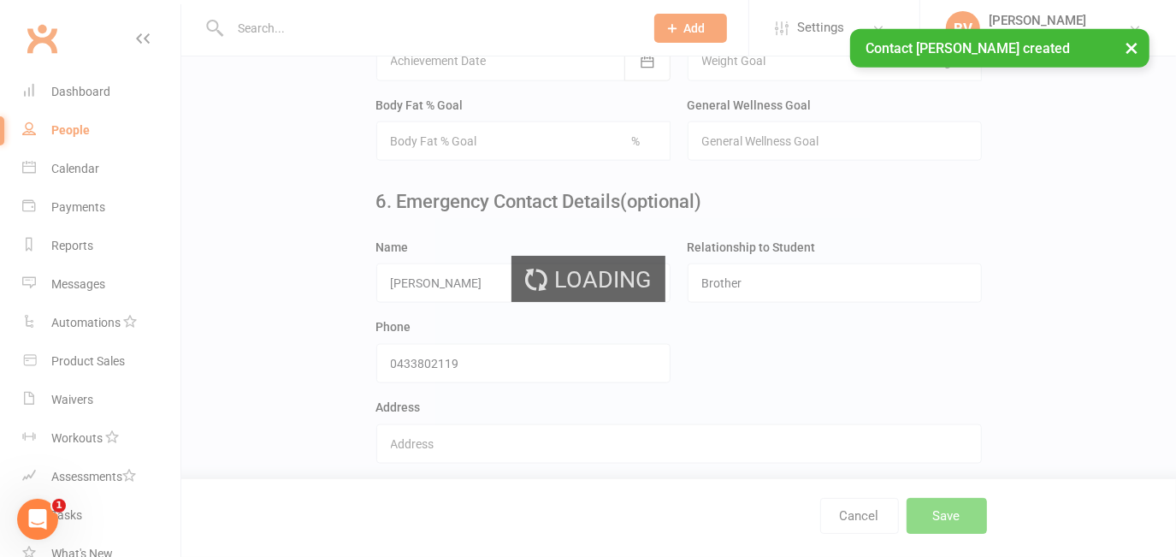
scroll to position [0, 0]
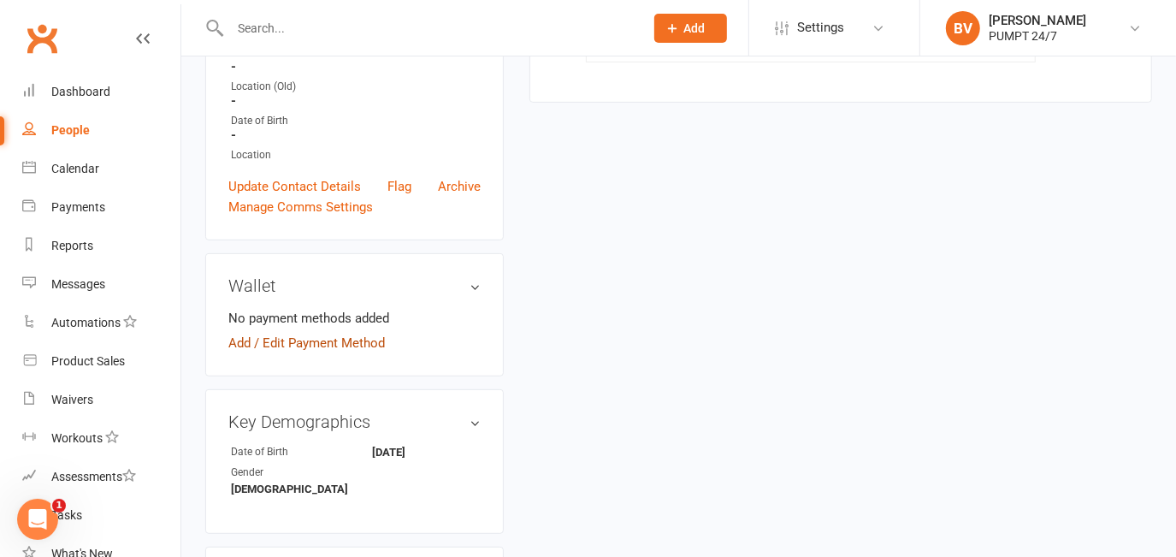
click at [272, 353] on link "Add / Edit Payment Method" at bounding box center [306, 343] width 156 height 21
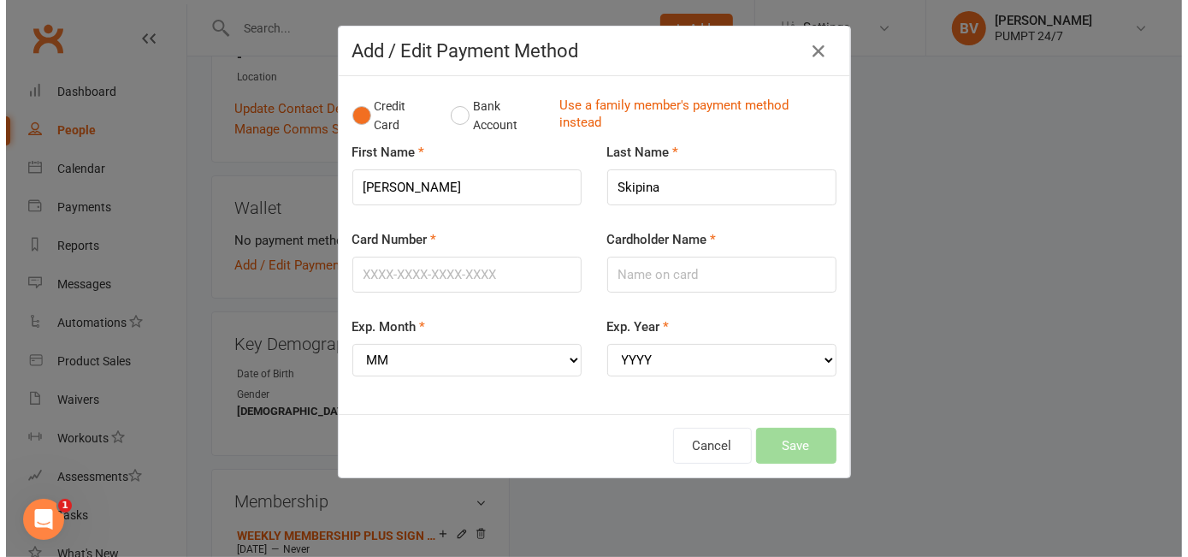
scroll to position [463, 0]
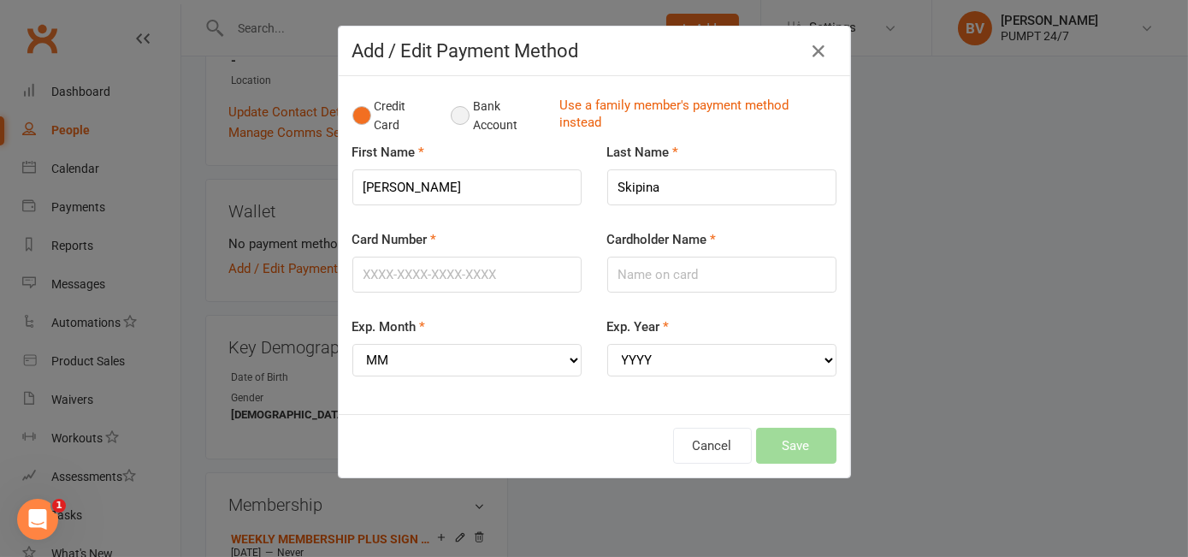
click at [459, 108] on button "Bank Account" at bounding box center [498, 116] width 95 height 52
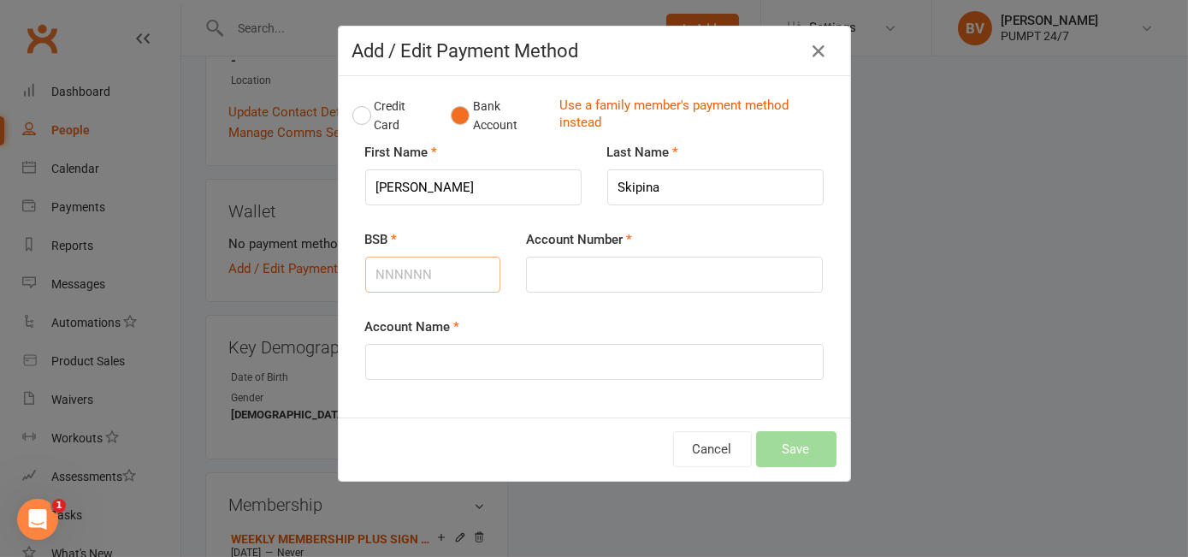
click at [465, 282] on input "BSB" at bounding box center [433, 275] width 136 height 36
paste input "0433802119"
type input "0433802119"
drag, startPoint x: 460, startPoint y: 268, endPoint x: 326, endPoint y: 252, distance: 135.2
click at [325, 260] on div "Add / Edit Payment Method Credit Card Bank Account Use a family member's paymen…" at bounding box center [594, 278] width 1188 height 557
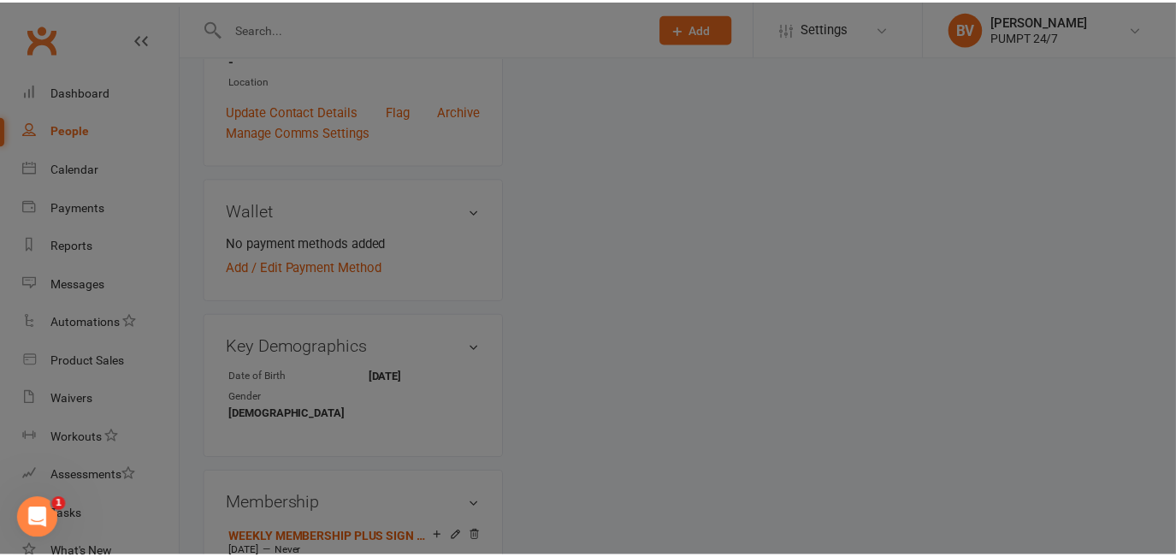
scroll to position [466, 0]
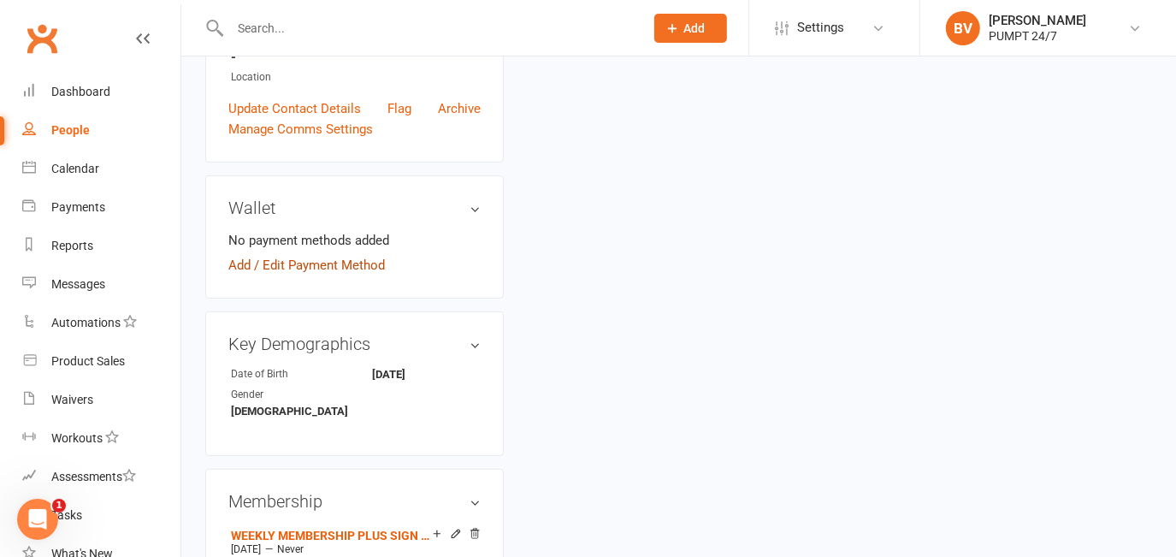
click at [346, 275] on link "Add / Edit Payment Method" at bounding box center [306, 265] width 156 height 21
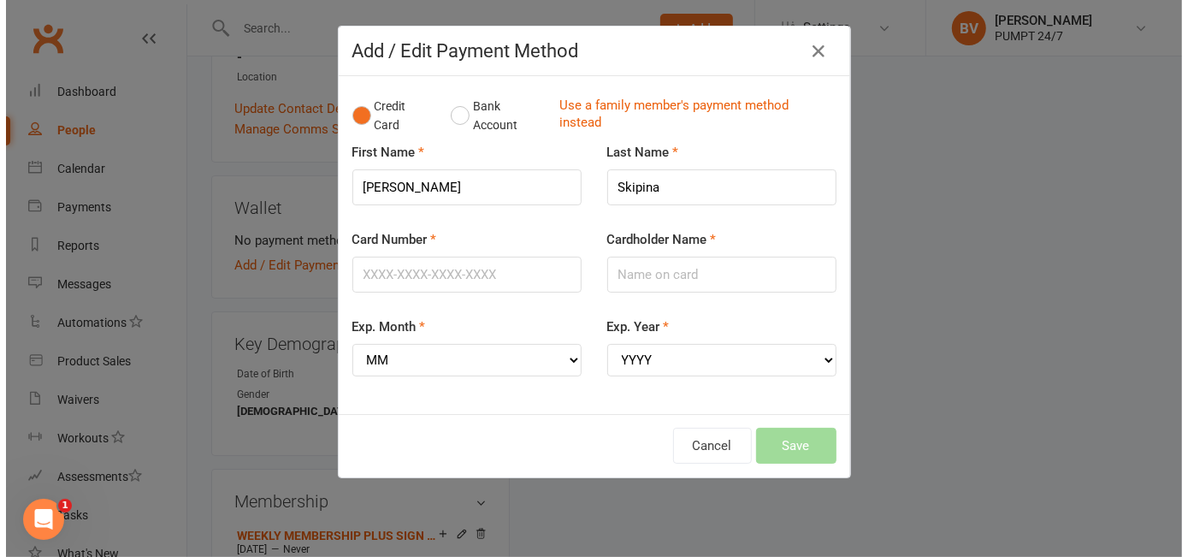
scroll to position [463, 0]
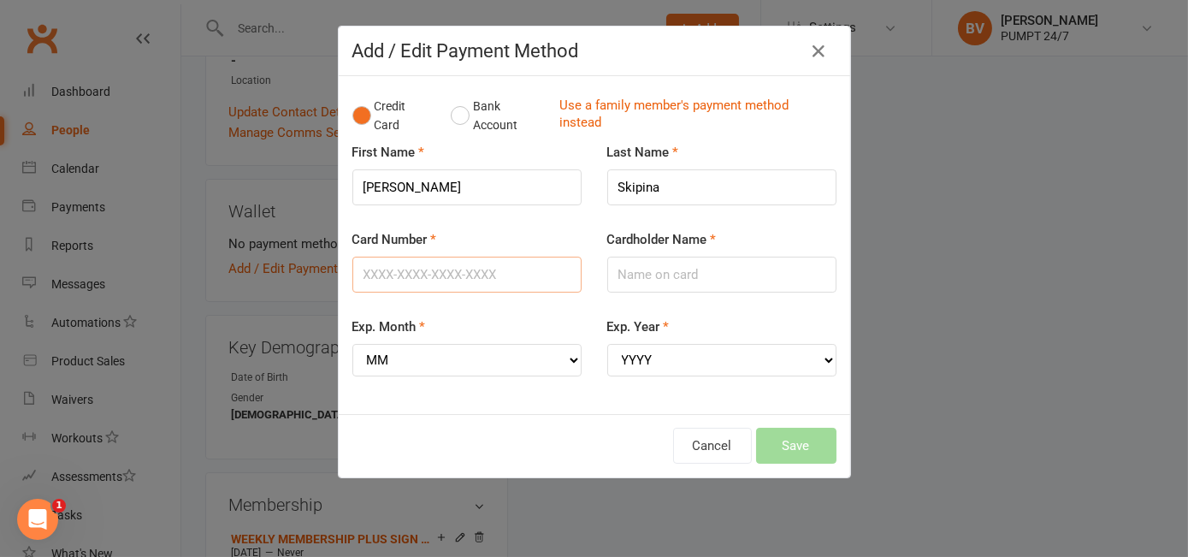
click at [428, 270] on input "Card Number" at bounding box center [466, 275] width 229 height 36
click at [464, 118] on button "Bank Account" at bounding box center [498, 116] width 95 height 52
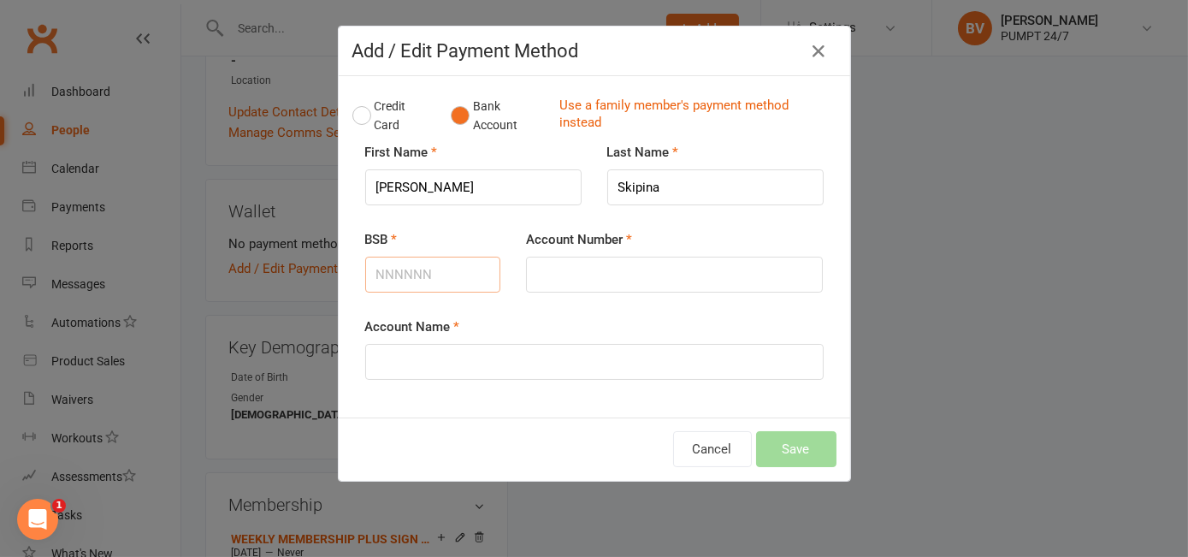
paste input "923100"
type input "923100"
click at [603, 278] on input "Account Number" at bounding box center [674, 275] width 297 height 36
paste input "65202752"
type input "65202752"
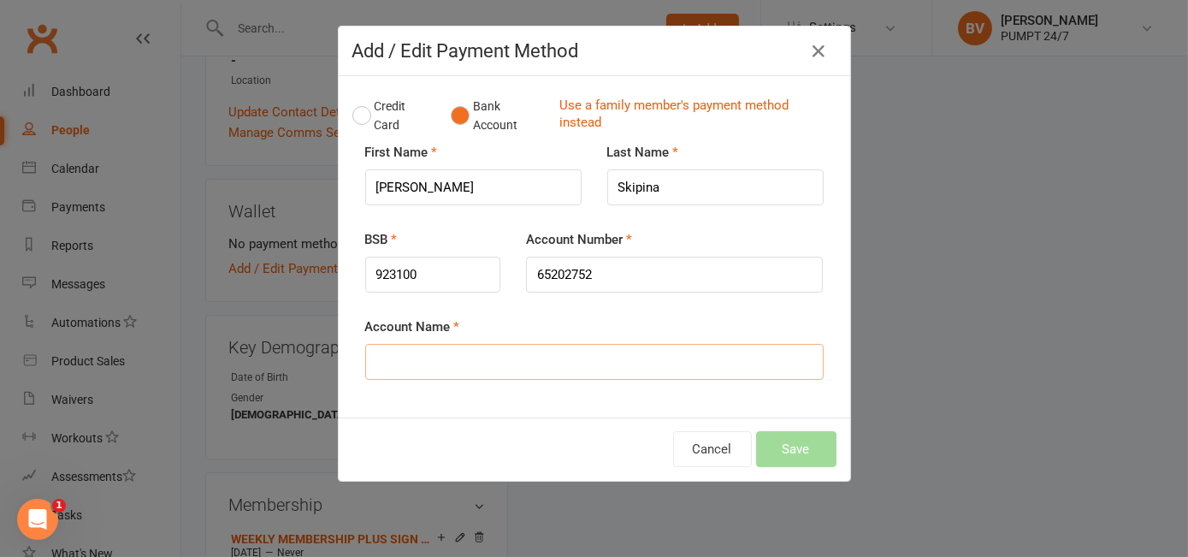
click at [463, 351] on input "Account Name" at bounding box center [594, 362] width 458 height 36
paste input "[PERSON_NAME]"
type input "[PERSON_NAME]"
click at [472, 393] on div "Account Name [PERSON_NAME]" at bounding box center [594, 359] width 484 height 87
click at [784, 451] on button "Save" at bounding box center [796, 449] width 80 height 36
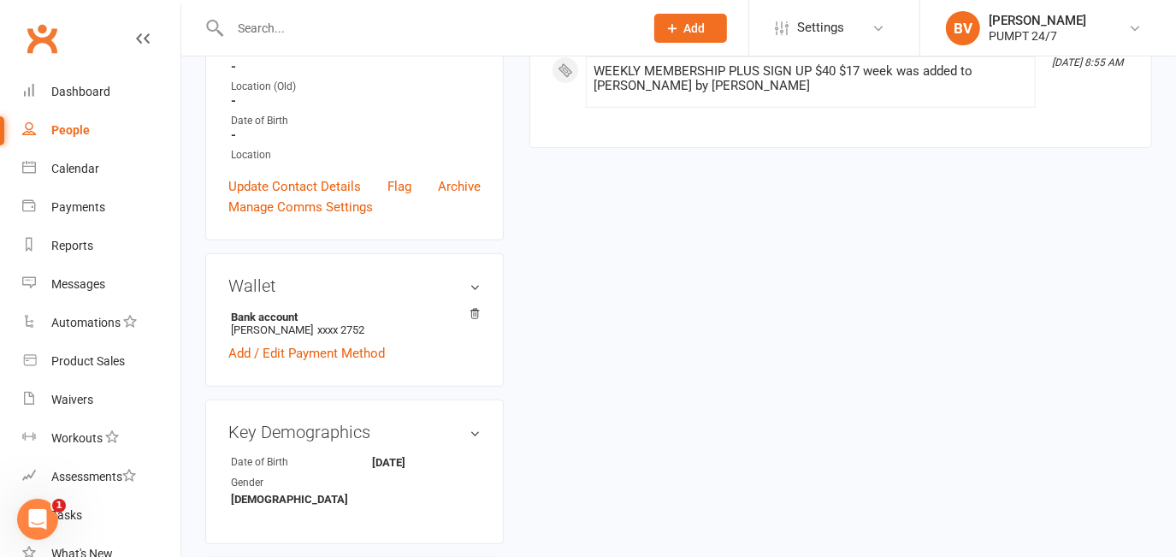
scroll to position [0, 0]
